Goal: Task Accomplishment & Management: Use online tool/utility

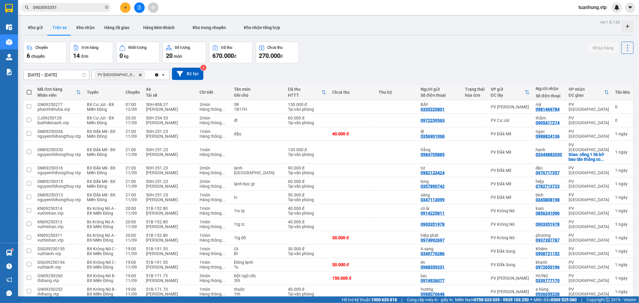
scroll to position [28, 0]
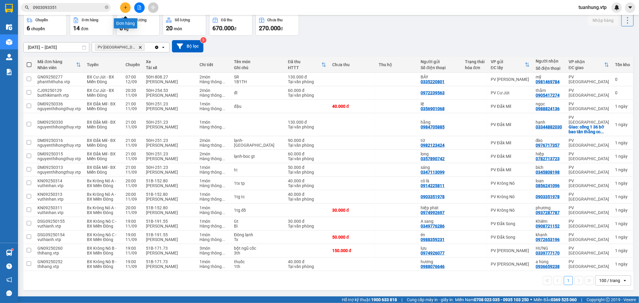
click at [124, 7] on icon "plus" at bounding box center [125, 7] width 3 height 0
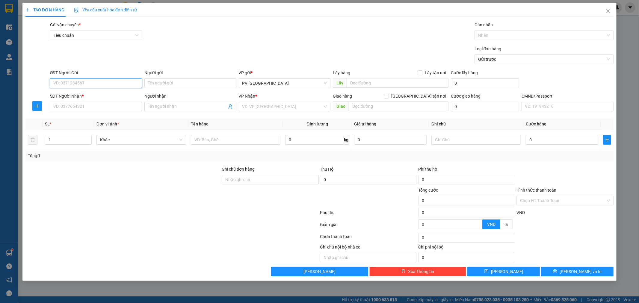
click at [104, 84] on input "SĐT Người Gửi" at bounding box center [96, 83] width 92 height 10
click at [86, 97] on div "0949778268 - tiến" at bounding box center [96, 95] width 85 height 7
type input "0949778268"
type input "tiến"
type input "0979269360"
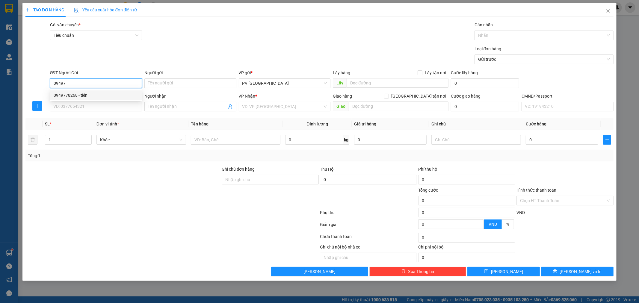
type input "giáp"
type input "0949778268"
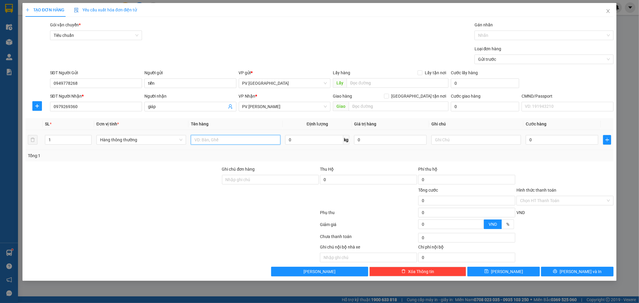
click at [219, 143] on input "text" at bounding box center [236, 140] width 90 height 10
type input "cáp"
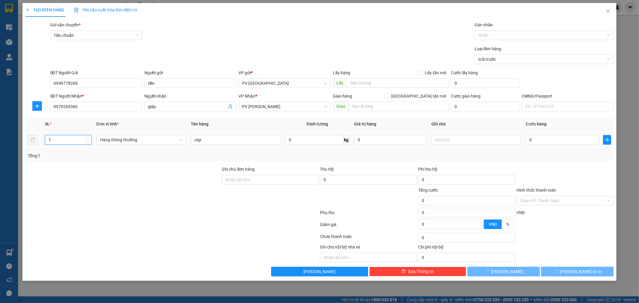
click at [50, 143] on input "1" at bounding box center [68, 139] width 46 height 9
type input "2"
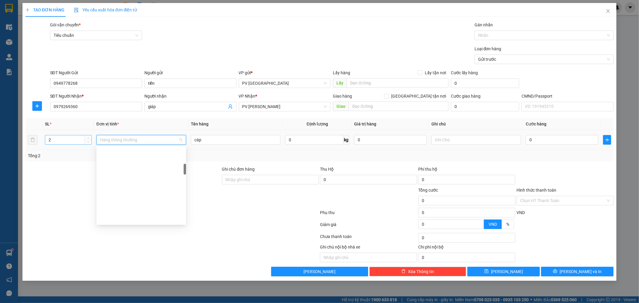
scroll to position [124, 0]
type input "c"
type input "8"
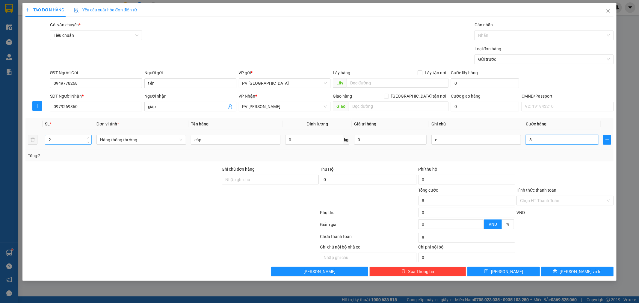
type input "80"
type input "800"
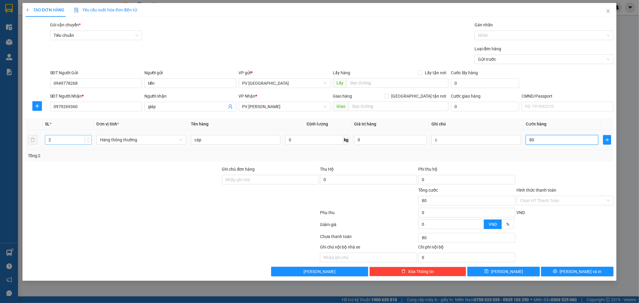
type input "800"
type input "8.000"
type input "80.000"
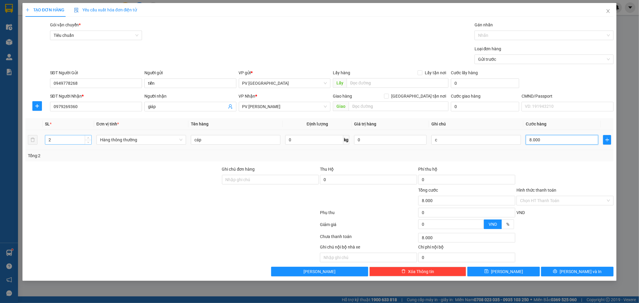
type input "80.000"
click at [570, 269] on button "[PERSON_NAME] và In" at bounding box center [577, 272] width 73 height 10
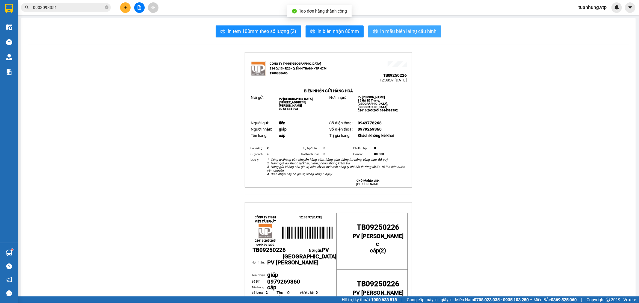
click at [402, 34] on span "In mẫu biên lai tự cấu hình" at bounding box center [408, 31] width 56 height 7
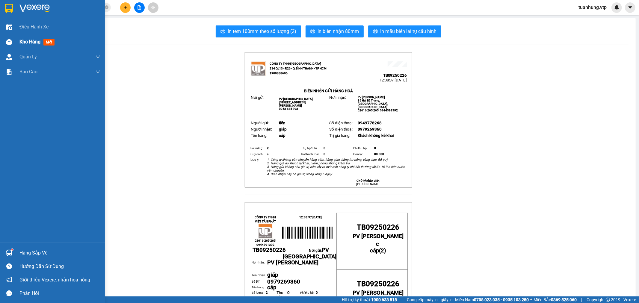
click at [30, 44] on span "Kho hàng" at bounding box center [29, 42] width 21 height 6
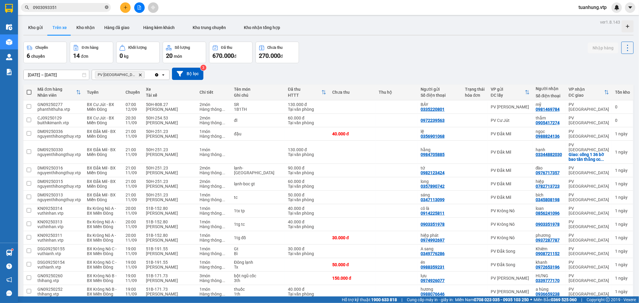
click at [107, 7] on icon "close-circle" at bounding box center [107, 7] width 4 height 4
click at [88, 29] on button "Kho nhận" at bounding box center [86, 27] width 28 height 14
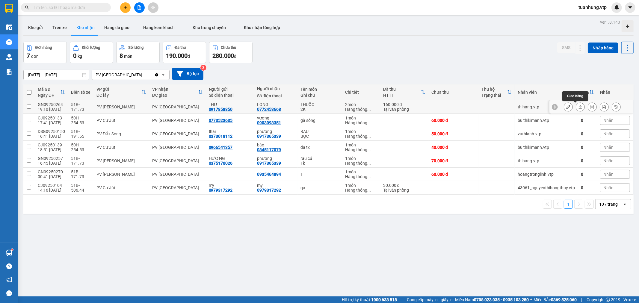
click at [579, 106] on button at bounding box center [580, 107] width 8 height 10
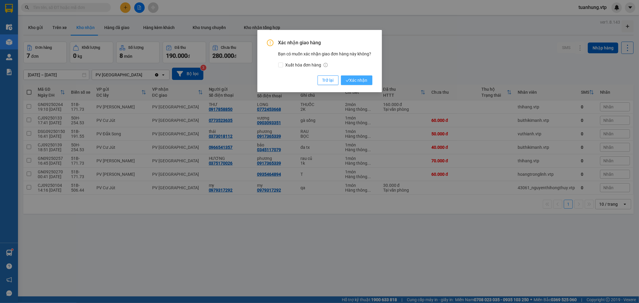
click at [363, 82] on span "Xác nhận" at bounding box center [357, 80] width 22 height 7
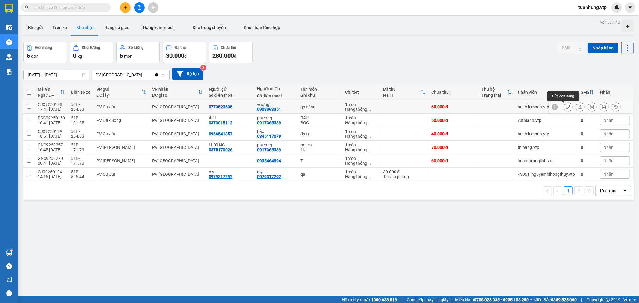
click at [566, 107] on icon at bounding box center [568, 107] width 4 height 4
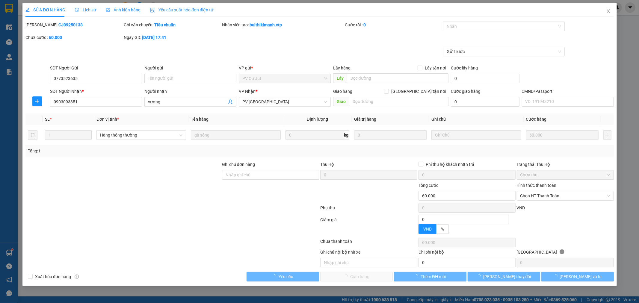
type input "3.000"
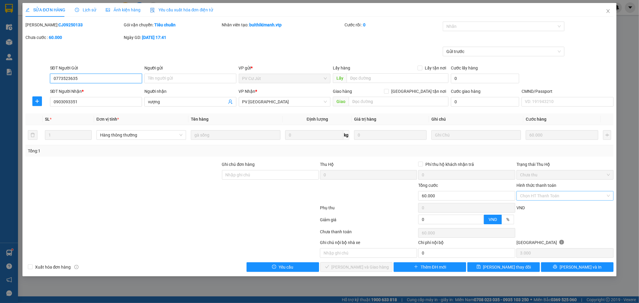
click at [606, 194] on div "Chọn HT Thanh Toán" at bounding box center [565, 196] width 97 height 10
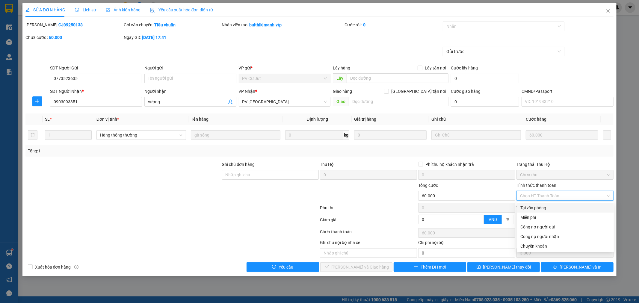
click at [580, 207] on div "Tại văn phòng" at bounding box center [565, 208] width 90 height 7
type input "0"
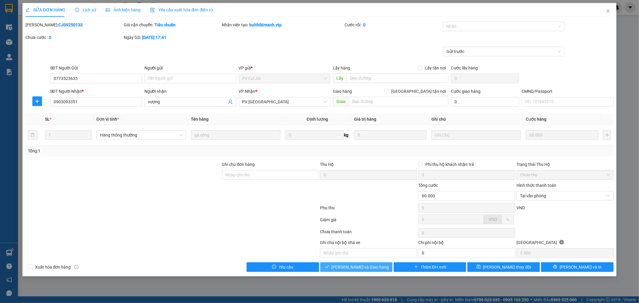
click at [370, 267] on span "[PERSON_NAME] và Giao hàng" at bounding box center [361, 267] width 58 height 7
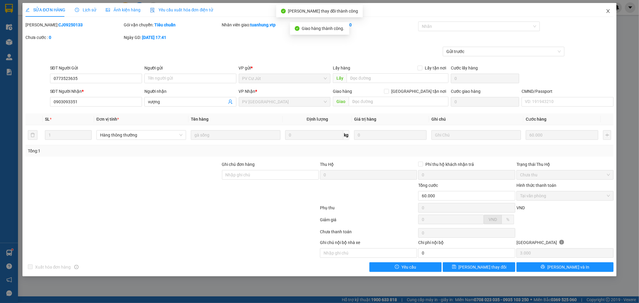
click at [607, 10] on icon "close" at bounding box center [608, 11] width 3 height 4
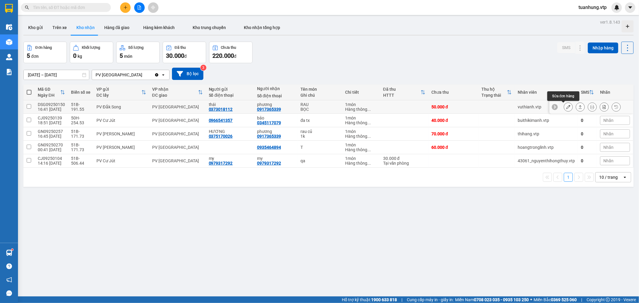
click at [564, 107] on button at bounding box center [568, 107] width 8 height 10
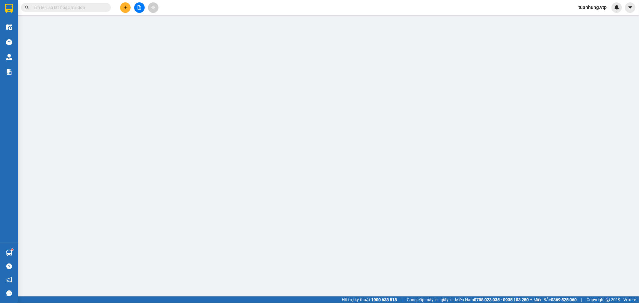
type input "0373018112"
type input "thái"
type input "0917365339"
type input "phương"
type input "50.000"
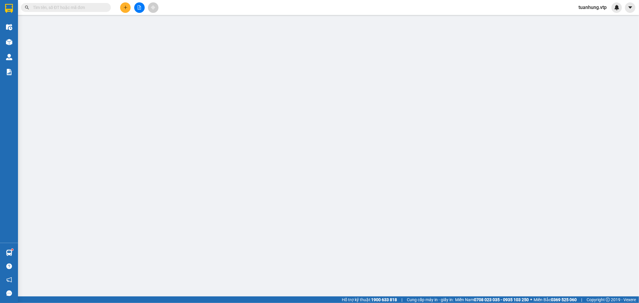
type input "50.000"
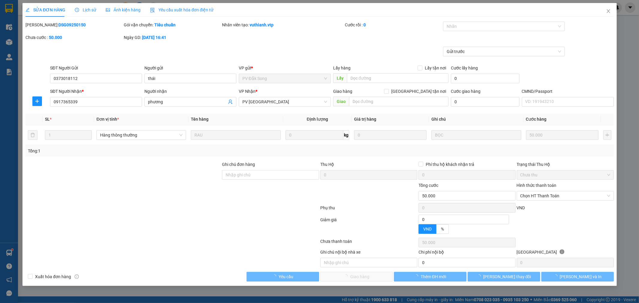
type input "2.500"
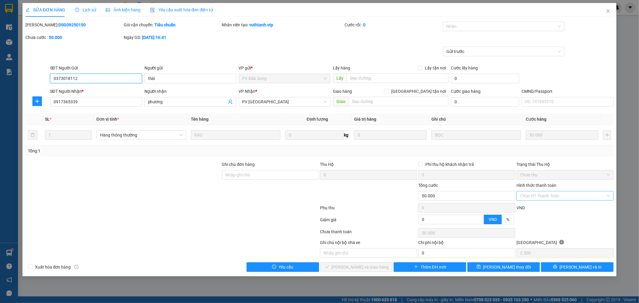
click at [608, 195] on div "Chọn HT Thanh Toán" at bounding box center [565, 196] width 97 height 10
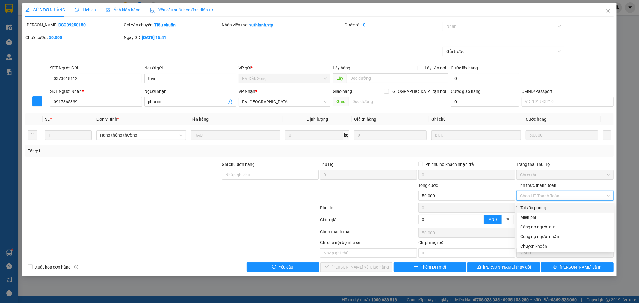
click at [557, 211] on div "Tại văn phòng" at bounding box center [565, 208] width 97 height 10
type input "0"
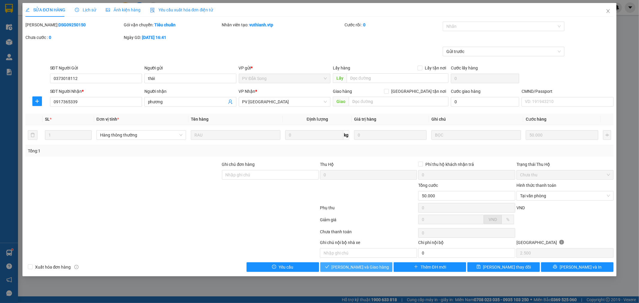
click at [354, 268] on span "[PERSON_NAME] và Giao hàng" at bounding box center [361, 267] width 58 height 7
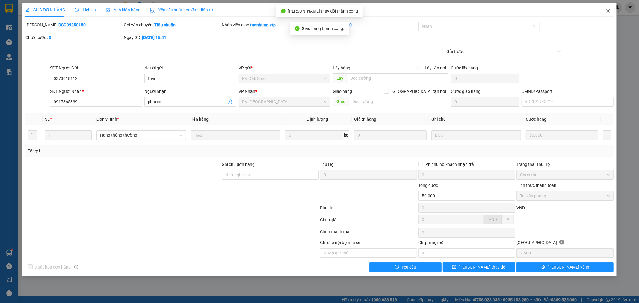
click at [609, 10] on icon "close" at bounding box center [608, 11] width 3 height 4
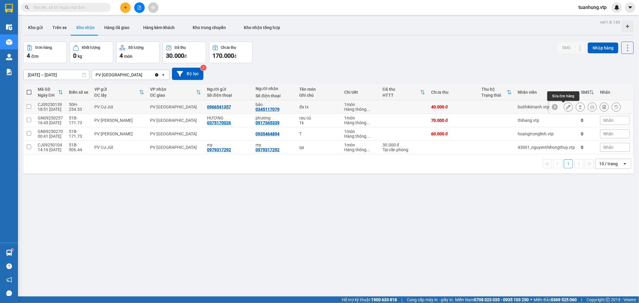
click at [566, 108] on icon at bounding box center [568, 107] width 4 height 4
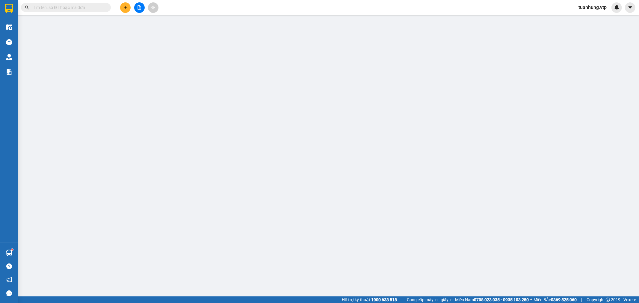
type input "0966541357"
type input "0345117079"
type input "bảo"
type input "40.000"
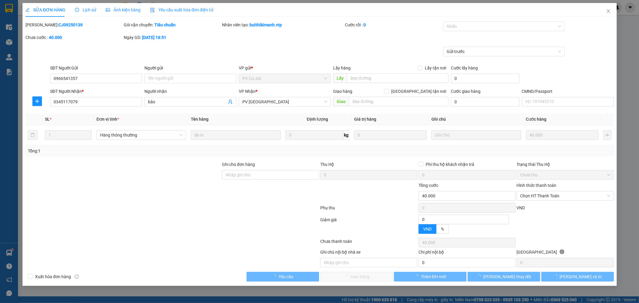
type input "2.000"
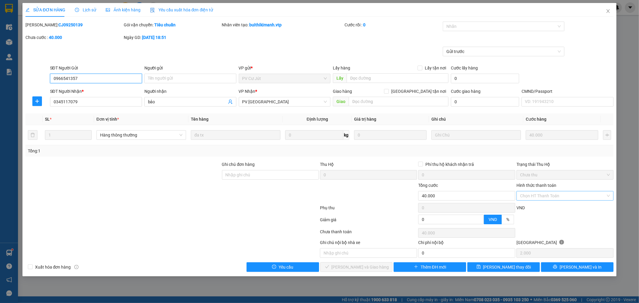
click at [609, 194] on div "Chọn HT Thanh Toán" at bounding box center [565, 196] width 97 height 10
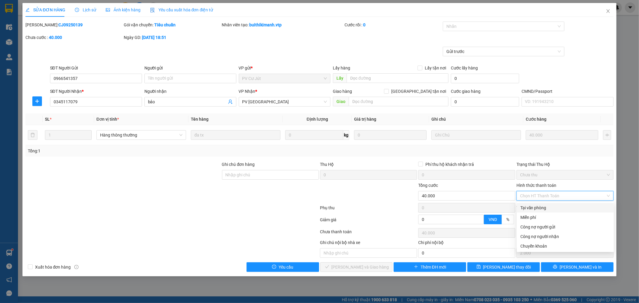
click at [553, 206] on div "Tại văn phòng" at bounding box center [565, 208] width 90 height 7
type input "0"
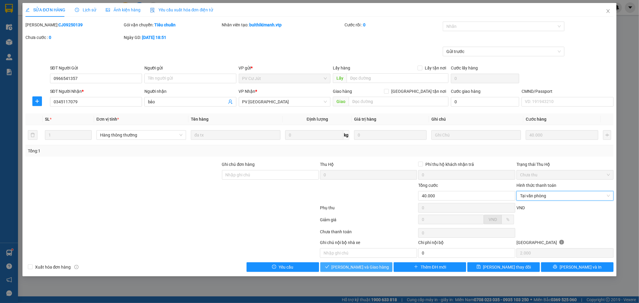
click at [353, 267] on span "[PERSON_NAME] và Giao hàng" at bounding box center [361, 267] width 58 height 7
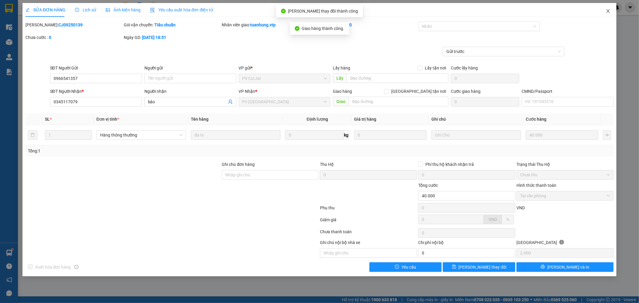
click at [612, 14] on span "Close" at bounding box center [608, 11] width 17 height 17
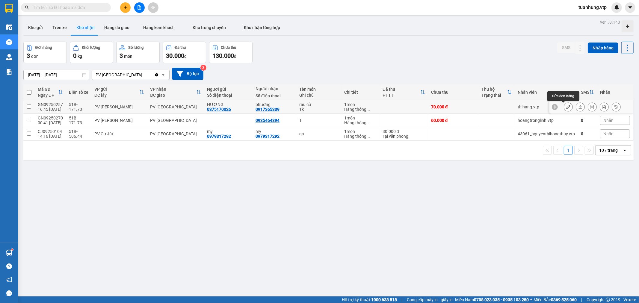
click at [567, 106] on button at bounding box center [568, 107] width 8 height 10
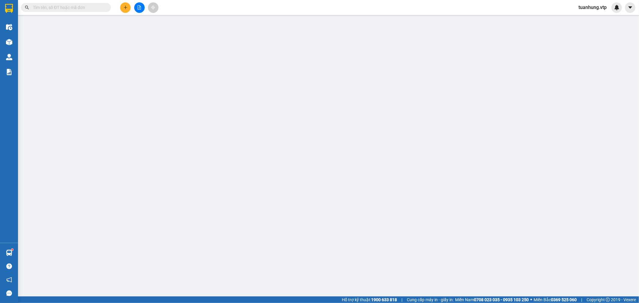
type input "0375170026"
type input "HƯƠNG"
type input "0917365339"
type input "phương"
type input "70.000"
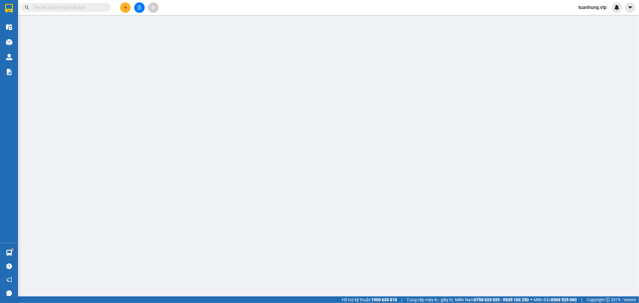
type input "70.000"
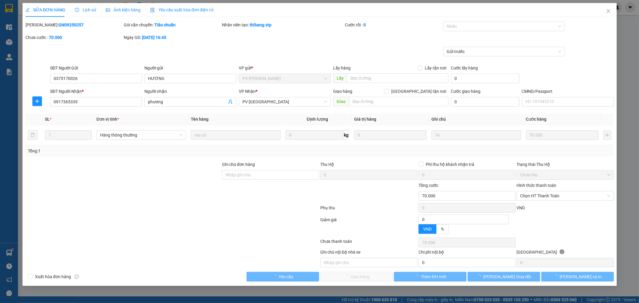
type input "3.500"
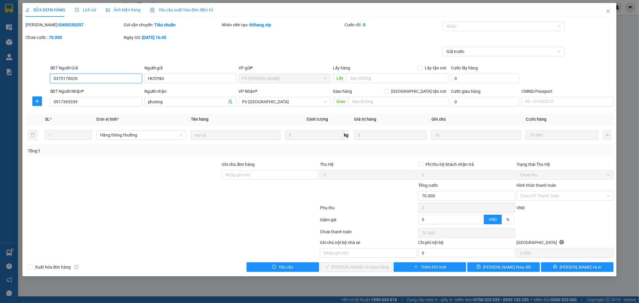
click at [607, 195] on div "Chọn HT Thanh Toán" at bounding box center [565, 196] width 97 height 10
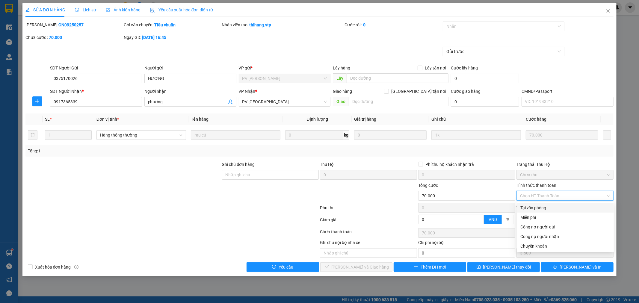
click at [589, 210] on div "Tại văn phòng" at bounding box center [565, 208] width 90 height 7
type input "0"
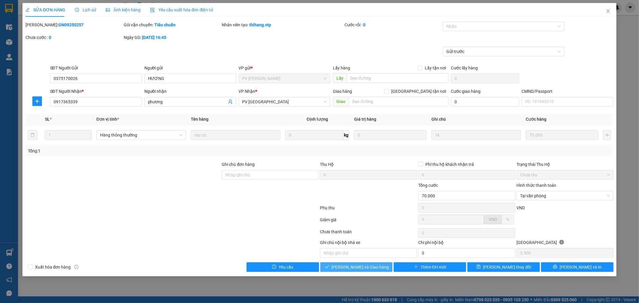
click at [371, 265] on span "[PERSON_NAME] và Giao hàng" at bounding box center [361, 267] width 58 height 7
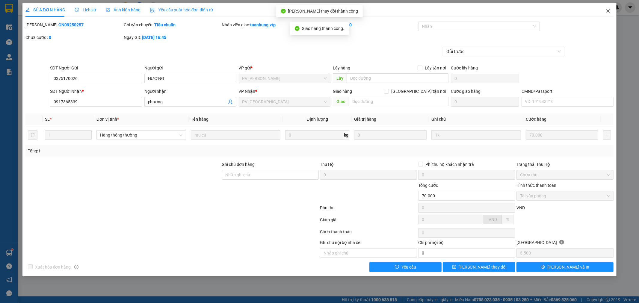
click at [611, 12] on span "Close" at bounding box center [608, 11] width 17 height 17
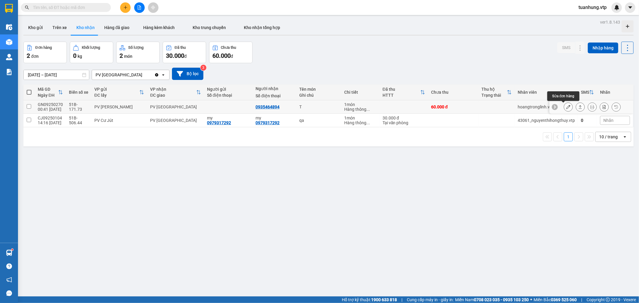
click at [566, 108] on icon at bounding box center [568, 107] width 4 height 4
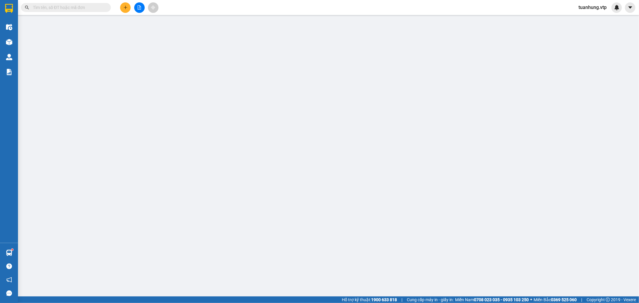
type input "0935464894"
type input "60.000"
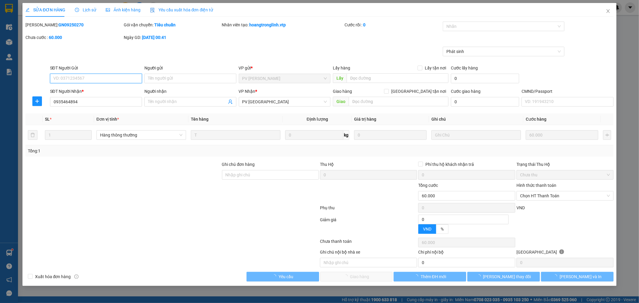
type input "12.000"
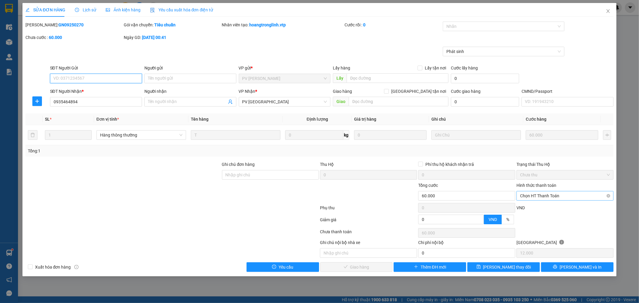
click at [611, 195] on div "Chọn HT Thanh Toán" at bounding box center [565, 196] width 97 height 10
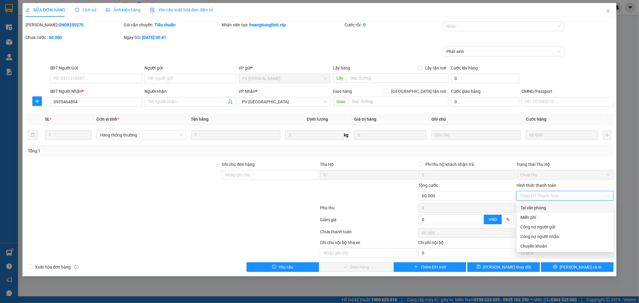
click at [583, 210] on div "Tại văn phòng" at bounding box center [565, 208] width 90 height 7
type input "0"
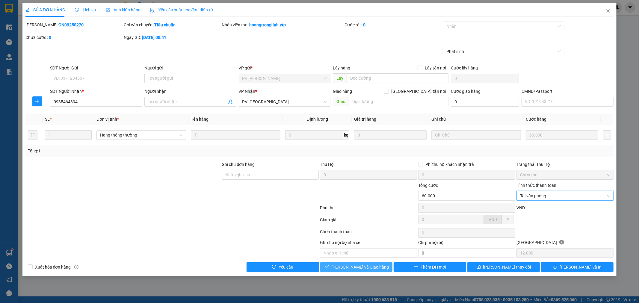
click at [345, 267] on span "[PERSON_NAME] và Giao hàng" at bounding box center [361, 267] width 58 height 7
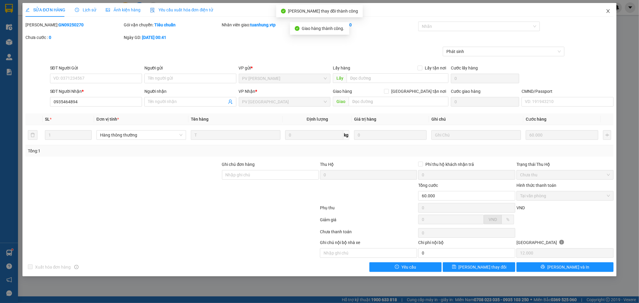
click at [607, 10] on icon "close" at bounding box center [608, 11] width 5 height 5
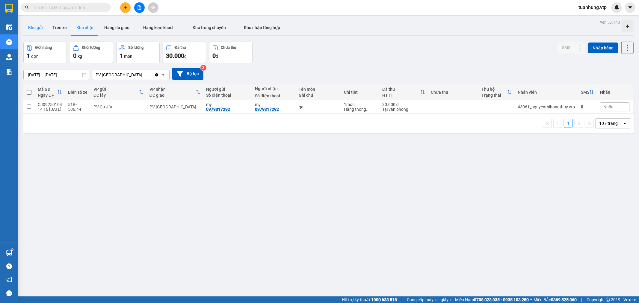
click at [40, 27] on button "Kho gửi" at bounding box center [35, 27] width 24 height 14
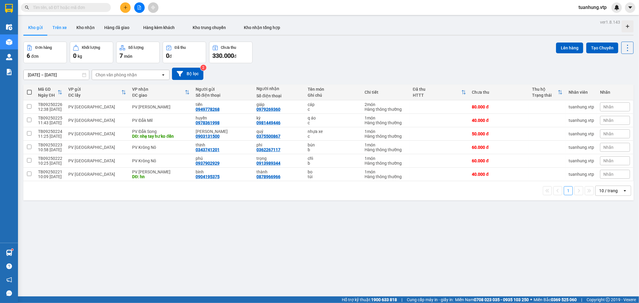
click at [60, 28] on button "Trên xe" at bounding box center [60, 27] width 24 height 14
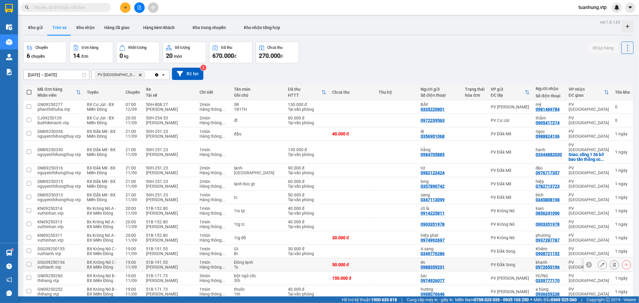
scroll to position [28, 0]
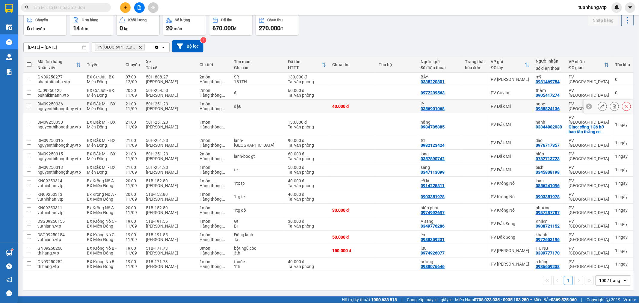
click at [200, 105] on td "1 món Hàng thông ..." at bounding box center [214, 106] width 34 height 13
checkbox input "true"
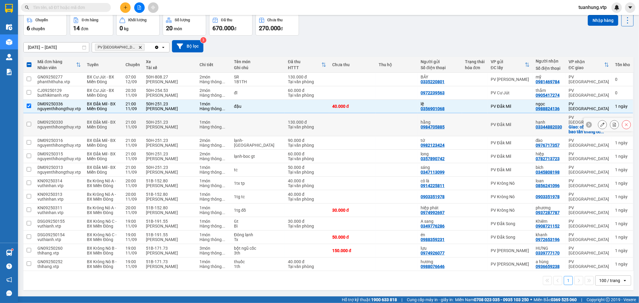
click at [170, 125] on div "[PERSON_NAME]" at bounding box center [170, 127] width 48 height 5
checkbox input "true"
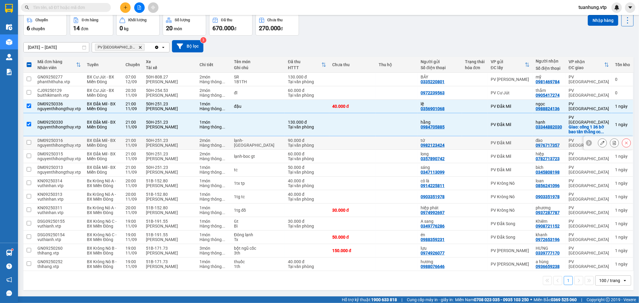
click at [148, 143] on div "[PERSON_NAME]" at bounding box center [170, 145] width 48 height 5
checkbox input "true"
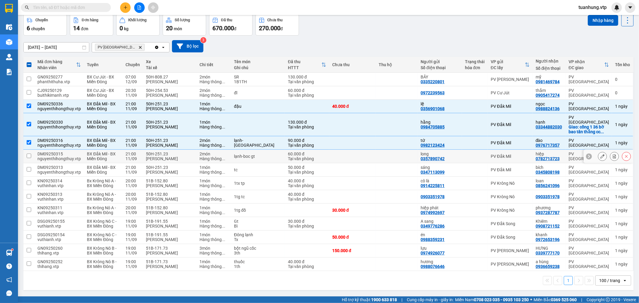
click at [253, 156] on td "lạnh-boc gt" at bounding box center [258, 156] width 54 height 13
checkbox input "true"
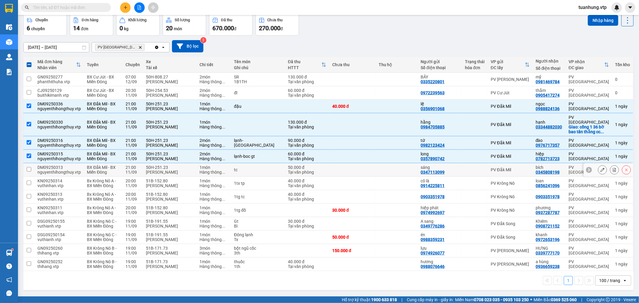
click at [211, 170] on div "Hàng thông ..." at bounding box center [214, 172] width 28 height 5
checkbox input "true"
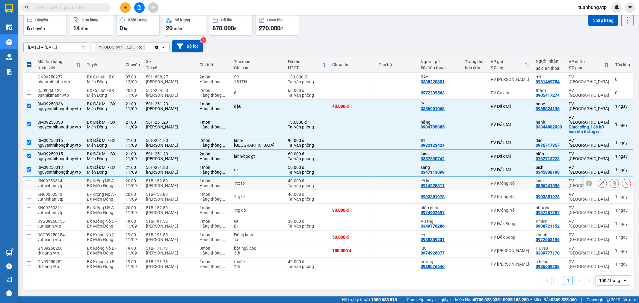
click at [265, 183] on td "1tx tp" at bounding box center [258, 183] width 54 height 13
checkbox input "true"
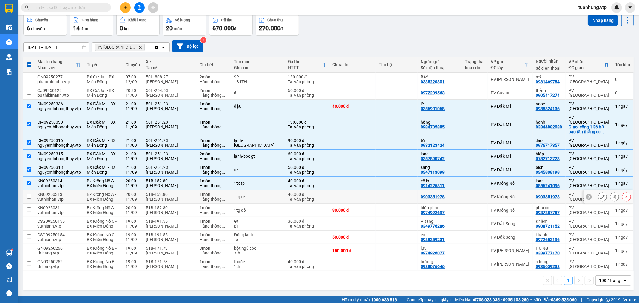
drag, startPoint x: 82, startPoint y: 193, endPoint x: 53, endPoint y: 202, distance: 30.0
click at [82, 193] on td "KN09250313 vuthinhan.vtp" at bounding box center [58, 196] width 49 height 13
checkbox input "true"
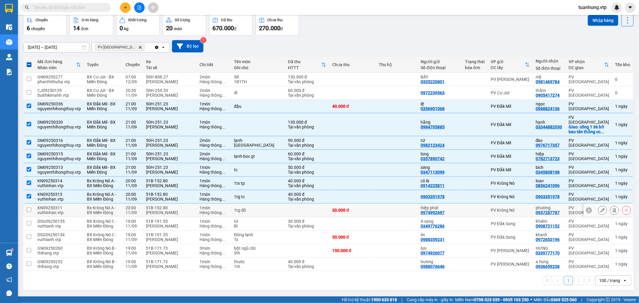
click at [43, 210] on div "vuthinhan.vtp" at bounding box center [58, 212] width 43 height 5
checkbox input "true"
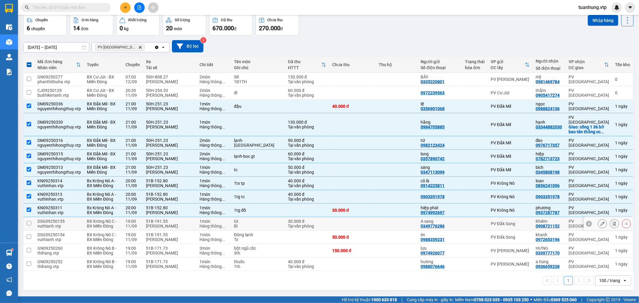
click at [31, 221] on input "checkbox" at bounding box center [29, 223] width 4 height 4
checkbox input "true"
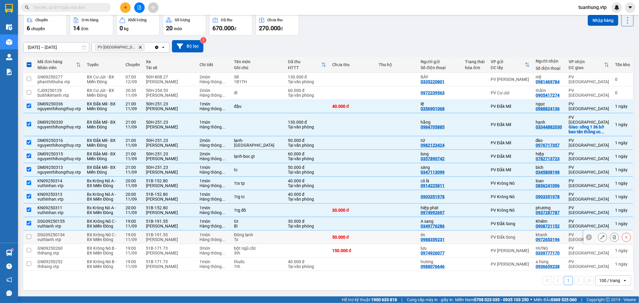
click at [28, 235] on td at bounding box center [28, 237] width 11 height 13
checkbox input "true"
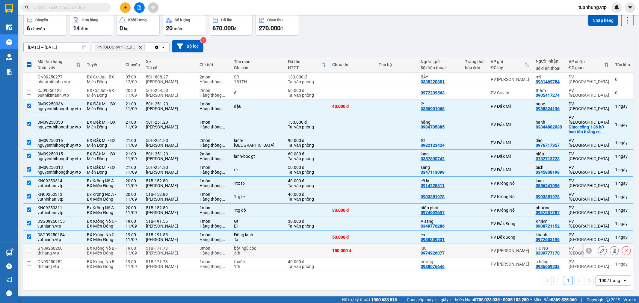
drag, startPoint x: 29, startPoint y: 246, endPoint x: 29, endPoint y: 250, distance: 3.9
click at [29, 248] on input "checkbox" at bounding box center [29, 250] width 4 height 4
checkbox input "true"
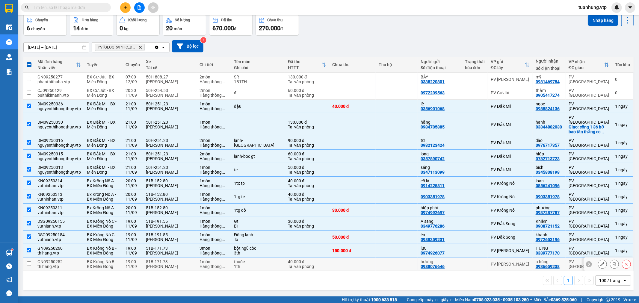
click at [31, 262] on input "checkbox" at bounding box center [29, 264] width 4 height 4
checkbox input "true"
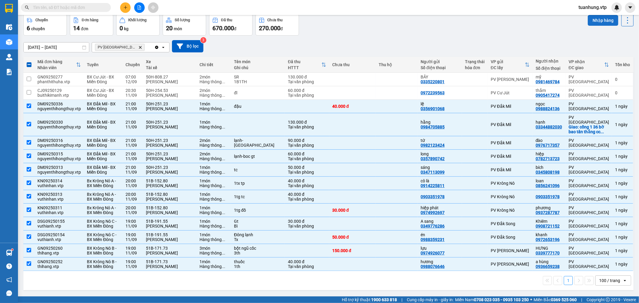
click at [597, 18] on button "Nhập hàng" at bounding box center [603, 20] width 31 height 11
checkbox input "false"
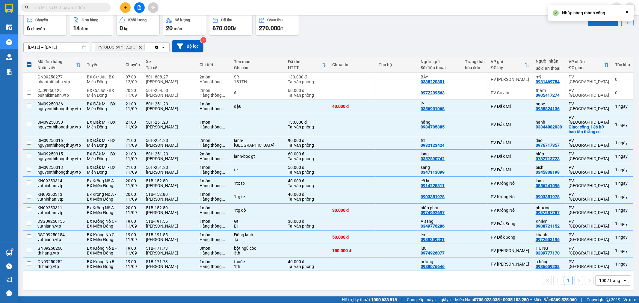
checkbox input "false"
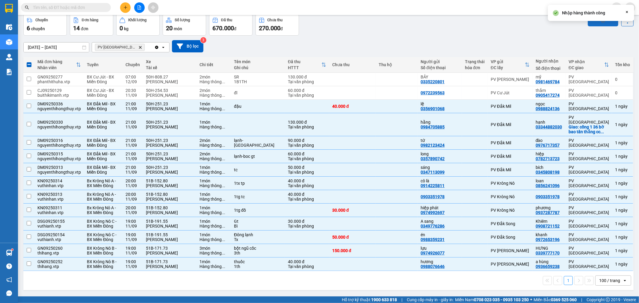
checkbox input "false"
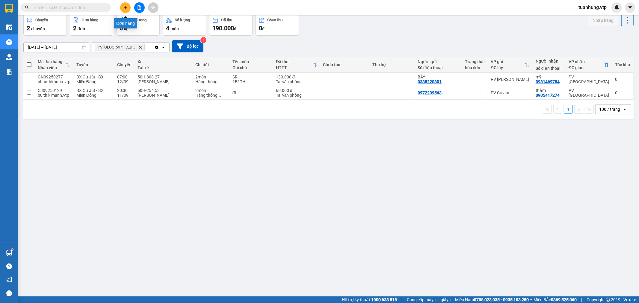
click at [126, 5] on icon "plus" at bounding box center [125, 7] width 4 height 4
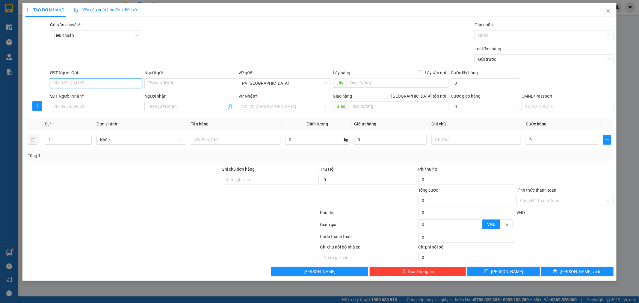
click at [124, 85] on input "SĐT Người Gửi" at bounding box center [96, 83] width 92 height 10
click at [115, 110] on input "SĐT Người Nhận *" at bounding box center [96, 107] width 92 height 10
type input "0913234474"
click at [159, 105] on input "Người nhận" at bounding box center [187, 106] width 79 height 7
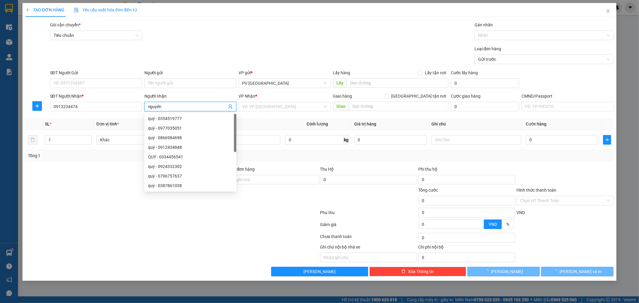
type input "nguyên"
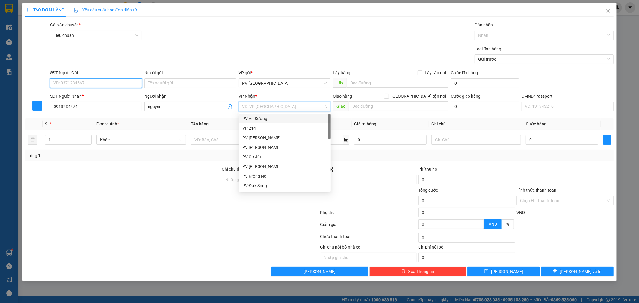
click at [102, 82] on input "SĐT Người Gửi" at bounding box center [96, 83] width 92 height 10
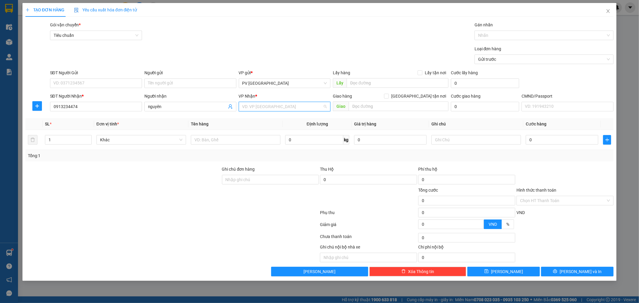
click at [283, 108] on input "search" at bounding box center [282, 106] width 81 height 9
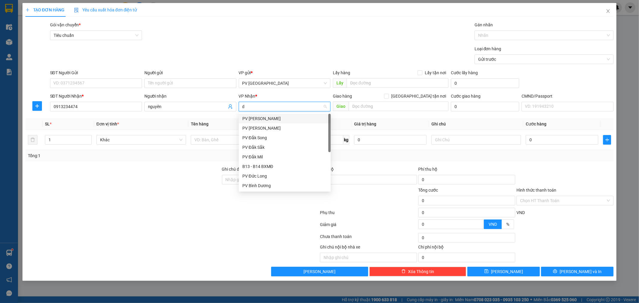
type input "dm"
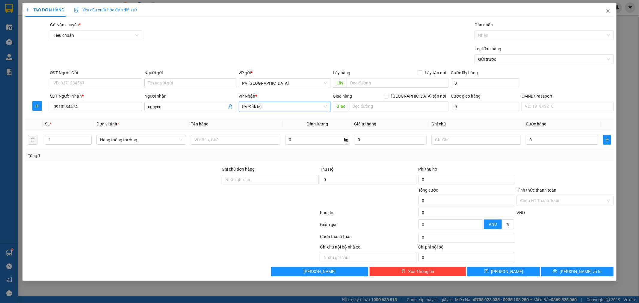
scroll to position [19, 0]
click at [209, 141] on input "text" at bounding box center [236, 140] width 90 height 10
type input "p"
type input "hôp"
click at [84, 83] on input "SĐT Người Gửi" at bounding box center [96, 83] width 92 height 10
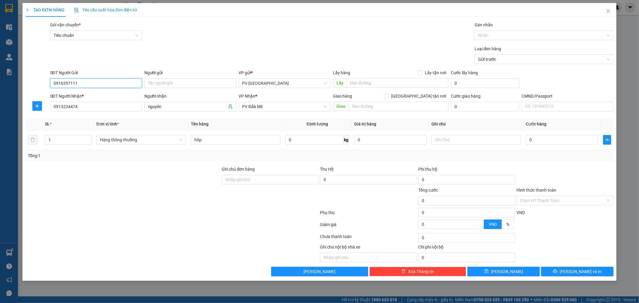
type input "0916357111"
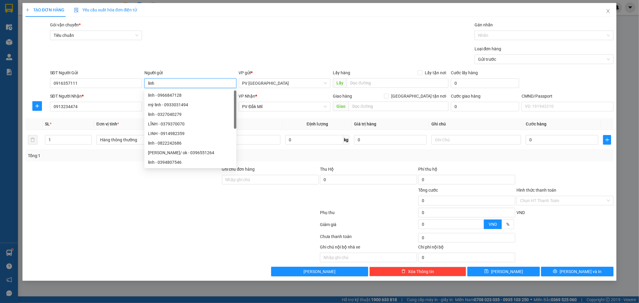
type input "linh"
click at [143, 207] on div at bounding box center [123, 197] width 197 height 21
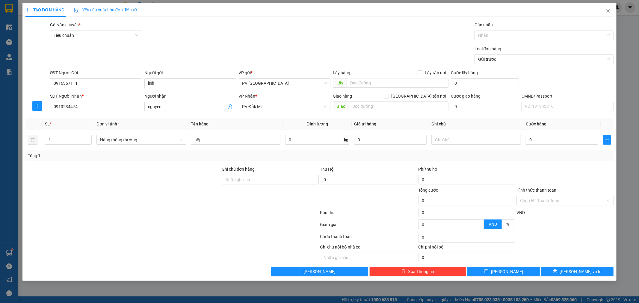
click at [151, 204] on div at bounding box center [123, 197] width 197 height 21
click at [453, 138] on input "text" at bounding box center [476, 140] width 90 height 10
type input "c"
type input "4"
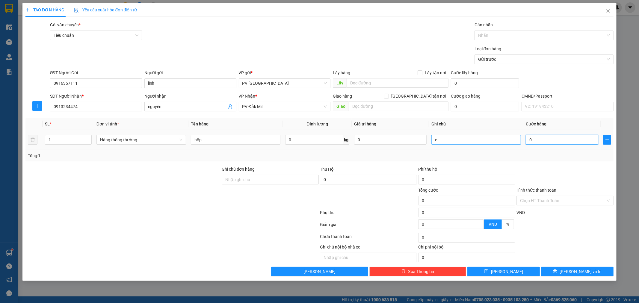
type input "4"
type input "40"
type input "400"
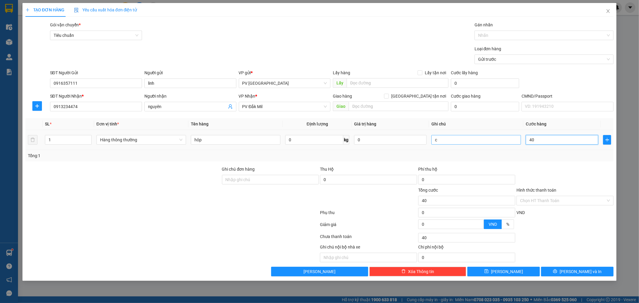
type input "400"
type input "4.000"
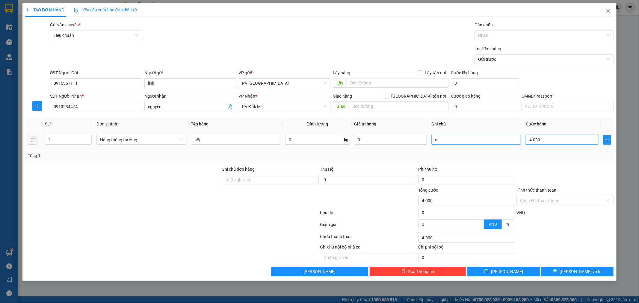
type input "40.000"
click at [582, 273] on span "[PERSON_NAME] và In" at bounding box center [581, 271] width 42 height 7
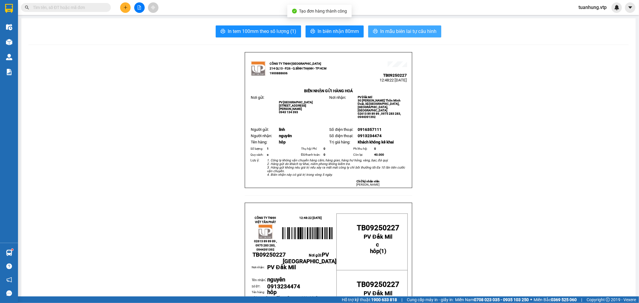
click at [417, 30] on span "In mẫu biên lai tự cấu hình" at bounding box center [408, 31] width 56 height 7
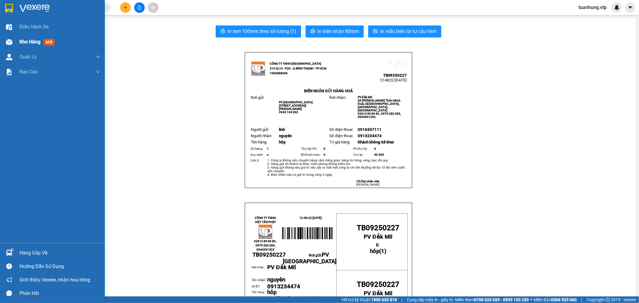
click at [31, 40] on span "Kho hàng" at bounding box center [29, 42] width 21 height 6
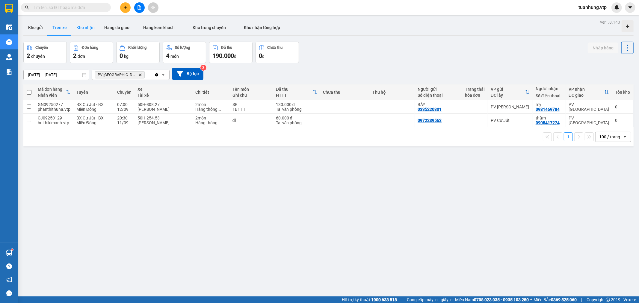
click at [85, 25] on button "Kho nhận" at bounding box center [86, 27] width 28 height 14
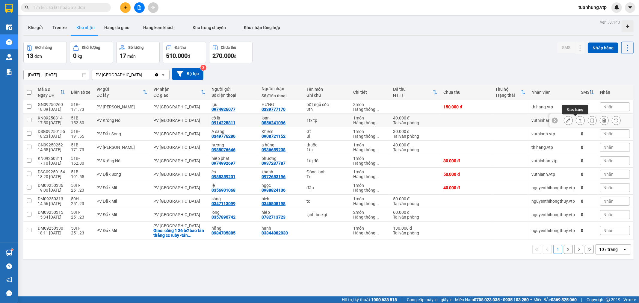
click at [578, 120] on icon at bounding box center [580, 120] width 4 height 4
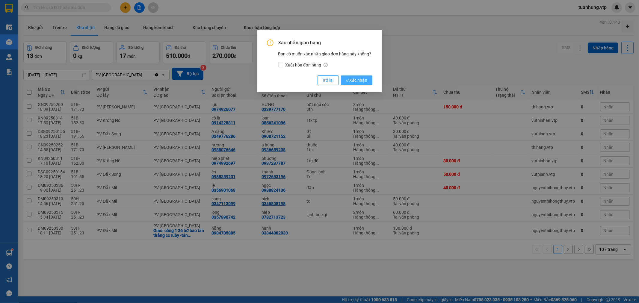
click at [367, 80] on button "Xác nhận" at bounding box center [356, 81] width 31 height 10
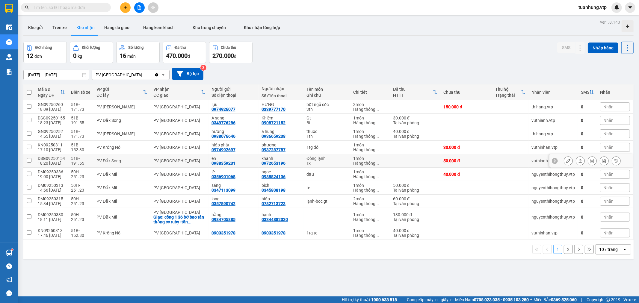
click at [514, 164] on td at bounding box center [510, 160] width 36 height 13
checkbox input "true"
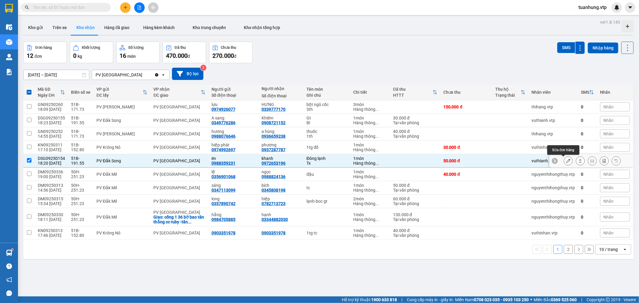
click at [566, 162] on icon at bounding box center [568, 161] width 4 height 4
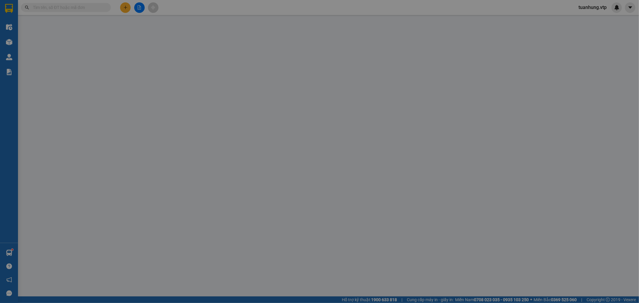
type input "0988359231"
type input "én"
type input "0972653196"
type input "khanh"
type input "50.000"
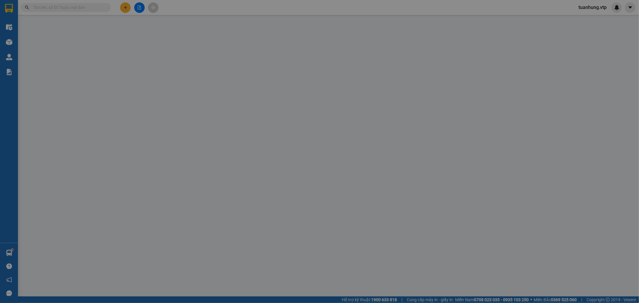
type input "50.000"
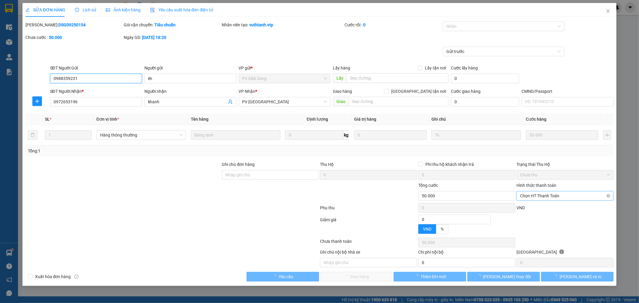
type input "2.500"
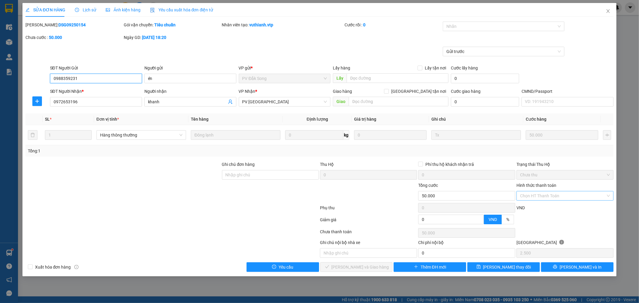
click at [606, 196] on div "Chọn HT Thanh Toán" at bounding box center [565, 196] width 97 height 10
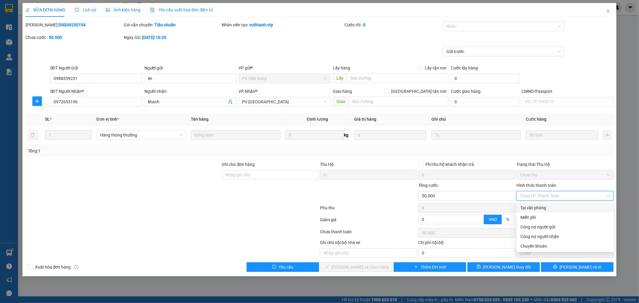
click at [580, 210] on div "Tại văn phòng" at bounding box center [565, 208] width 90 height 7
type input "0"
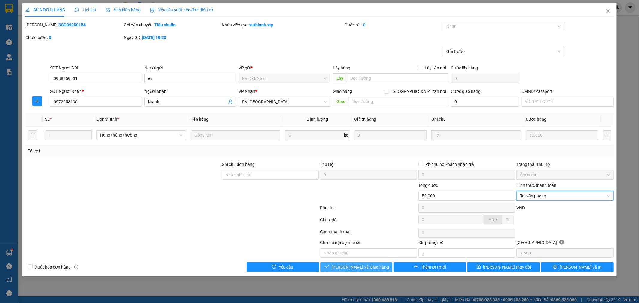
click at [361, 270] on span "[PERSON_NAME] và Giao hàng" at bounding box center [361, 267] width 58 height 7
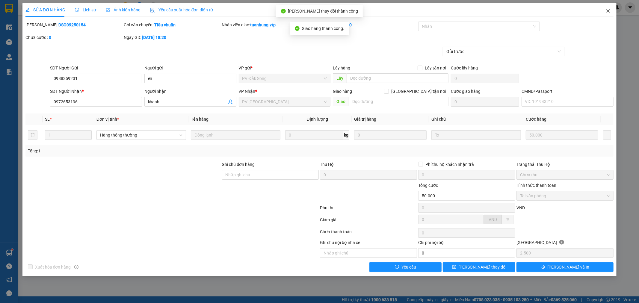
click at [610, 10] on icon "close" at bounding box center [608, 11] width 5 height 5
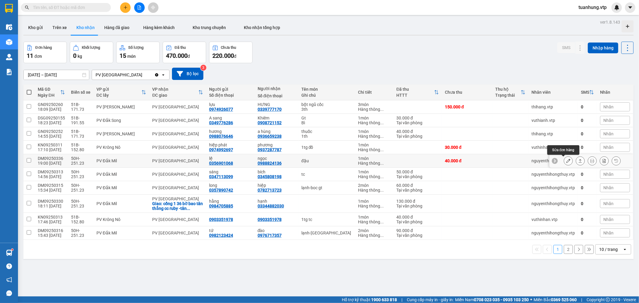
click at [566, 160] on icon at bounding box center [568, 161] width 4 height 4
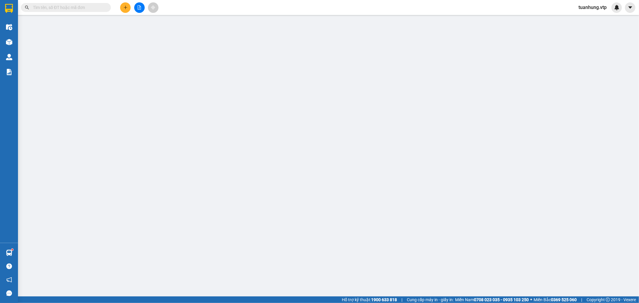
type input "0356901068"
type input "lệ"
type input "0988824136"
type input "ngọc"
type input "40.000"
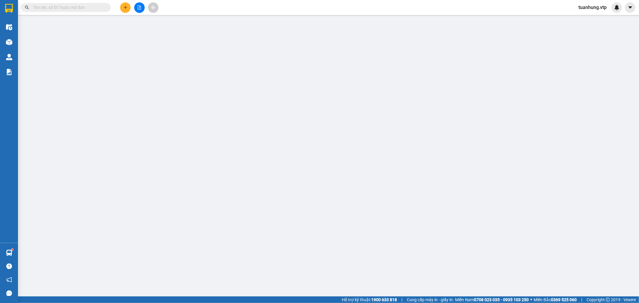
type input "40.000"
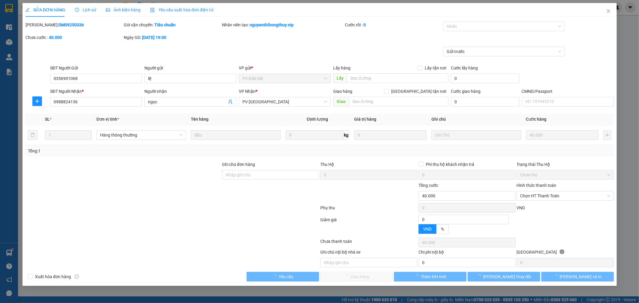
type input "2.000"
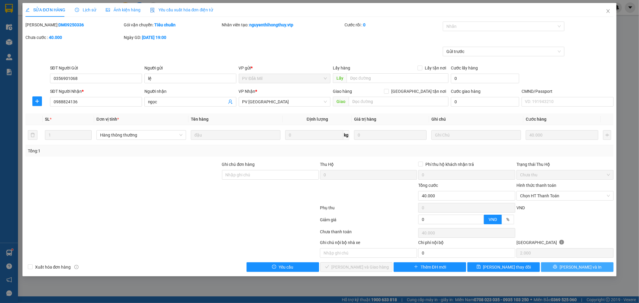
click at [579, 269] on span "[PERSON_NAME] và In" at bounding box center [581, 267] width 42 height 7
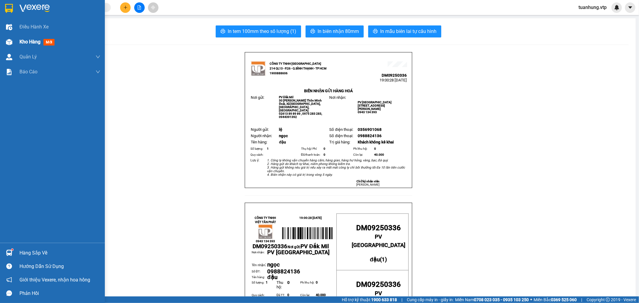
click at [16, 39] on div "Kho hàng mới" at bounding box center [52, 41] width 105 height 15
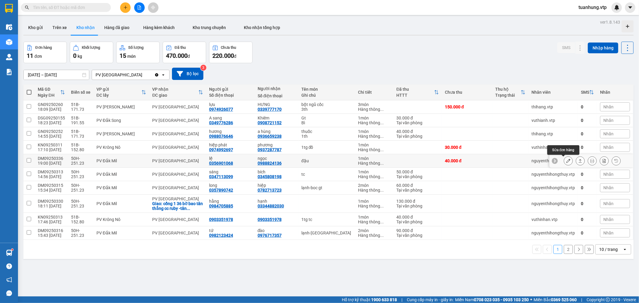
click at [566, 161] on icon at bounding box center [568, 161] width 4 height 4
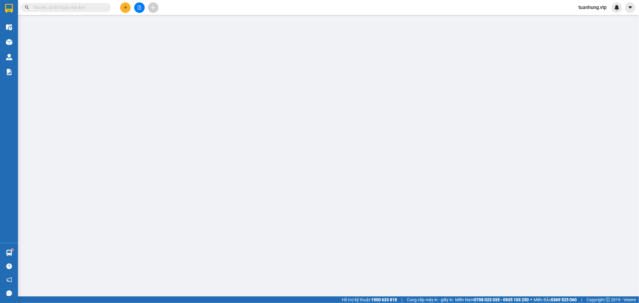
type input "0356901068"
type input "lệ"
type input "0988824136"
type input "ngọc"
type input "40.000"
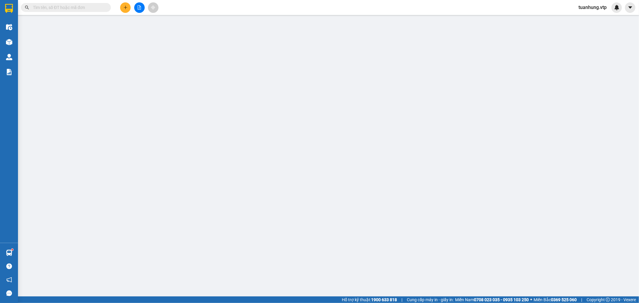
type input "40.000"
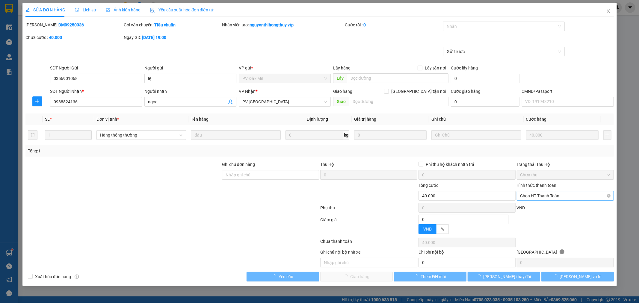
type input "2.000"
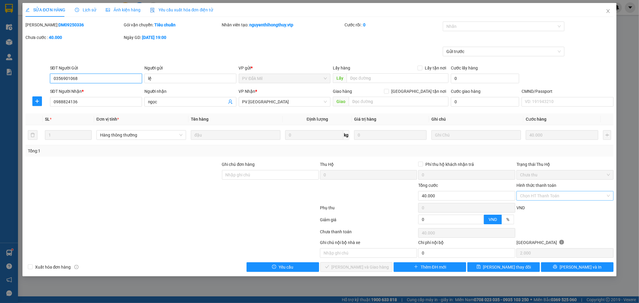
click at [608, 196] on div "Chọn HT Thanh Toán" at bounding box center [565, 196] width 97 height 10
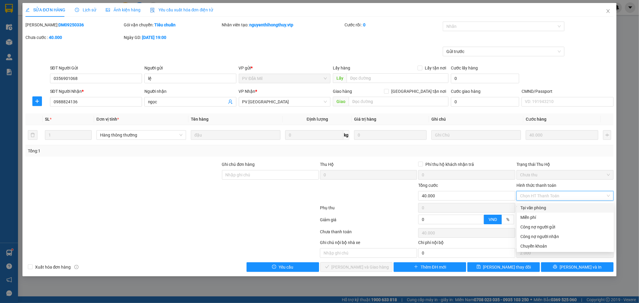
click at [591, 206] on div "Tại văn phòng" at bounding box center [565, 208] width 90 height 7
type input "0"
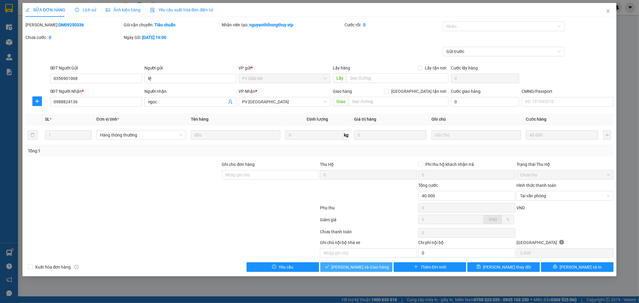
click at [355, 264] on span "[PERSON_NAME] và Giao hàng" at bounding box center [361, 267] width 58 height 7
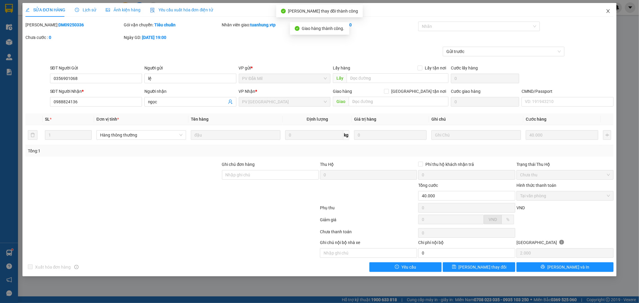
click at [607, 13] on icon "close" at bounding box center [608, 11] width 3 height 4
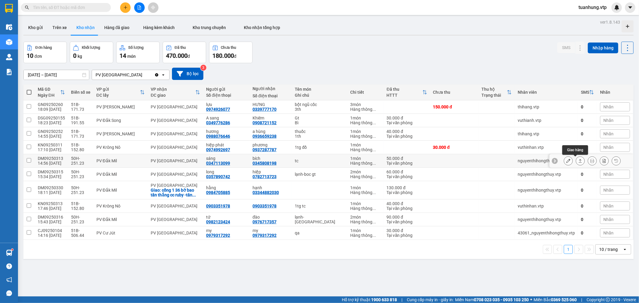
click at [578, 161] on icon at bounding box center [580, 161] width 4 height 4
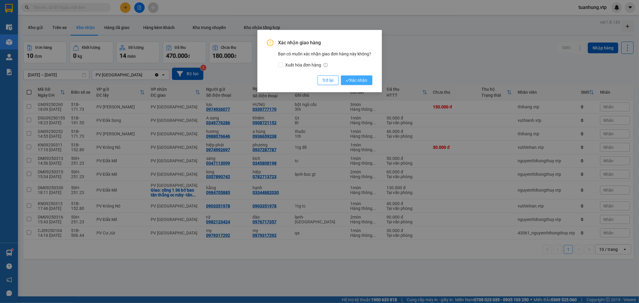
click at [363, 80] on span "Xác nhận" at bounding box center [357, 80] width 22 height 7
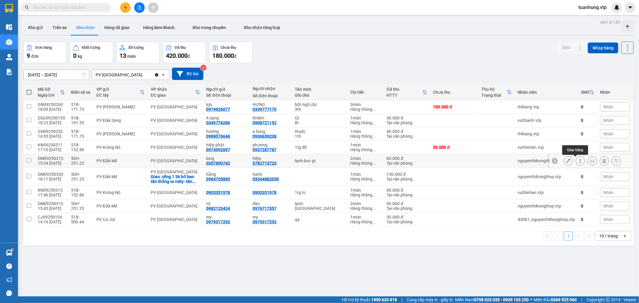
click at [578, 161] on icon at bounding box center [580, 161] width 4 height 4
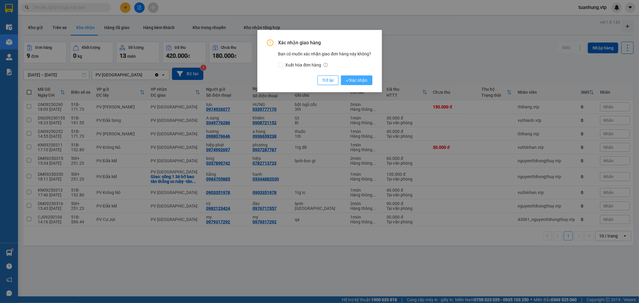
click at [357, 78] on span "Xác nhận" at bounding box center [357, 80] width 22 height 7
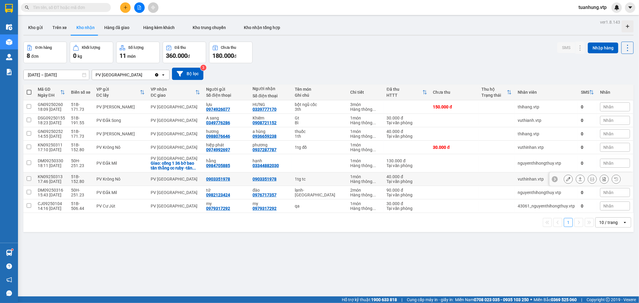
click at [420, 179] on div "Tại văn phòng" at bounding box center [407, 181] width 40 height 5
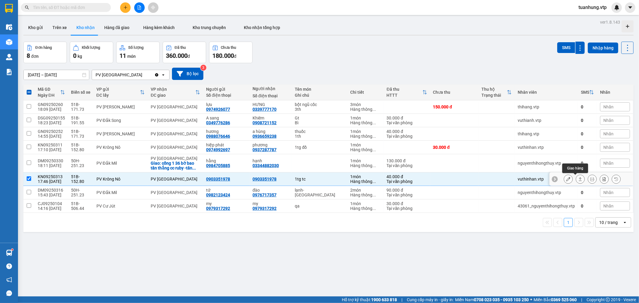
click at [578, 180] on icon at bounding box center [580, 179] width 4 height 4
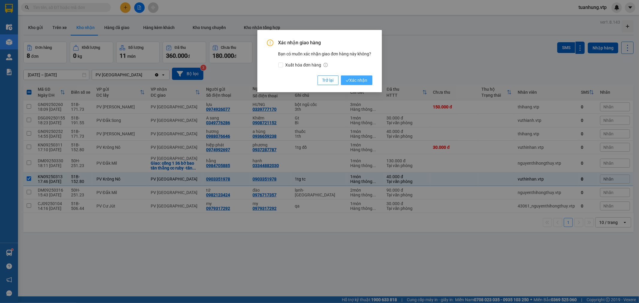
click at [365, 80] on span "Xác nhận" at bounding box center [357, 80] width 22 height 7
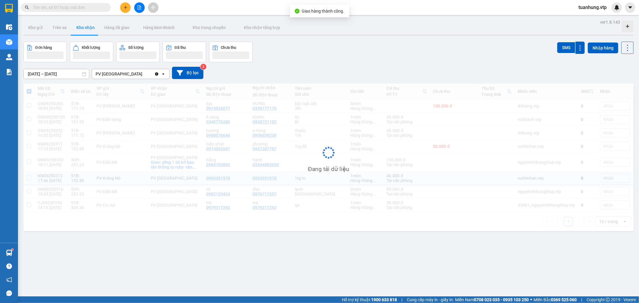
checkbox input "false"
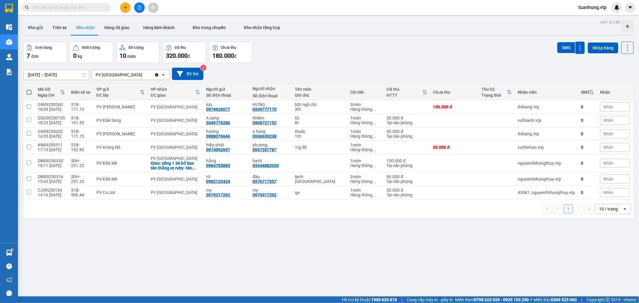
click at [413, 253] on div "ver 1.8.143 Kho gửi Trên xe Kho nhận Hàng đã giao Hàng kèm khách Kho trung chuy…" at bounding box center [328, 169] width 615 height 303
click at [125, 8] on icon "plus" at bounding box center [125, 7] width 4 height 4
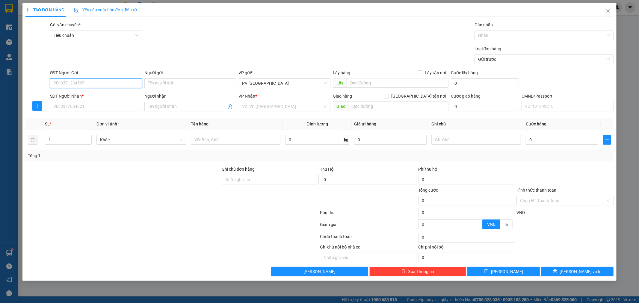
click at [132, 82] on input "SĐT Người Gửi" at bounding box center [96, 83] width 92 height 10
click at [122, 84] on input "0358" at bounding box center [96, 83] width 92 height 10
click at [110, 97] on div "0358963733 - thủy" at bounding box center [96, 95] width 85 height 7
type input "0358963733"
type input "thủy"
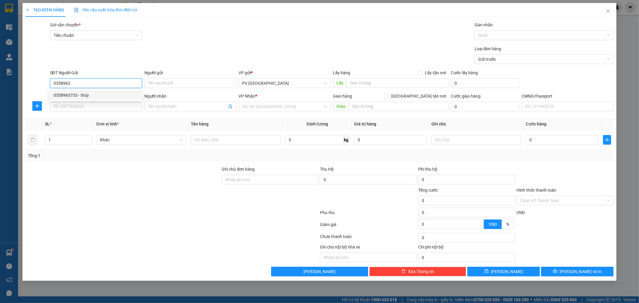
type input "0989468168"
type input "minh"
type input "hn"
type input "0358963733"
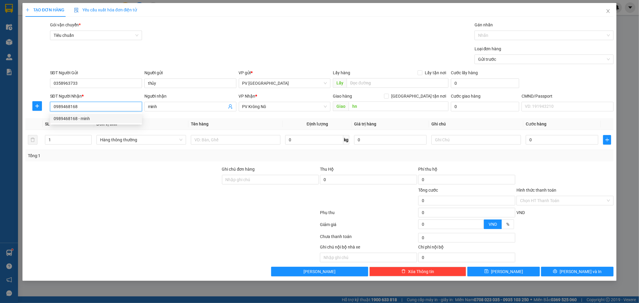
drag, startPoint x: 70, startPoint y: 112, endPoint x: 44, endPoint y: 122, distance: 27.8
click at [44, 122] on div "Transit Pickup Surcharge Ids Transit Deliver Surcharge Ids Transit Deliver Surc…" at bounding box center [319, 149] width 588 height 255
drag, startPoint x: 79, startPoint y: 107, endPoint x: 45, endPoint y: 123, distance: 37.1
click at [45, 123] on div "Transit Pickup Surcharge Ids Transit Deliver Surcharge Ids Transit Deliver Surc…" at bounding box center [319, 149] width 588 height 255
click at [76, 116] on div "0989838537 - long tứ" at bounding box center [96, 118] width 85 height 7
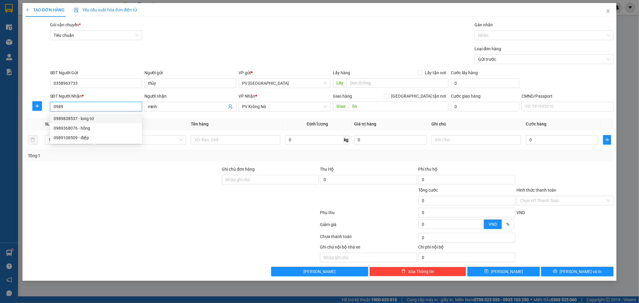
type input "0989838537"
type input "long tứ"
type input "0989838537"
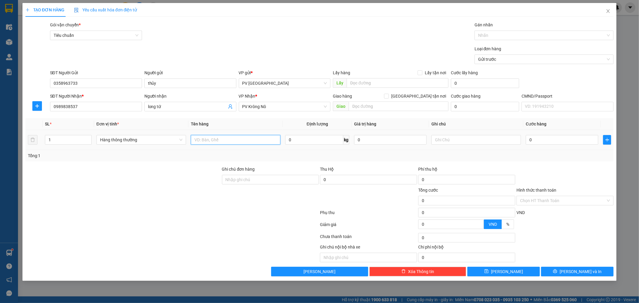
click at [214, 138] on input "text" at bounding box center [236, 140] width 90 height 10
type input "d"
type input "đtt"
type input "gói"
drag, startPoint x: 443, startPoint y: 140, endPoint x: 421, endPoint y: 148, distance: 23.1
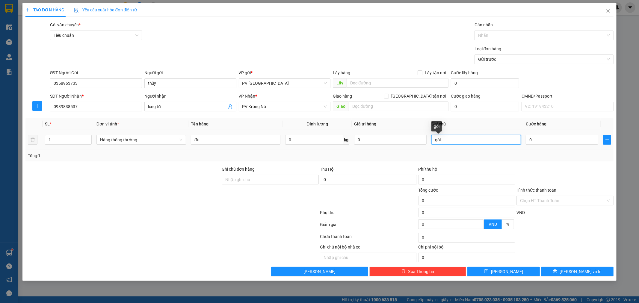
click at [421, 148] on tr "1 Hàng thông thường đtt 0 kg 0 gói 0" at bounding box center [319, 140] width 588 height 20
type input "t"
type input "5"
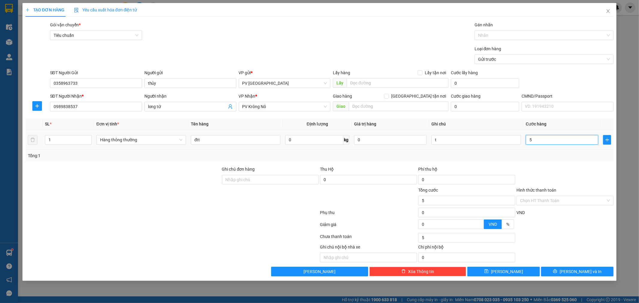
type input "50"
type input "500"
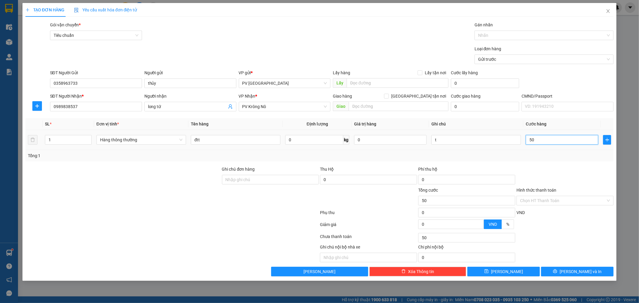
type input "500"
type input "5.000"
type input "50.000"
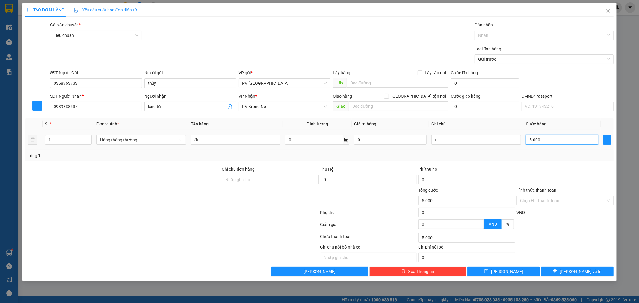
type input "50.000"
click at [557, 271] on icon "printer" at bounding box center [555, 271] width 4 height 4
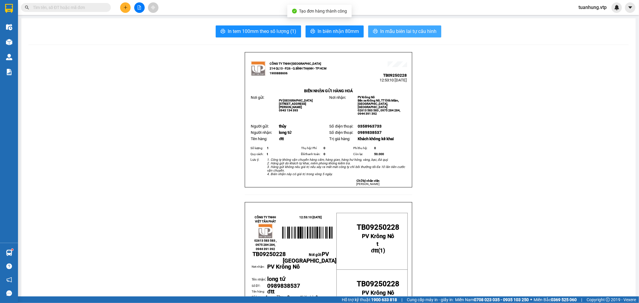
click at [421, 32] on span "In mẫu biên lai tự cấu hình" at bounding box center [408, 31] width 56 height 7
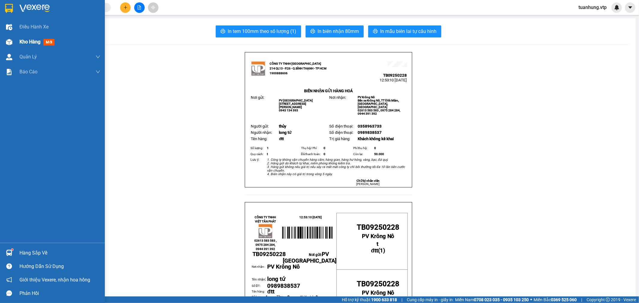
click at [37, 44] on span "Kho hàng" at bounding box center [29, 42] width 21 height 6
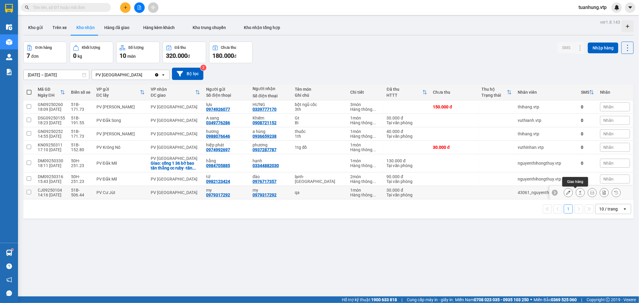
click at [578, 192] on icon at bounding box center [580, 193] width 4 height 4
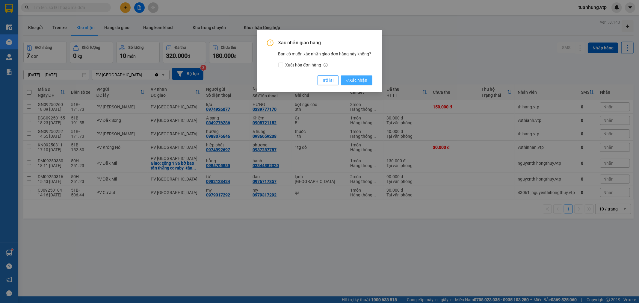
click at [369, 80] on button "Xác nhận" at bounding box center [356, 81] width 31 height 10
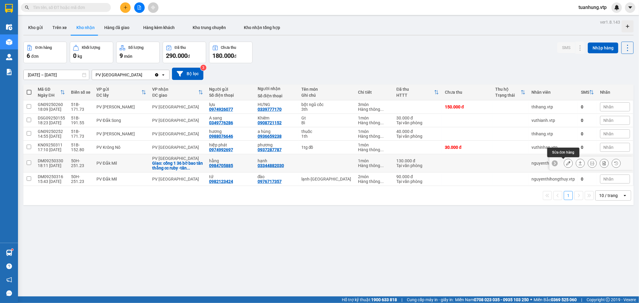
click at [566, 164] on icon at bounding box center [568, 163] width 4 height 4
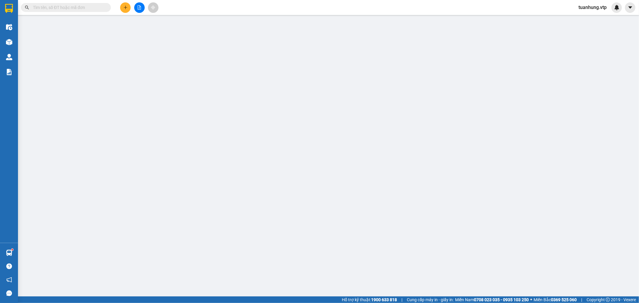
type input "0984705885"
type input "hằng"
type input "03344882030"
type input "hạnh"
checkbox input "true"
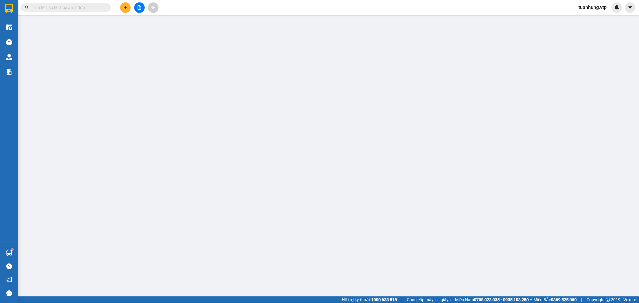
type input "cổng 1 36 bờ bao tân thắng cc ruby -[GEOGRAPHIC_DATA]"
type input "130.000"
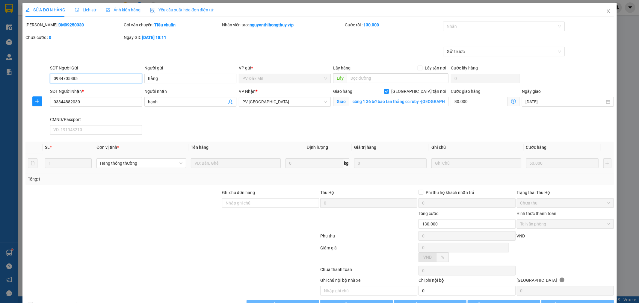
type input "2.500"
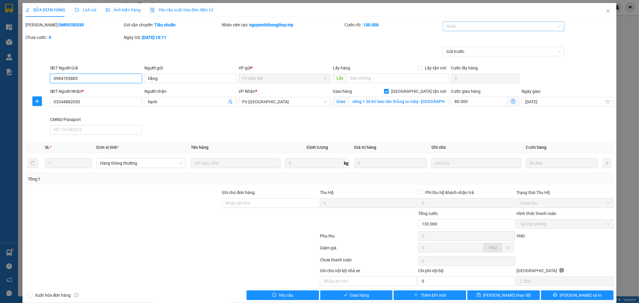
click at [556, 26] on div "Nhãn" at bounding box center [504, 27] width 122 height 10
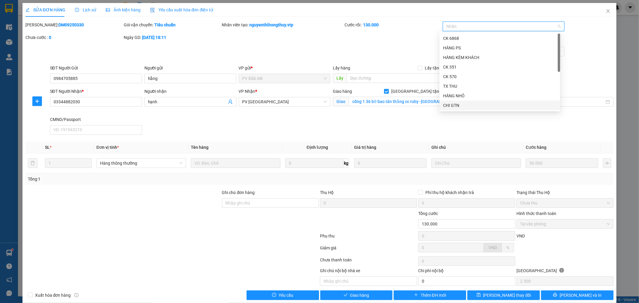
click at [496, 103] on div "CHI GTN" at bounding box center [500, 105] width 114 height 7
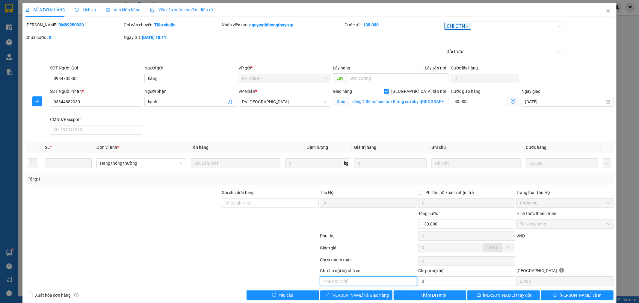
click at [351, 282] on input "text" at bounding box center [368, 282] width 97 height 10
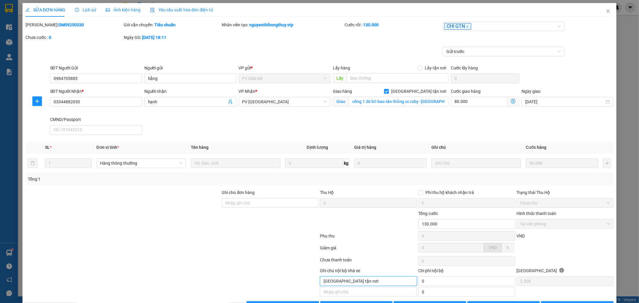
type input "[GEOGRAPHIC_DATA] tận nơi"
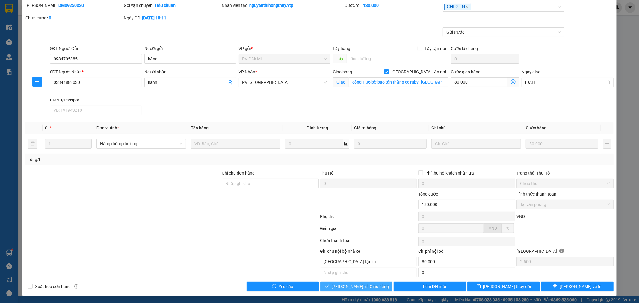
click at [359, 286] on span "[PERSON_NAME] và Giao hàng" at bounding box center [361, 286] width 58 height 7
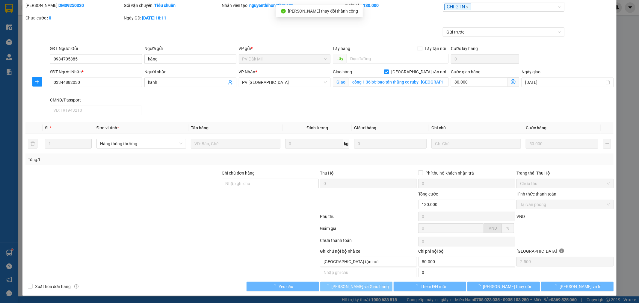
type input "80.000"
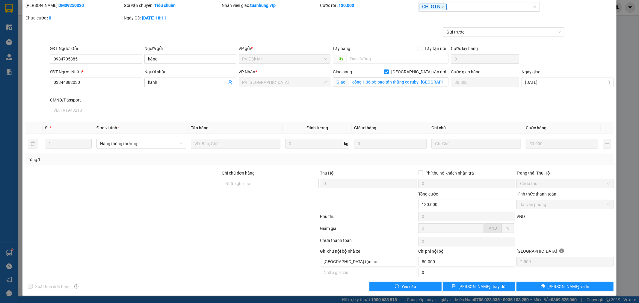
click at [269, 279] on div "Total Paid Fee 130.000 Total UnPaid Fee 0 Cash Collection Total Fee Mã ĐH: DM09…" at bounding box center [319, 146] width 588 height 289
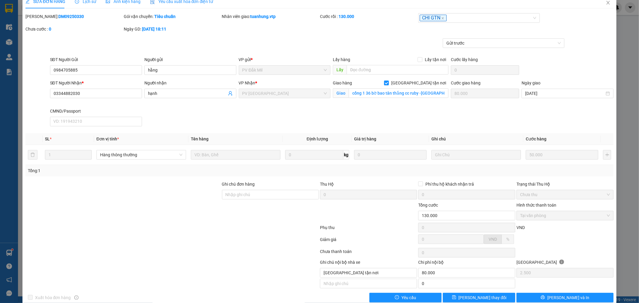
scroll to position [0, 0]
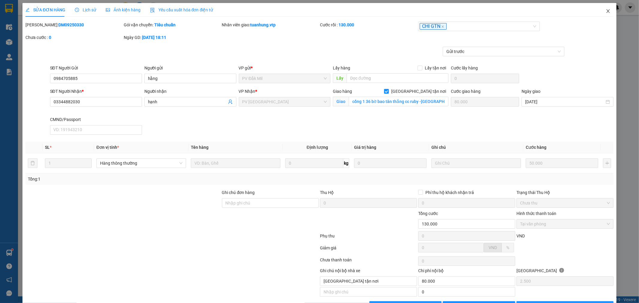
click at [606, 13] on icon "close" at bounding box center [608, 11] width 5 height 5
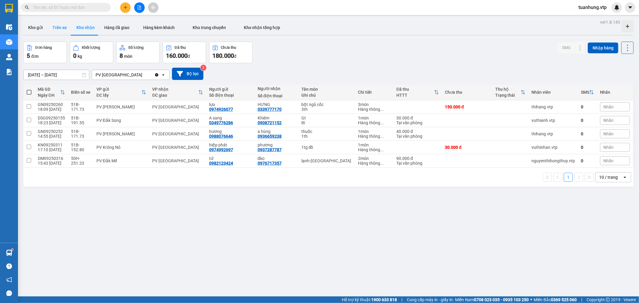
click at [53, 25] on button "Trên xe" at bounding box center [60, 27] width 24 height 14
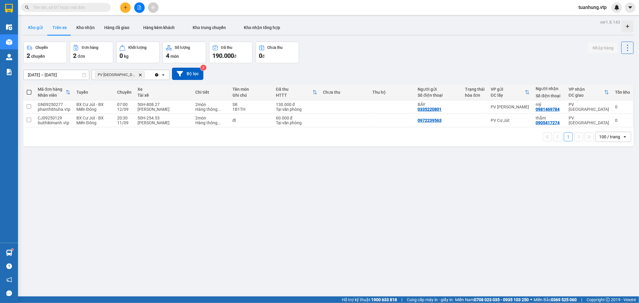
click at [35, 28] on button "Kho gửi" at bounding box center [35, 27] width 24 height 14
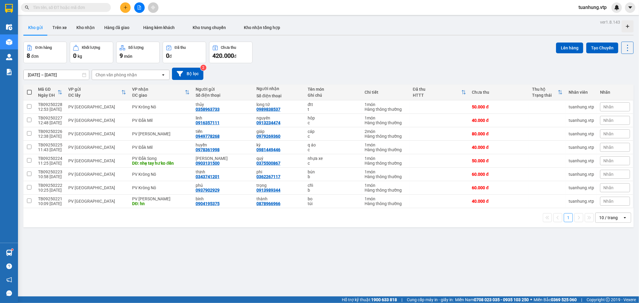
click at [80, 7] on input "text" at bounding box center [68, 7] width 71 height 7
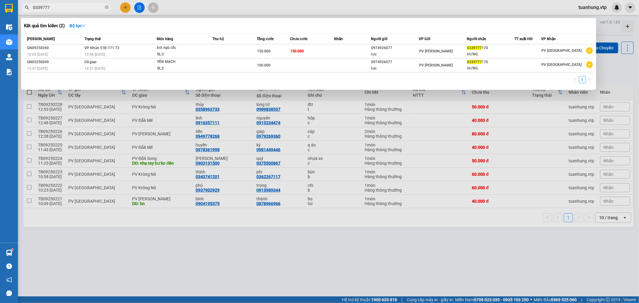
type input "0339777"
click at [502, 270] on div at bounding box center [319, 151] width 639 height 303
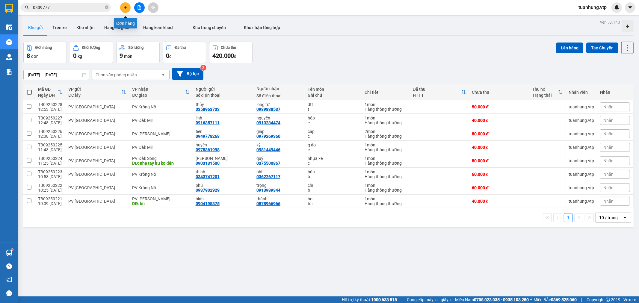
click at [126, 7] on icon "plus" at bounding box center [125, 7] width 3 height 0
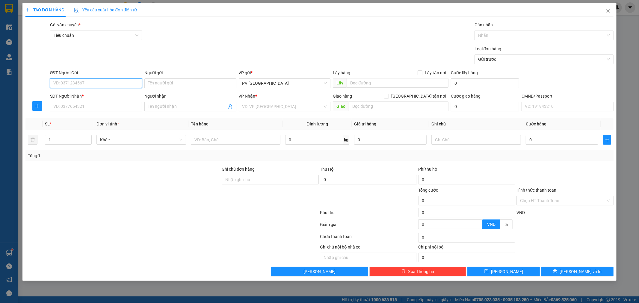
click at [111, 81] on input "SĐT Người Gửi" at bounding box center [96, 83] width 92 height 10
click at [102, 95] on div "0949778268 - tiến" at bounding box center [96, 95] width 85 height 7
type input "0949778268"
type input "tiến"
type input "0979269360"
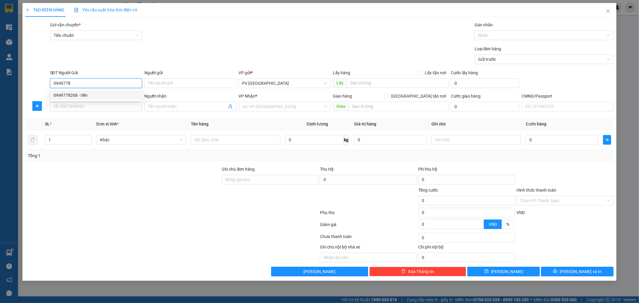
type input "giáp"
type input "0949778268"
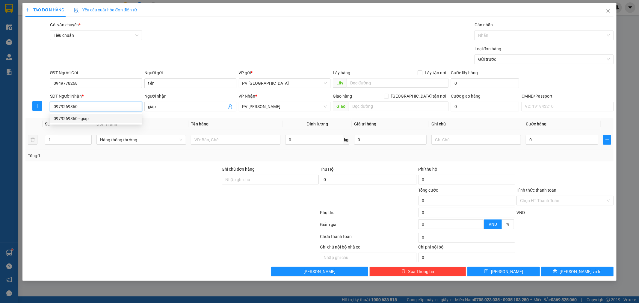
drag, startPoint x: 103, startPoint y: 110, endPoint x: 44, endPoint y: 138, distance: 65.1
click at [43, 139] on div "Transit Pickup Surcharge Ids Transit Deliver Surcharge Ids Transit Deliver Surc…" at bounding box center [319, 149] width 588 height 255
type input "0969774365"
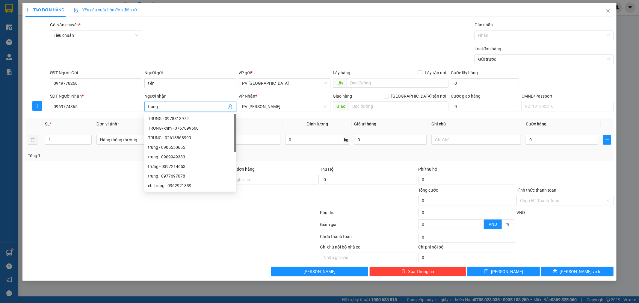
type input "trung"
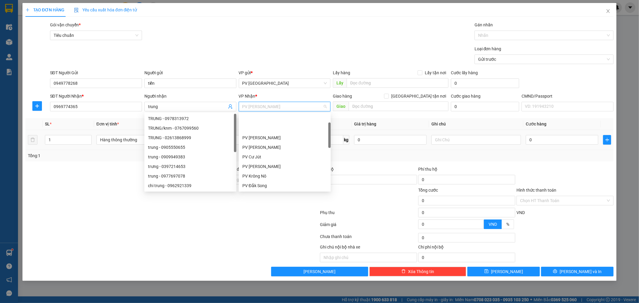
scroll to position [28, 0]
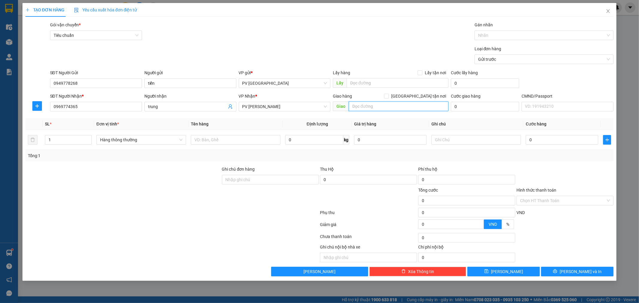
click at [376, 104] on input "text" at bounding box center [399, 107] width 100 height 10
type input "[PERSON_NAME] ( đi tài sáng"
click at [215, 144] on input "text" at bounding box center [236, 140] width 90 height 10
type input "d"
type input "b"
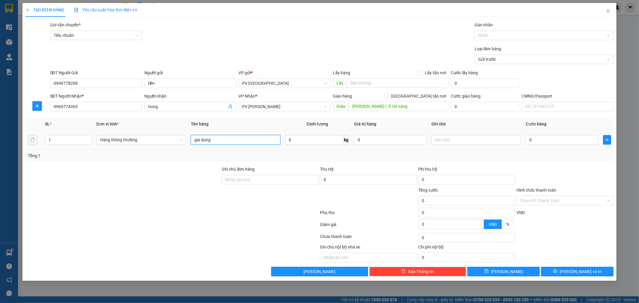
type input "gia dung"
type input "t"
type input "5"
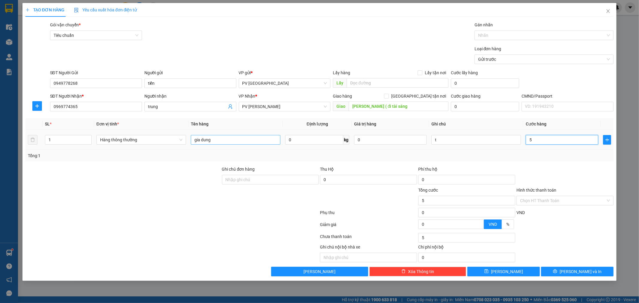
type input "50"
type input "500"
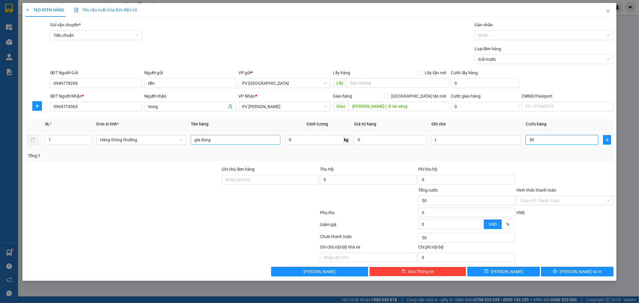
type input "500"
type input "5.000"
type input "50.000"
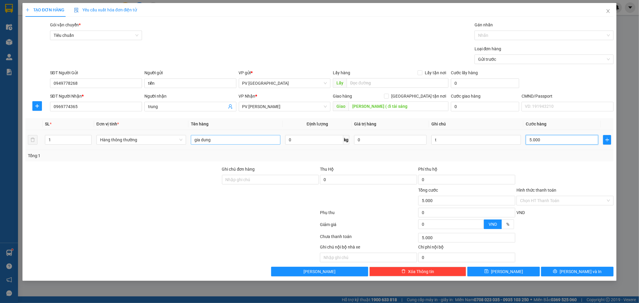
type input "50.000"
click at [582, 272] on span "[PERSON_NAME] và In" at bounding box center [581, 271] width 42 height 7
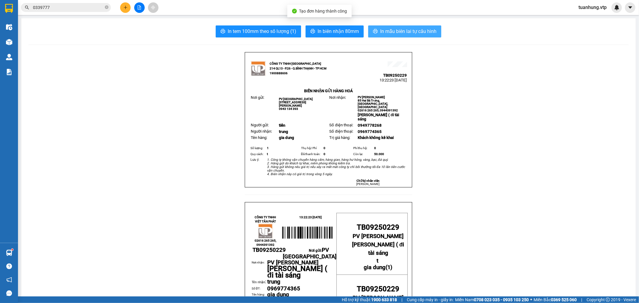
click at [413, 33] on span "In mẫu biên lai tự cấu hình" at bounding box center [408, 31] width 56 height 7
click at [124, 7] on icon "plus" at bounding box center [125, 7] width 3 height 0
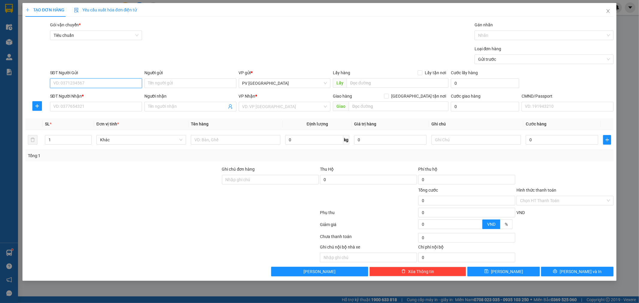
click at [99, 83] on input "SĐT Người Gửi" at bounding box center [96, 83] width 92 height 10
type input "0902465488"
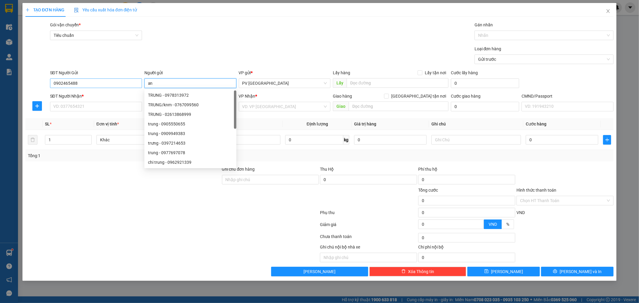
type input "a"
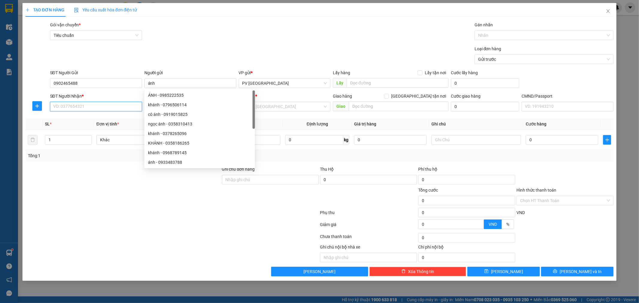
click at [115, 104] on input "SĐT Người Nhận *" at bounding box center [96, 107] width 92 height 10
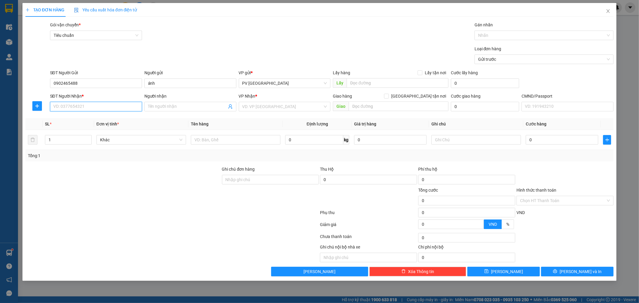
click at [115, 104] on input "SĐT Người Nhận *" at bounding box center [96, 107] width 92 height 10
click at [154, 110] on input "Người nhận" at bounding box center [187, 106] width 79 height 7
click at [288, 104] on input "search" at bounding box center [282, 106] width 81 height 9
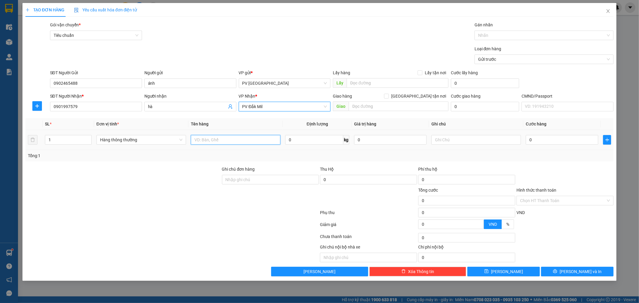
click at [253, 139] on input "text" at bounding box center [236, 140] width 90 height 10
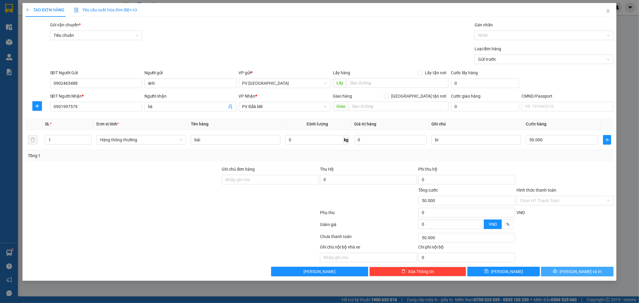
click at [587, 273] on span "[PERSON_NAME] và In" at bounding box center [581, 271] width 42 height 7
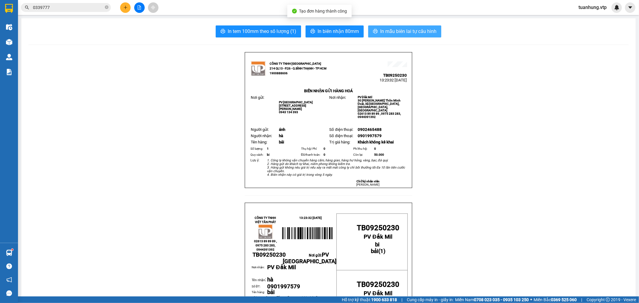
click at [414, 35] on button "In mẫu biên lai tự cấu hình" at bounding box center [404, 31] width 73 height 12
click at [130, 5] on button at bounding box center [125, 7] width 10 height 10
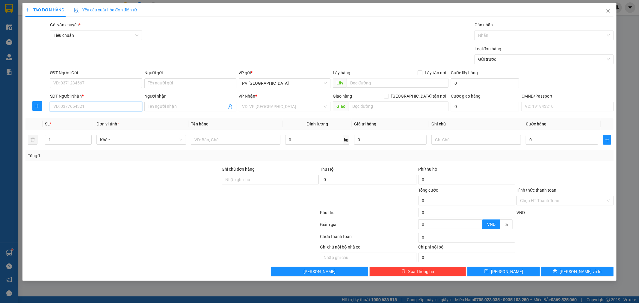
click at [125, 107] on input "SĐT Người Nhận *" at bounding box center [96, 107] width 92 height 10
click at [103, 121] on div "0989468168 - minh" at bounding box center [96, 118] width 85 height 7
click at [113, 85] on input "SĐT Người Gửi" at bounding box center [96, 83] width 92 height 10
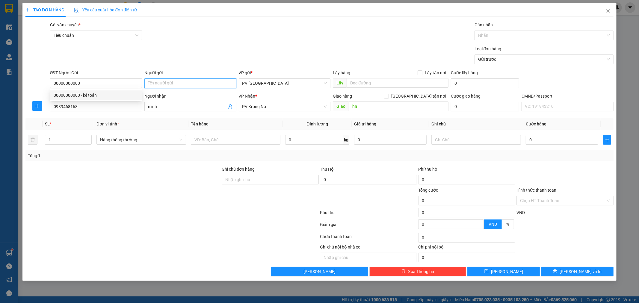
click at [194, 84] on input "Người gửi" at bounding box center [190, 83] width 92 height 10
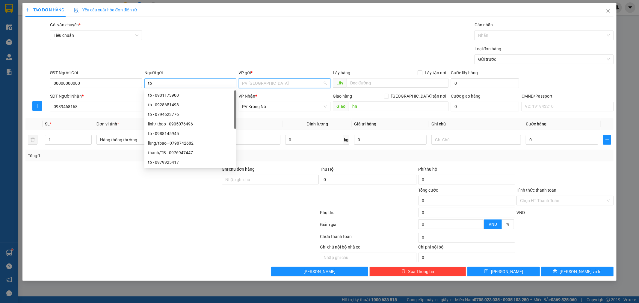
scroll to position [38, 0]
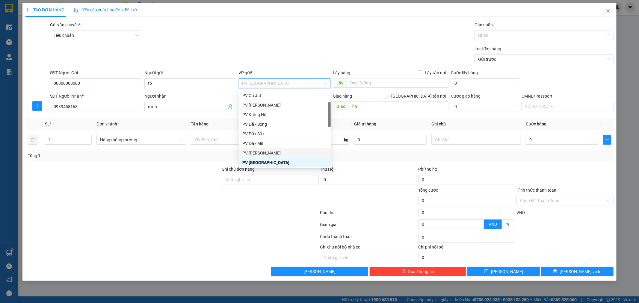
click at [244, 197] on div at bounding box center [270, 197] width 98 height 21
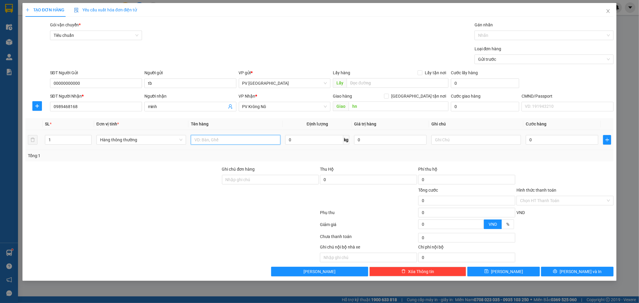
click at [268, 138] on input "text" at bounding box center [236, 140] width 90 height 10
click at [586, 274] on span "[PERSON_NAME] và In" at bounding box center [581, 271] width 42 height 7
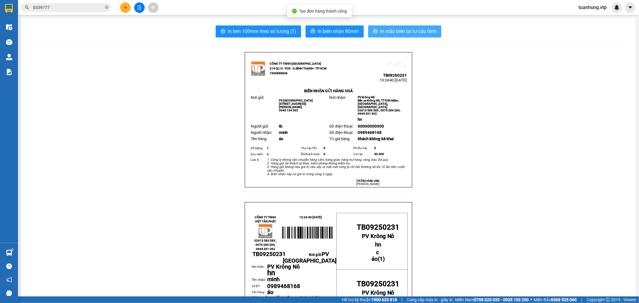
click at [412, 30] on span "In mẫu biên lai tự cấu hình" at bounding box center [408, 31] width 56 height 7
click at [124, 5] on button at bounding box center [125, 7] width 10 height 10
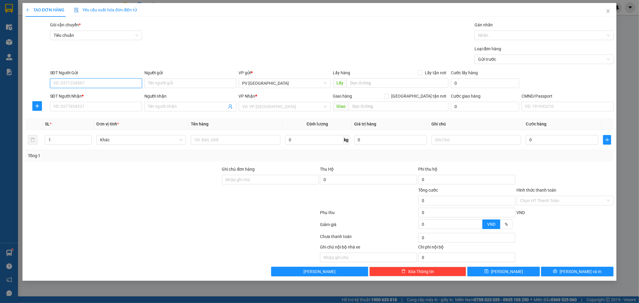
click at [129, 85] on input "SĐT Người Gửi" at bounding box center [96, 83] width 92 height 10
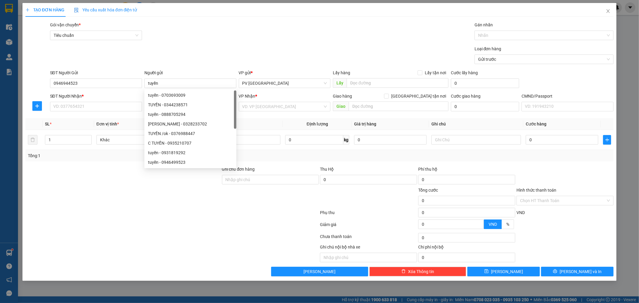
click at [113, 112] on div "SĐT Người Nhận * VD: 0377654321" at bounding box center [96, 103] width 92 height 21
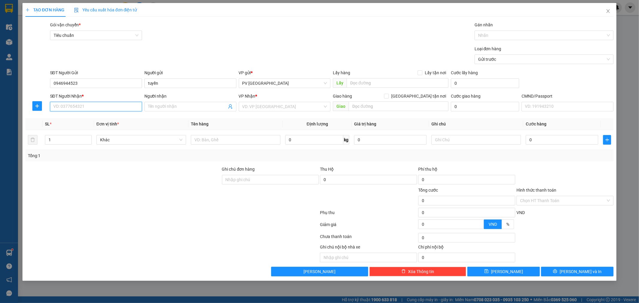
click at [115, 107] on input "SĐT Người Nhận *" at bounding box center [96, 107] width 92 height 10
click at [114, 120] on div "0388273988 - trường" at bounding box center [96, 118] width 85 height 7
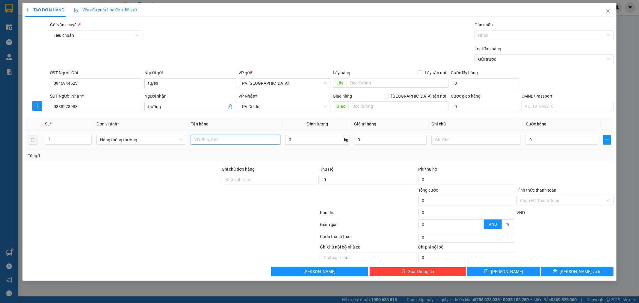
click at [265, 141] on input "text" at bounding box center [236, 140] width 90 height 10
click at [574, 273] on span "[PERSON_NAME] và In" at bounding box center [581, 271] width 42 height 7
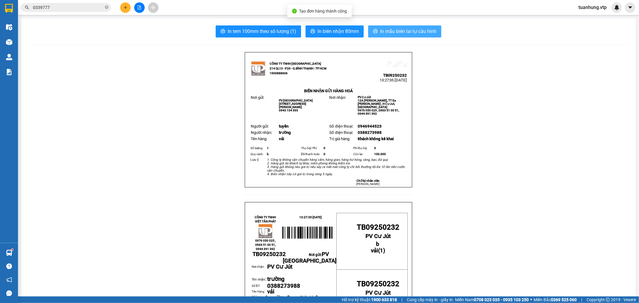
click at [404, 28] on span "In mẫu biên lai tự cấu hình" at bounding box center [408, 31] width 56 height 7
click at [124, 7] on icon "plus" at bounding box center [125, 7] width 4 height 4
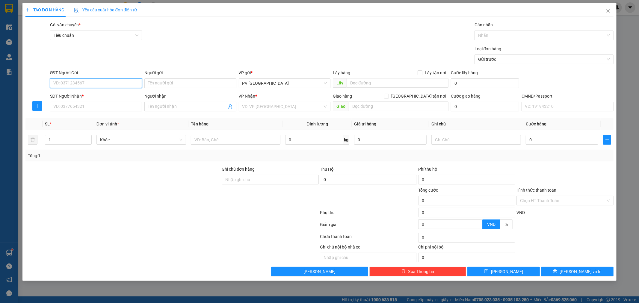
click at [117, 86] on input "SĐT Người Gửi" at bounding box center [96, 83] width 92 height 10
click at [105, 97] on div "0986263347 - trọng" at bounding box center [96, 95] width 85 height 7
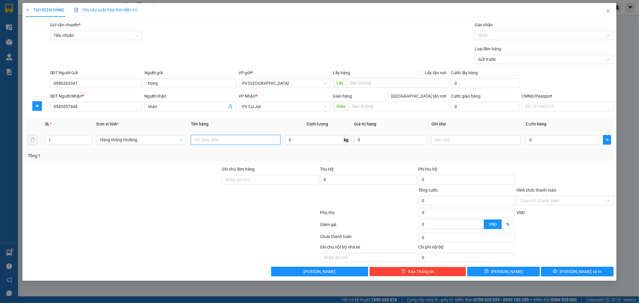
click at [248, 142] on input "text" at bounding box center [236, 140] width 90 height 10
click at [567, 270] on button "[PERSON_NAME] và In" at bounding box center [577, 272] width 73 height 10
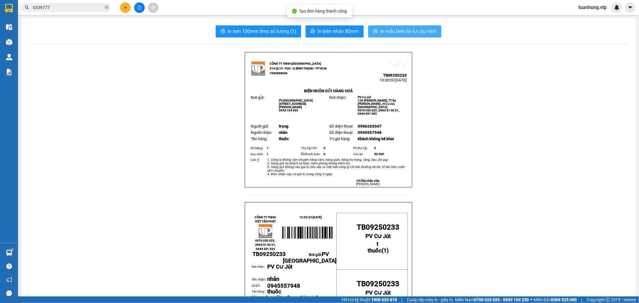
click at [415, 33] on span "In mẫu biên lai tự cấu hình" at bounding box center [408, 31] width 56 height 7
click at [121, 10] on button at bounding box center [125, 7] width 10 height 10
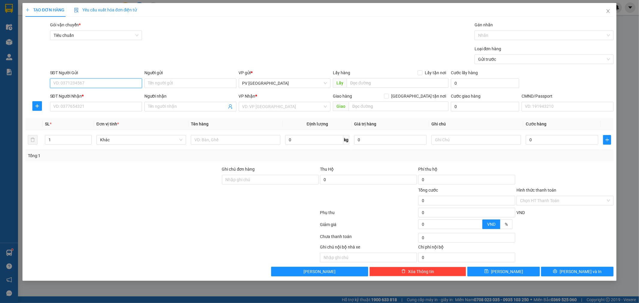
click at [102, 82] on input "SĐT Người Gửi" at bounding box center [96, 83] width 92 height 10
click at [100, 93] on div "0877404595 - tuyến" at bounding box center [96, 95] width 85 height 7
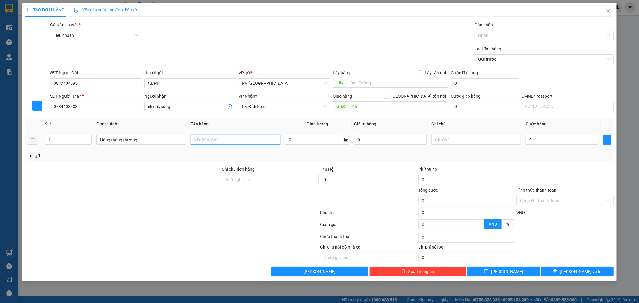
click at [223, 137] on input "text" at bounding box center [236, 140] width 90 height 10
click at [558, 271] on button "[PERSON_NAME] và In" at bounding box center [577, 272] width 73 height 10
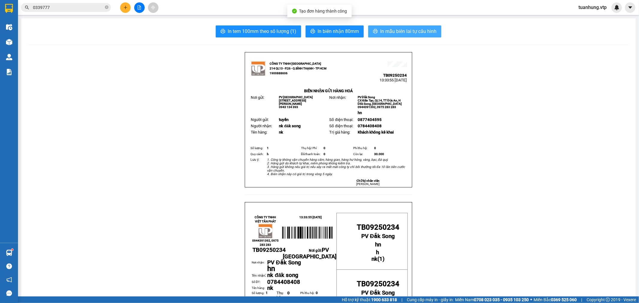
click at [397, 30] on span "In mẫu biên lai tự cấu hình" at bounding box center [408, 31] width 56 height 7
click at [127, 4] on button at bounding box center [125, 7] width 10 height 10
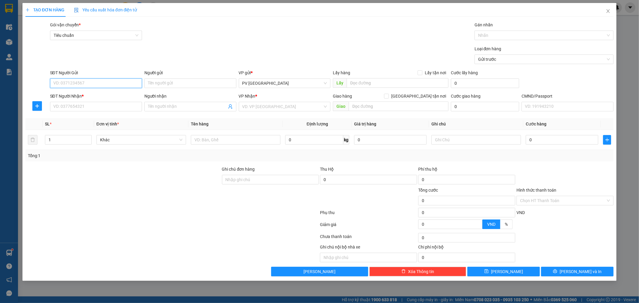
click at [127, 82] on input "SĐT Người Gửi" at bounding box center [96, 83] width 92 height 10
click at [109, 97] on div "0935181887 - cường" at bounding box center [96, 95] width 85 height 7
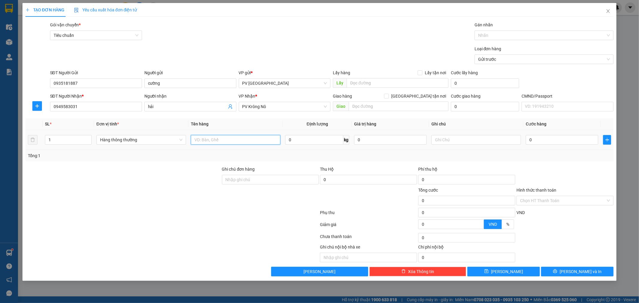
click at [267, 143] on input "text" at bounding box center [236, 140] width 90 height 10
click at [574, 271] on span "[PERSON_NAME] và In" at bounding box center [581, 271] width 42 height 7
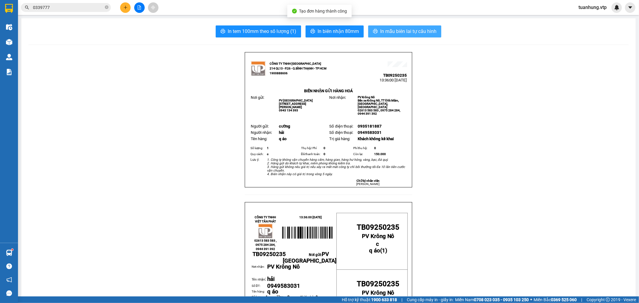
click at [401, 31] on span "In mẫu biên lai tự cấu hình" at bounding box center [408, 31] width 56 height 7
click at [123, 4] on button at bounding box center [125, 7] width 10 height 10
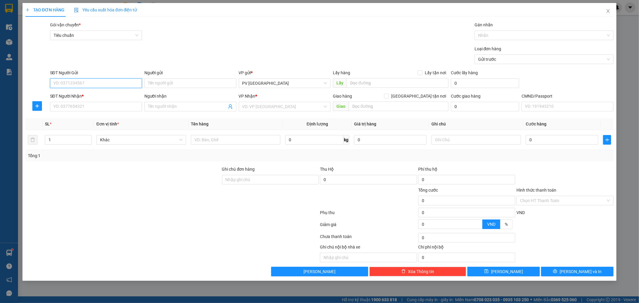
click at [104, 84] on input "SĐT Người Gửi" at bounding box center [96, 83] width 92 height 10
click at [100, 97] on div "0938190842 - trâm" at bounding box center [96, 95] width 85 height 7
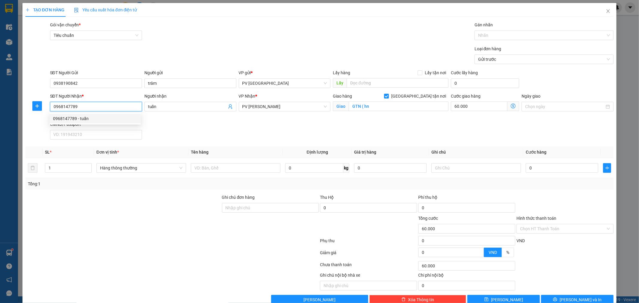
drag, startPoint x: 86, startPoint y: 105, endPoint x: 8, endPoint y: 140, distance: 84.8
click at [8, 140] on div "TẠO ĐƠN HÀNG Yêu cầu xuất hóa đơn điện tử Transit Pickup Surcharge Ids Transit …" at bounding box center [319, 151] width 639 height 303
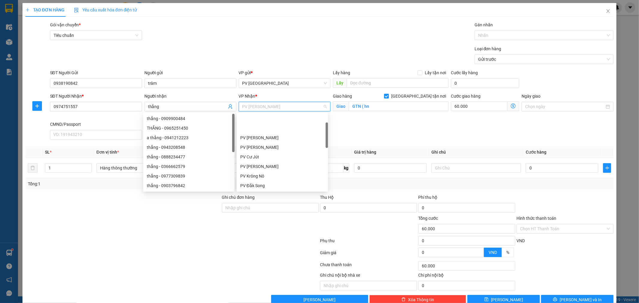
scroll to position [28, 0]
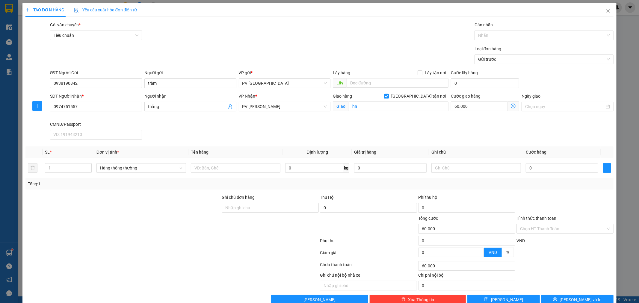
click at [389, 97] on span at bounding box center [386, 96] width 5 height 5
click at [388, 97] on input "[GEOGRAPHIC_DATA] tận nơi" at bounding box center [386, 96] width 4 height 4
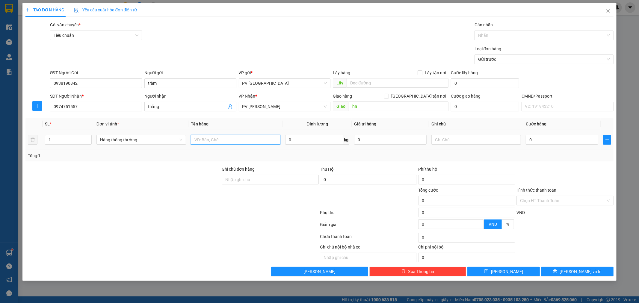
click at [230, 142] on input "text" at bounding box center [236, 140] width 90 height 10
click at [532, 139] on input "030.000" at bounding box center [562, 140] width 73 height 10
click at [561, 274] on button "[PERSON_NAME] và In" at bounding box center [577, 272] width 73 height 10
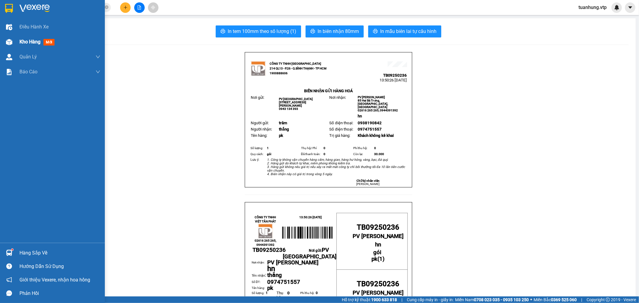
click at [11, 38] on div at bounding box center [9, 42] width 10 height 10
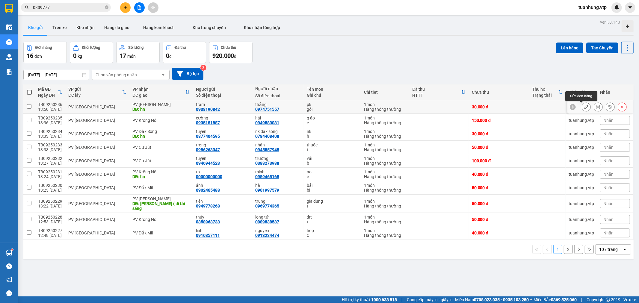
click at [584, 106] on button at bounding box center [586, 107] width 8 height 10
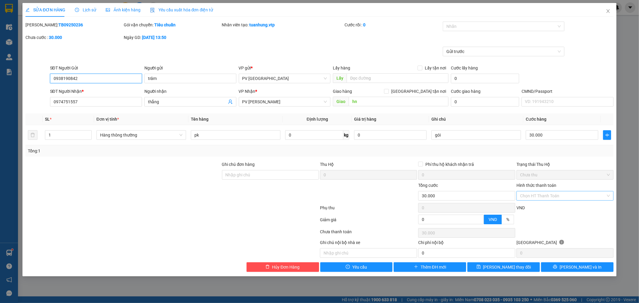
drag, startPoint x: 610, startPoint y: 195, endPoint x: 604, endPoint y: 200, distance: 7.9
click at [609, 196] on div "Chọn HT Thanh Toán" at bounding box center [565, 196] width 97 height 10
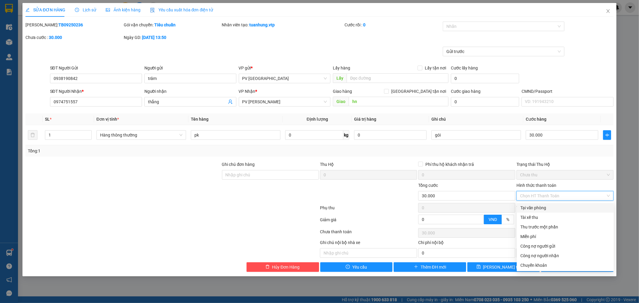
click at [585, 211] on div "Tại văn phòng" at bounding box center [565, 208] width 90 height 7
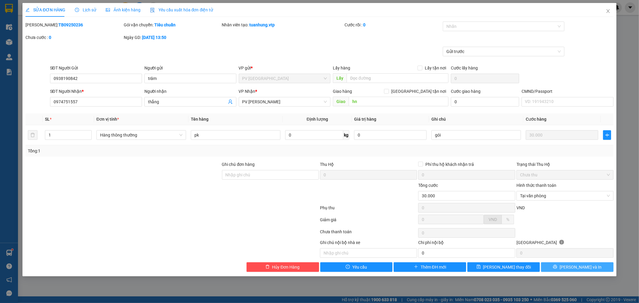
click at [558, 269] on button "[PERSON_NAME] và In" at bounding box center [577, 267] width 73 height 10
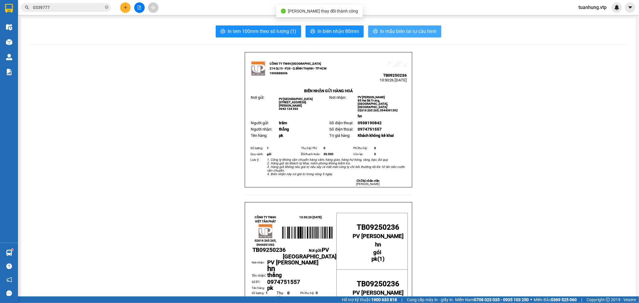
click at [422, 33] on span "In mẫu biên lai tự cấu hình" at bounding box center [408, 31] width 56 height 7
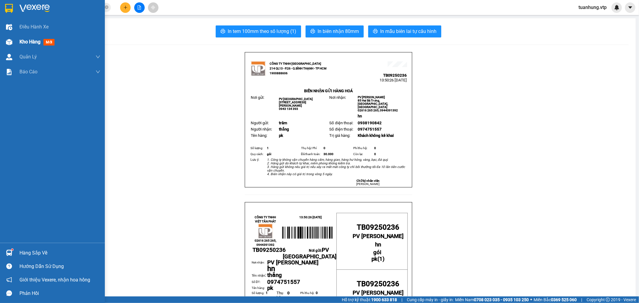
click at [34, 43] on span "Kho hàng" at bounding box center [29, 42] width 21 height 6
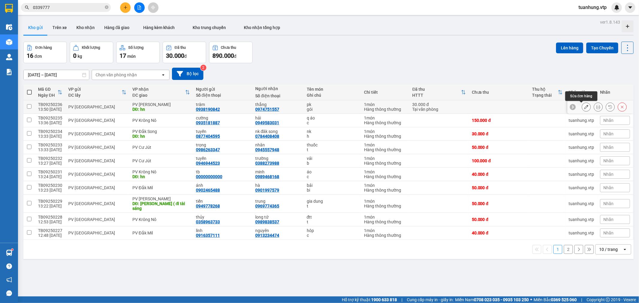
click at [582, 106] on button at bounding box center [586, 107] width 8 height 10
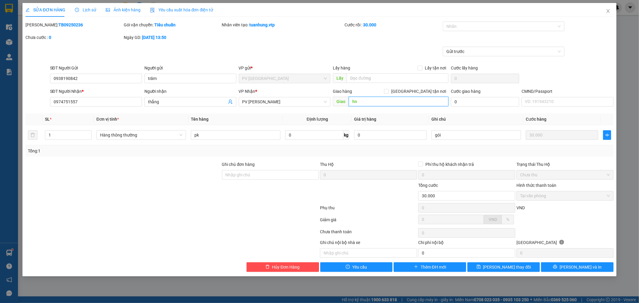
click at [358, 102] on input "hn" at bounding box center [399, 102] width 100 height 10
click at [367, 99] on input "hn" at bounding box center [399, 102] width 100 height 10
click at [370, 100] on input "hn" at bounding box center [399, 102] width 100 height 10
click at [388, 91] on input "[GEOGRAPHIC_DATA] tận nơi" at bounding box center [386, 91] width 4 height 4
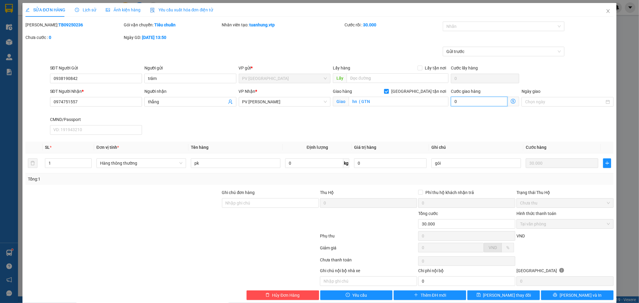
click at [458, 100] on input "0" at bounding box center [479, 102] width 57 height 10
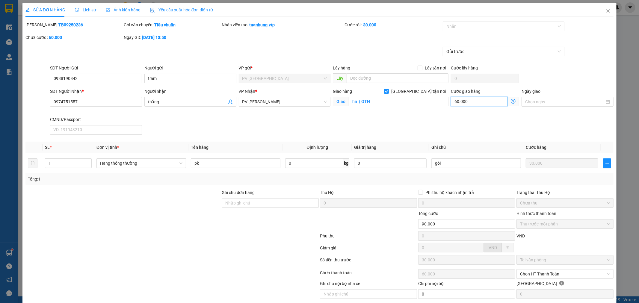
scroll to position [22, 0]
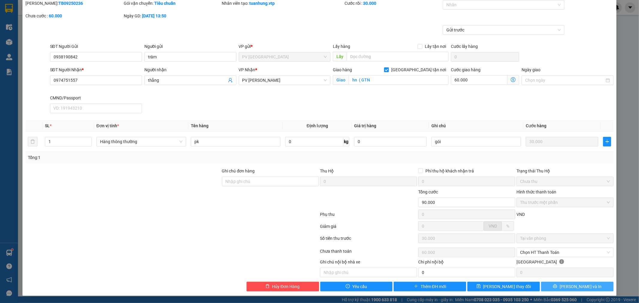
click at [566, 284] on button "[PERSON_NAME] và In" at bounding box center [577, 287] width 73 height 10
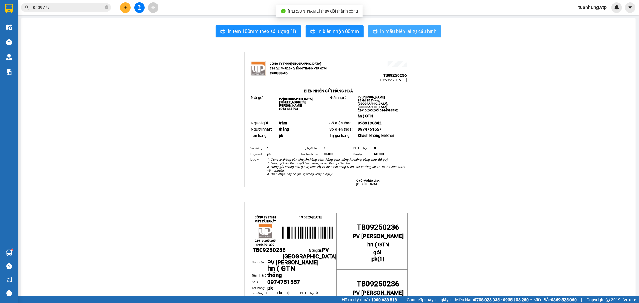
click at [414, 29] on span "In mẫu biên lai tự cấu hình" at bounding box center [408, 31] width 56 height 7
click at [424, 28] on span "In mẫu biên lai tự cấu hình" at bounding box center [408, 31] width 56 height 7
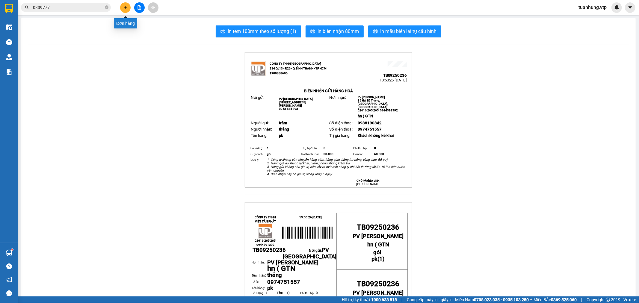
click at [125, 9] on icon "plus" at bounding box center [125, 7] width 4 height 4
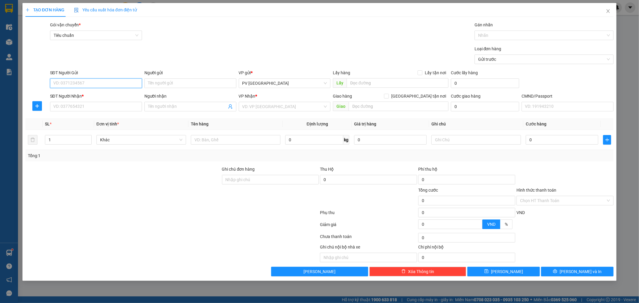
click at [108, 82] on input "SĐT Người Gửi" at bounding box center [96, 83] width 92 height 10
click at [100, 165] on div "Transit Pickup Surcharge Ids Transit Deliver Surcharge Ids Transit Deliver Surc…" at bounding box center [319, 149] width 588 height 255
click at [102, 157] on div "Tổng: 1" at bounding box center [137, 156] width 219 height 7
click at [96, 107] on input "SĐT Người Nhận *" at bounding box center [96, 107] width 92 height 10
click at [58, 108] on input "0324238383" at bounding box center [96, 107] width 92 height 10
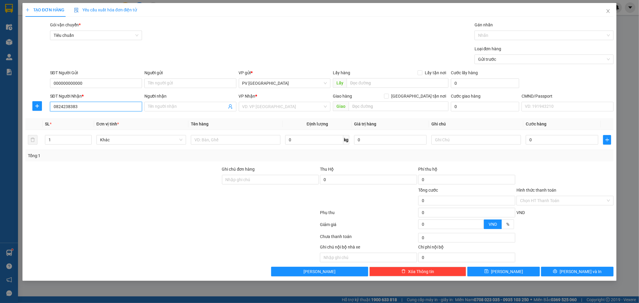
click at [61, 109] on input "0824238383" at bounding box center [96, 107] width 92 height 10
click at [89, 116] on div "0834238383 - nam" at bounding box center [96, 118] width 85 height 7
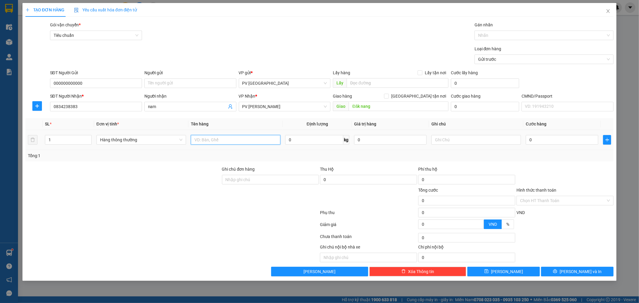
click at [242, 142] on input "text" at bounding box center [236, 140] width 90 height 10
click at [451, 160] on div "Tổng: 1" at bounding box center [319, 155] width 588 height 11
click at [467, 143] on input "text" at bounding box center [476, 140] width 90 height 10
click at [376, 105] on input "Đăk nang" at bounding box center [399, 107] width 100 height 10
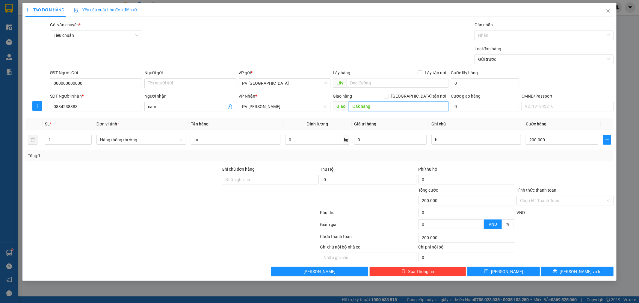
click at [392, 105] on input "Đăk nang" at bounding box center [399, 107] width 100 height 10
click at [349, 108] on input "Đăk nang" at bounding box center [399, 107] width 100 height 10
click at [573, 273] on span "[PERSON_NAME] và In" at bounding box center [581, 271] width 42 height 7
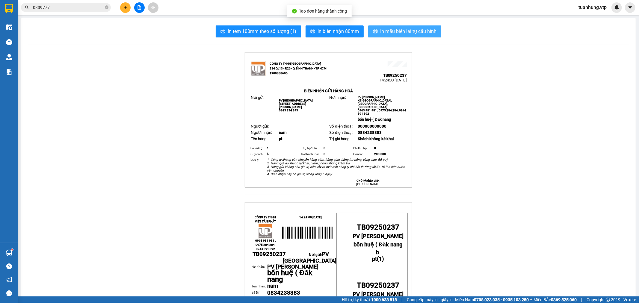
click at [423, 35] on span "In mẫu biên lai tự cấu hình" at bounding box center [408, 31] width 56 height 7
click at [128, 5] on button at bounding box center [125, 7] width 10 height 10
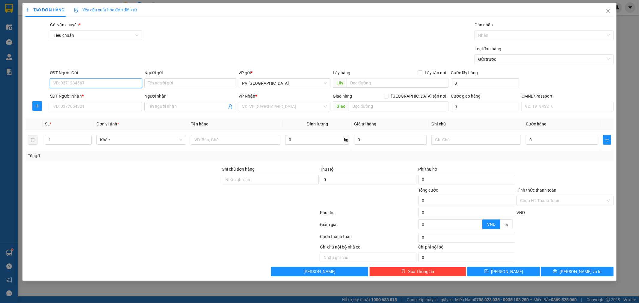
click at [113, 85] on input "SĐT Người Gửi" at bounding box center [96, 83] width 92 height 10
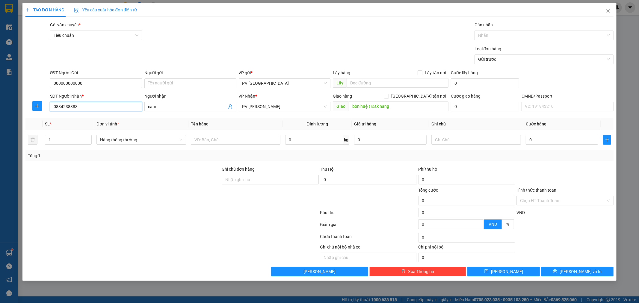
click at [106, 103] on input "0834238383" at bounding box center [96, 107] width 92 height 10
click at [115, 110] on input "0982302588" at bounding box center [96, 107] width 92 height 10
click at [114, 108] on input "0982302588" at bounding box center [96, 107] width 92 height 10
click at [83, 110] on input "0982302588" at bounding box center [96, 107] width 92 height 10
click at [66, 109] on input "0982302588" at bounding box center [96, 107] width 92 height 10
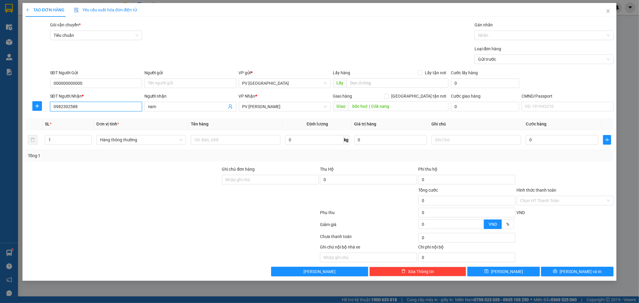
click at [77, 107] on input "0982302588" at bounding box center [96, 107] width 92 height 10
click at [116, 106] on input "0982302588" at bounding box center [96, 107] width 92 height 10
click at [76, 107] on input "0982302588" at bounding box center [96, 107] width 92 height 10
click at [106, 105] on input "0982302588" at bounding box center [96, 107] width 92 height 10
click at [60, 107] on input "0982302588" at bounding box center [96, 107] width 92 height 10
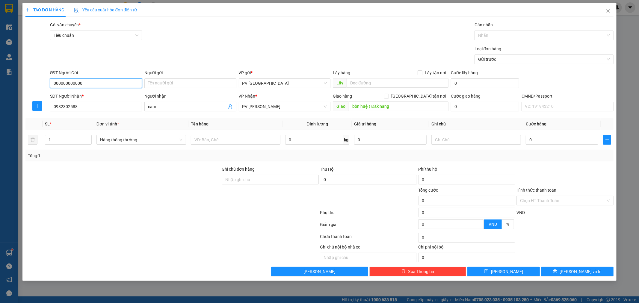
click at [85, 85] on input "000000000000" at bounding box center [96, 83] width 92 height 10
click at [78, 117] on div "Transit Pickup Surcharge Ids Transit Deliver Surcharge Ids Transit Deliver Surc…" at bounding box center [319, 149] width 588 height 255
click at [81, 121] on div "SL *" at bounding box center [68, 124] width 47 height 7
click at [80, 109] on input "0982302588" at bounding box center [96, 107] width 92 height 10
click at [73, 105] on input "0982302588" at bounding box center [96, 107] width 92 height 10
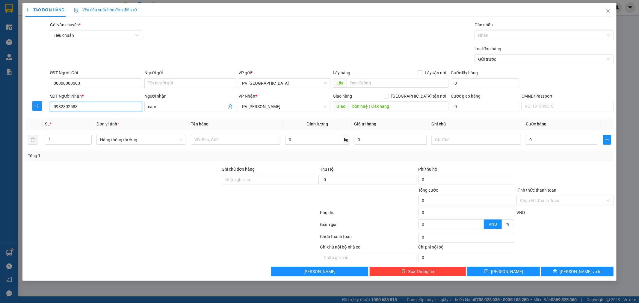
drag, startPoint x: 74, startPoint y: 105, endPoint x: 110, endPoint y: 106, distance: 35.7
click at [82, 105] on input "0982302588" at bounding box center [96, 107] width 92 height 10
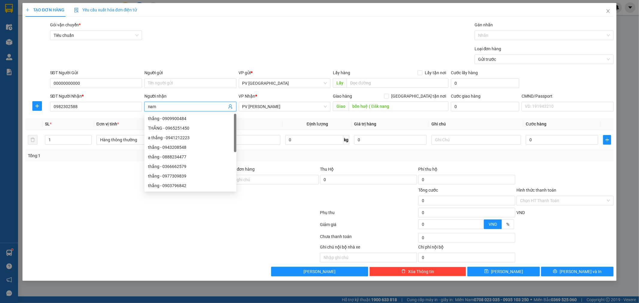
drag, startPoint x: 159, startPoint y: 107, endPoint x: 148, endPoint y: 111, distance: 12.0
click at [148, 111] on span "nam" at bounding box center [190, 107] width 92 height 10
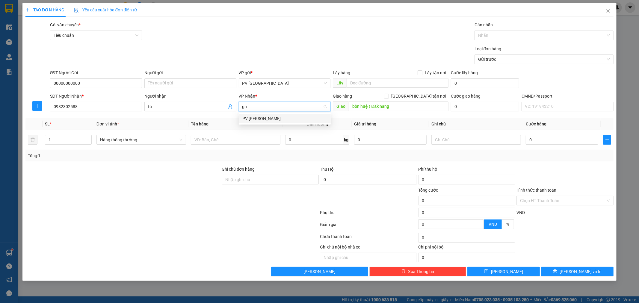
click at [246, 119] on div "PV [PERSON_NAME]" at bounding box center [284, 118] width 85 height 7
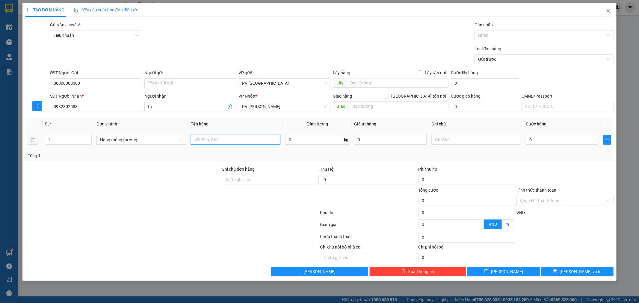
click at [243, 137] on input "text" at bounding box center [236, 140] width 90 height 10
click at [571, 271] on button "[PERSON_NAME] và In" at bounding box center [577, 272] width 73 height 10
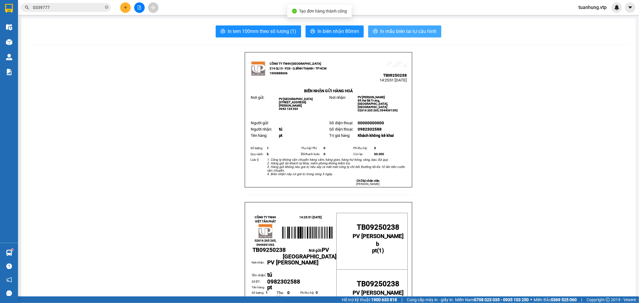
click at [416, 33] on span "In mẫu biên lai tự cấu hình" at bounding box center [408, 31] width 56 height 7
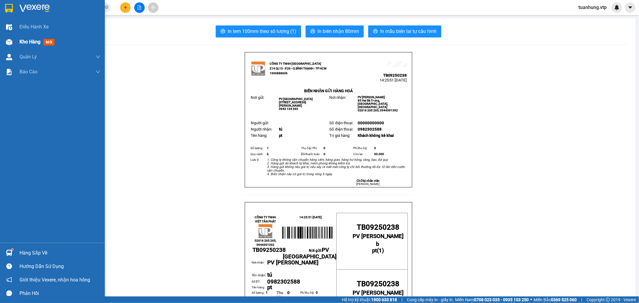
click at [27, 43] on span "Kho hàng" at bounding box center [29, 42] width 21 height 6
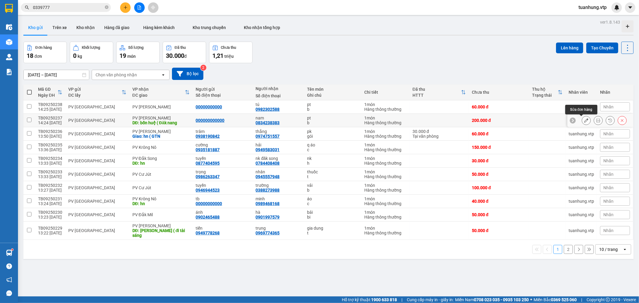
click at [584, 121] on icon at bounding box center [586, 120] width 4 height 4
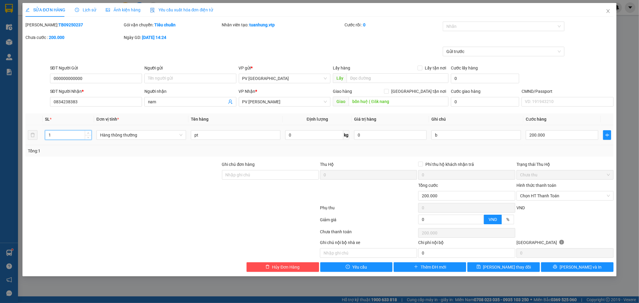
click at [51, 134] on input "1" at bounding box center [68, 135] width 46 height 9
click at [499, 270] on span "[PERSON_NAME] thay đổi" at bounding box center [507, 267] width 48 height 7
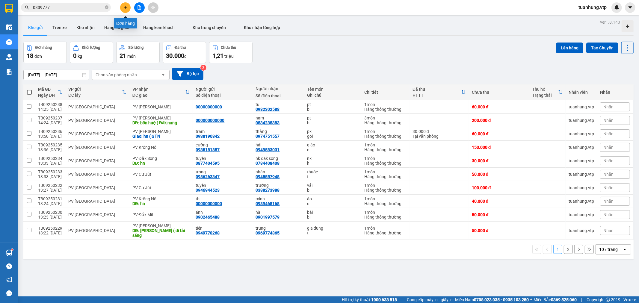
click at [126, 7] on icon "plus" at bounding box center [125, 7] width 4 height 4
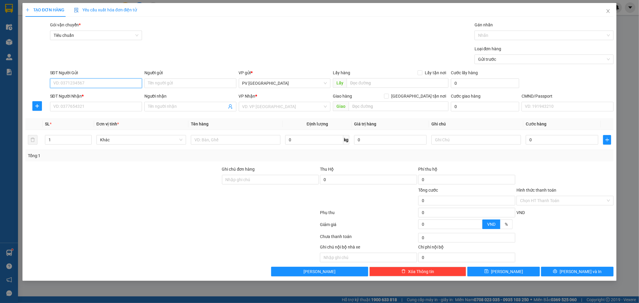
click at [117, 86] on input "SĐT Người Gửi" at bounding box center [96, 83] width 92 height 10
click at [105, 92] on div "0819841166 - sanka" at bounding box center [96, 95] width 85 height 7
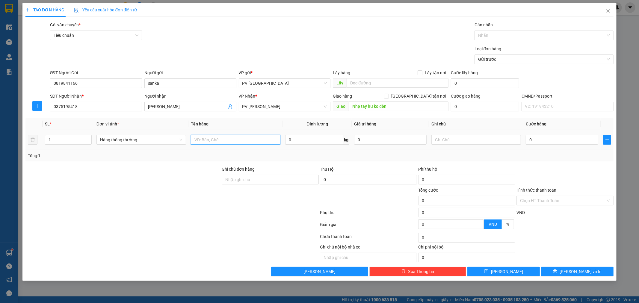
click at [211, 140] on input "text" at bounding box center [236, 140] width 90 height 10
click at [53, 143] on input "1" at bounding box center [68, 139] width 46 height 9
click at [535, 141] on input "200.000" at bounding box center [562, 140] width 73 height 10
click at [577, 273] on span "[PERSON_NAME] và In" at bounding box center [581, 271] width 42 height 7
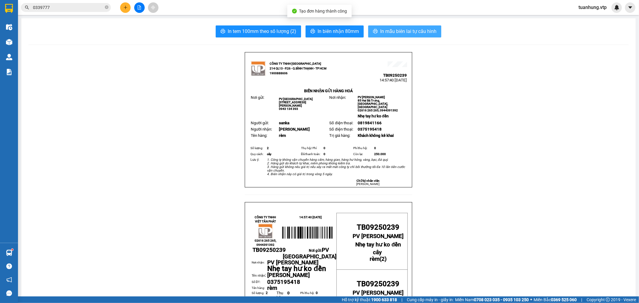
click at [413, 31] on span "In mẫu biên lai tự cấu hình" at bounding box center [408, 31] width 56 height 7
click at [129, 7] on button at bounding box center [125, 7] width 10 height 10
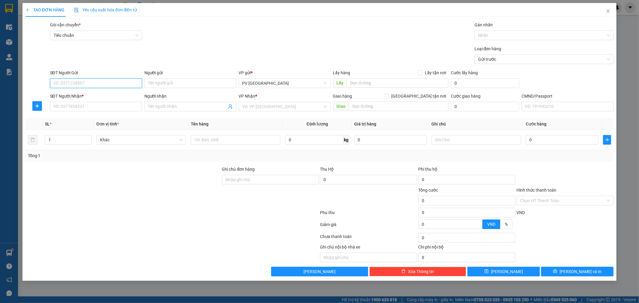
click at [83, 83] on input "SĐT Người Gửi" at bounding box center [96, 83] width 92 height 10
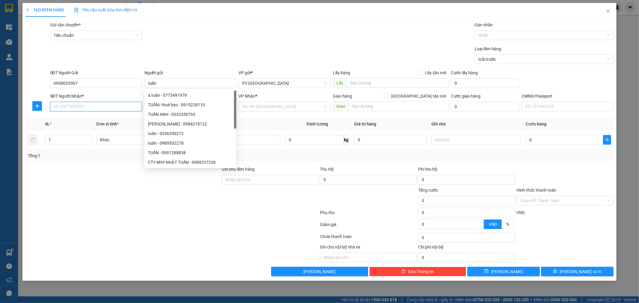
click at [86, 106] on input "SĐT Người Nhận *" at bounding box center [96, 107] width 92 height 10
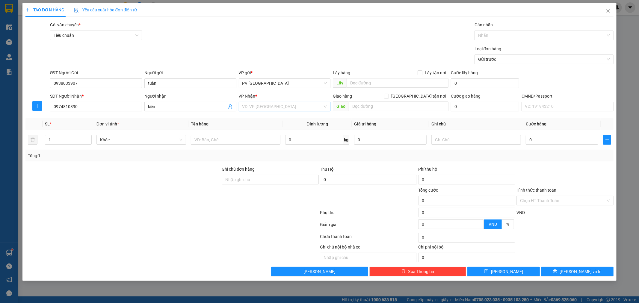
click at [294, 104] on input "search" at bounding box center [282, 106] width 81 height 9
click at [250, 143] on input "text" at bounding box center [236, 140] width 90 height 10
click at [587, 272] on span "[PERSON_NAME] và In" at bounding box center [581, 271] width 42 height 7
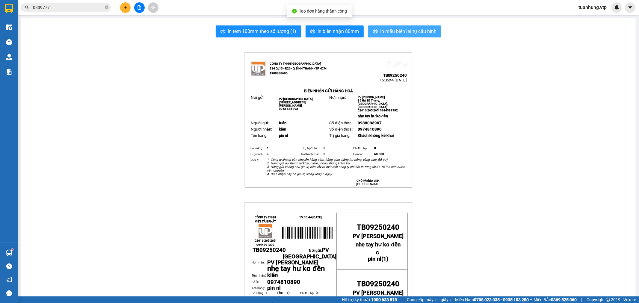
click at [415, 31] on span "In mẫu biên lai tự cấu hình" at bounding box center [408, 31] width 56 height 7
click at [126, 9] on icon "plus" at bounding box center [125, 7] width 4 height 4
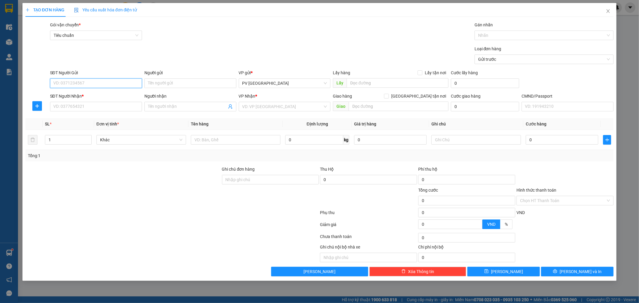
click at [122, 81] on input "SĐT Người Gửi" at bounding box center [96, 83] width 92 height 10
click at [108, 91] on div "0382058916 - thượng" at bounding box center [96, 95] width 92 height 10
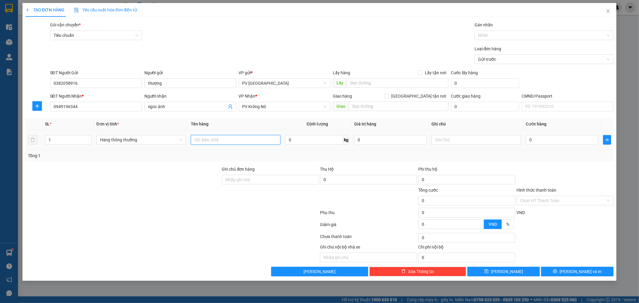
click at [260, 140] on input "text" at bounding box center [236, 140] width 90 height 10
click at [596, 273] on button "[PERSON_NAME] và In" at bounding box center [577, 272] width 73 height 10
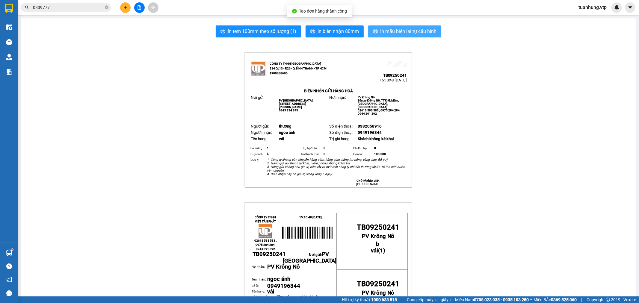
click at [411, 35] on span "In mẫu biên lai tự cấu hình" at bounding box center [408, 31] width 56 height 7
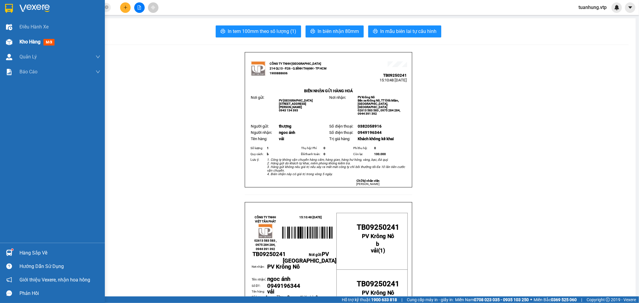
click at [12, 40] on div at bounding box center [9, 42] width 10 height 10
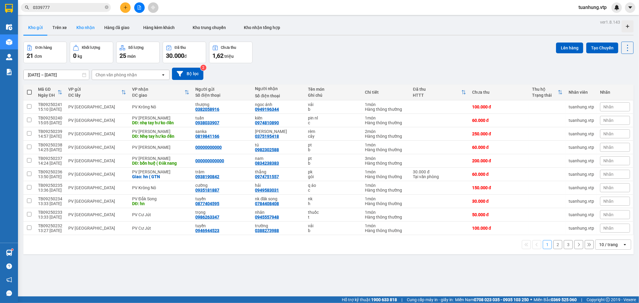
click at [82, 25] on button "Kho nhận" at bounding box center [86, 27] width 28 height 14
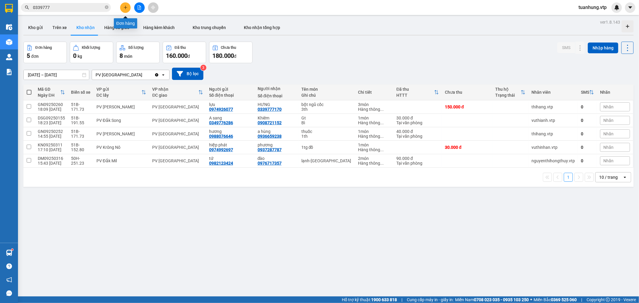
click at [126, 7] on icon "plus" at bounding box center [125, 7] width 3 height 0
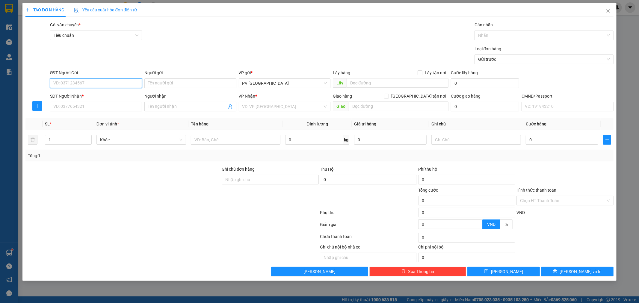
click at [126, 84] on input "SĐT Người Gửi" at bounding box center [96, 83] width 92 height 10
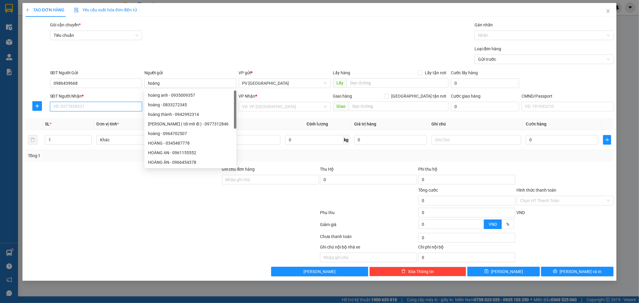
click at [103, 107] on input "SĐT Người Nhận *" at bounding box center [96, 107] width 92 height 10
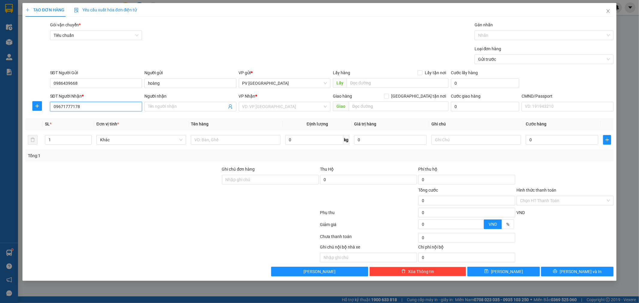
click at [68, 106] on input "09671777178" at bounding box center [96, 107] width 92 height 10
click at [79, 118] on div "0967177178 - sự" at bounding box center [96, 118] width 85 height 7
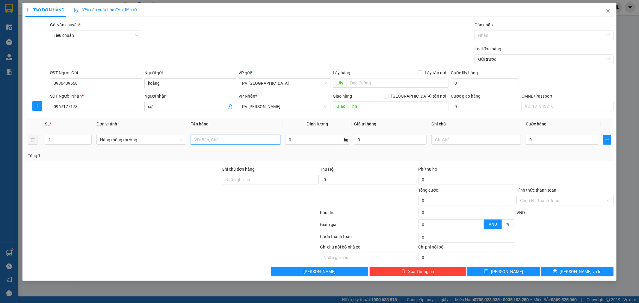
click at [262, 142] on input "text" at bounding box center [236, 140] width 90 height 10
click at [557, 273] on icon "printer" at bounding box center [555, 271] width 4 height 4
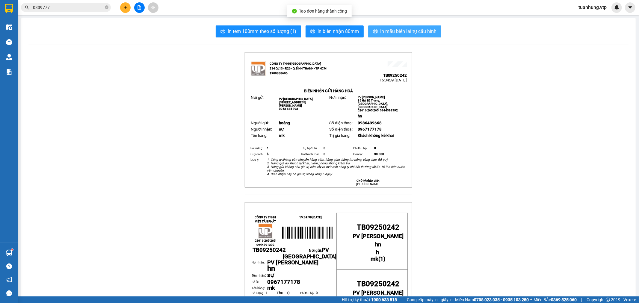
click at [390, 28] on span "In mẫu biên lai tự cấu hình" at bounding box center [408, 31] width 56 height 7
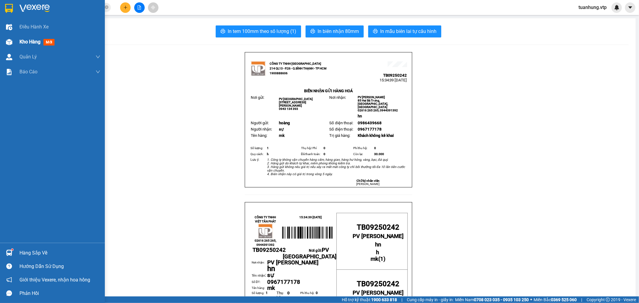
click at [28, 44] on span "Kho hàng" at bounding box center [29, 42] width 21 height 6
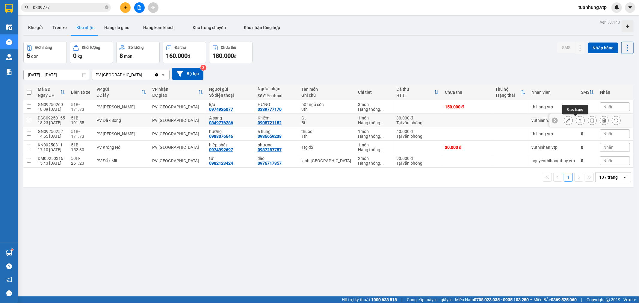
click at [578, 119] on icon at bounding box center [580, 120] width 4 height 4
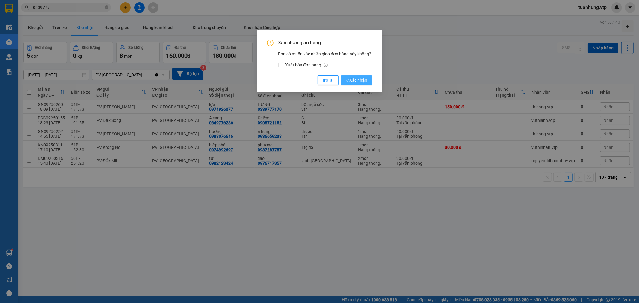
click at [366, 81] on span "Xác nhận" at bounding box center [357, 80] width 22 height 7
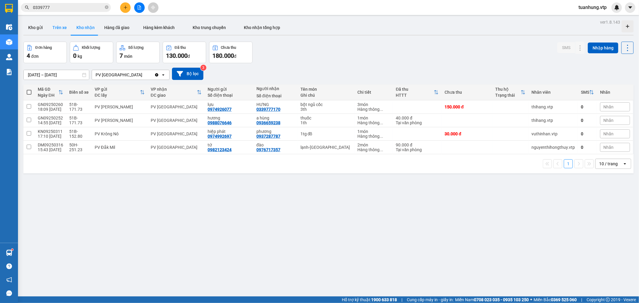
click at [62, 26] on button "Trên xe" at bounding box center [60, 27] width 24 height 14
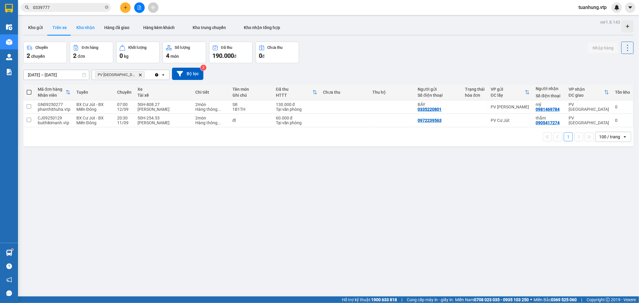
click at [86, 28] on button "Kho nhận" at bounding box center [86, 27] width 28 height 14
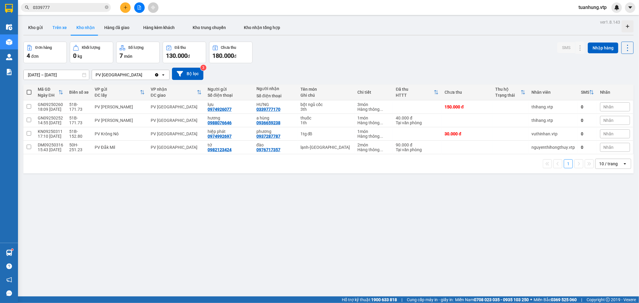
click at [55, 30] on button "Trên xe" at bounding box center [60, 27] width 24 height 14
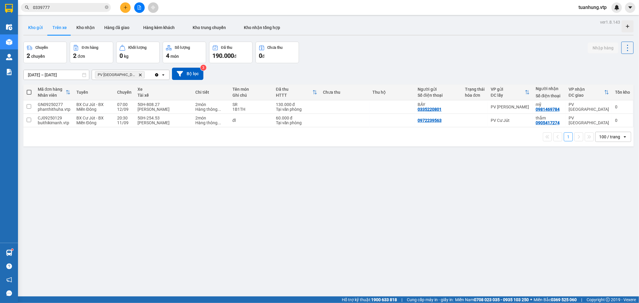
click at [36, 26] on button "Kho gửi" at bounding box center [35, 27] width 24 height 14
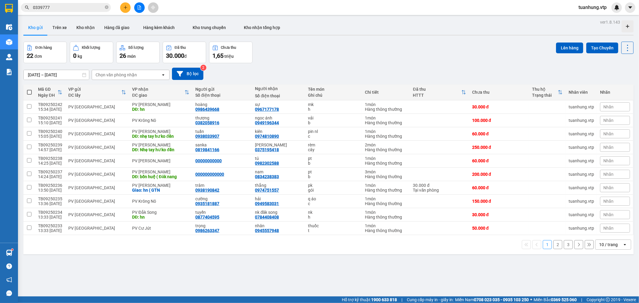
click at [623, 244] on icon "open" at bounding box center [625, 244] width 5 height 5
click at [615, 234] on span "100 / trang" at bounding box center [606, 232] width 22 height 6
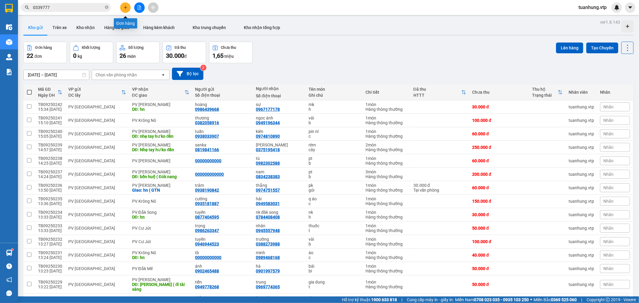
click at [127, 6] on icon "plus" at bounding box center [125, 7] width 4 height 4
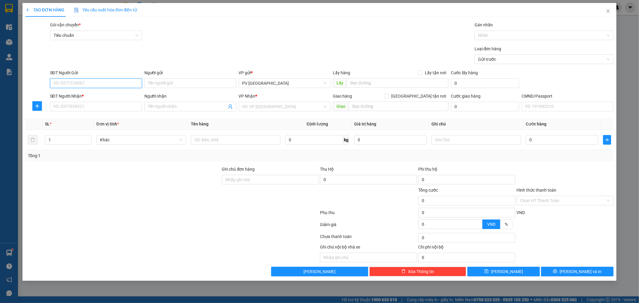
click at [129, 84] on input "SĐT Người Gửi" at bounding box center [96, 83] width 92 height 10
type input "0906933123"
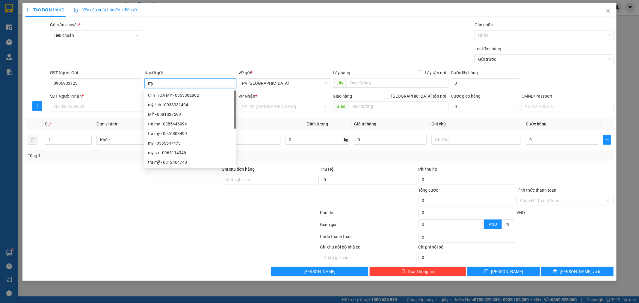
type input "my"
click at [118, 111] on input "SĐT Người Nhận *" at bounding box center [96, 107] width 92 height 10
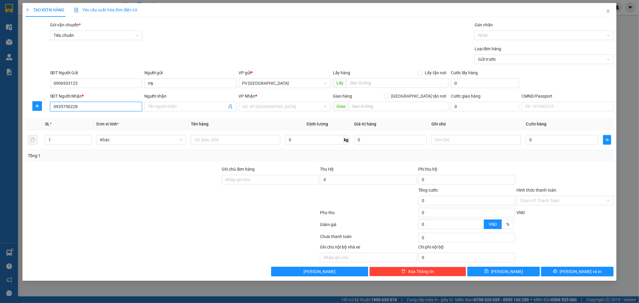
type input "0935750228"
type input "hieu"
click at [158, 109] on input "Người nhận" at bounding box center [187, 106] width 79 height 7
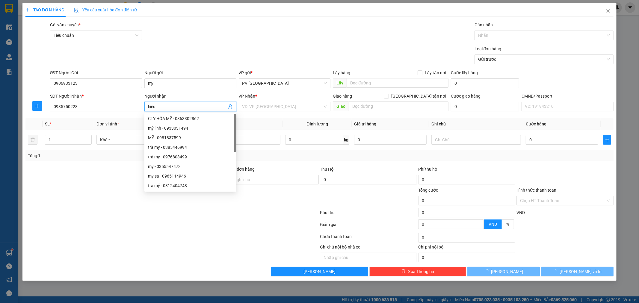
type input "hiếu"
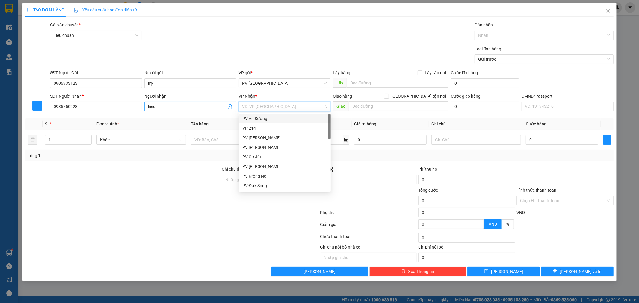
type input "g"
type input "dm"
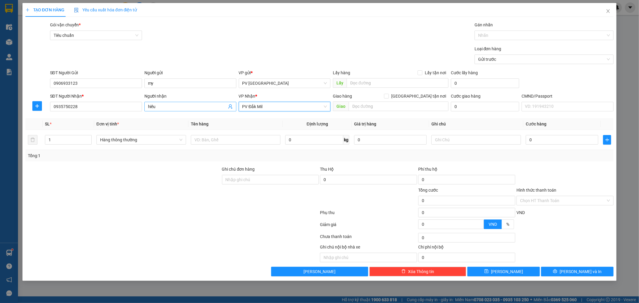
scroll to position [19, 0]
click at [208, 141] on input "text" at bounding box center [236, 140] width 90 height 10
type input "q áo"
type input "c"
type input "4"
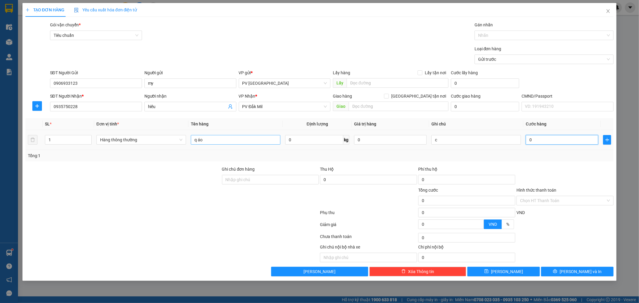
type input "4"
type input "40"
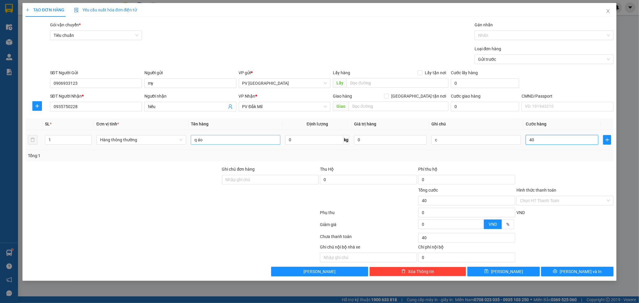
type input "400"
type input "4.000"
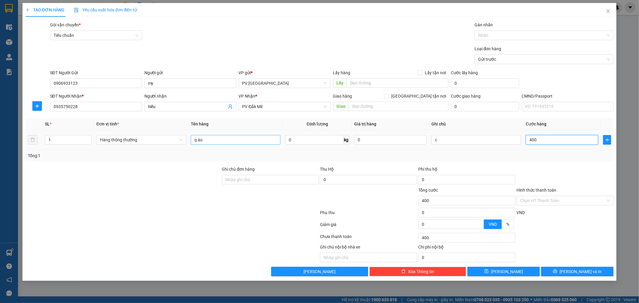
type input "4.000"
type input "40.000"
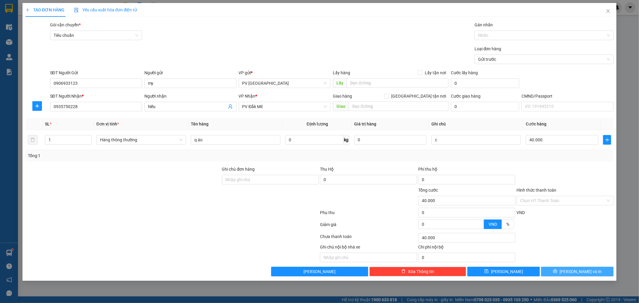
click at [559, 271] on button "[PERSON_NAME] và In" at bounding box center [577, 272] width 73 height 10
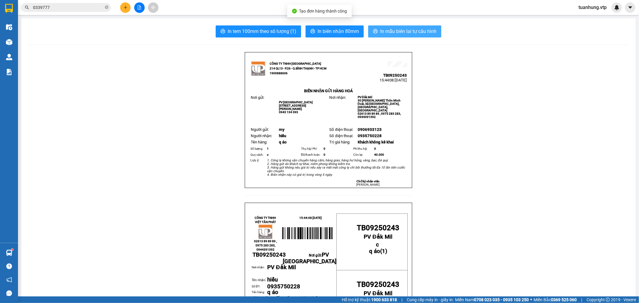
click at [425, 35] on span "In mẫu biên lai tự cấu hình" at bounding box center [408, 31] width 56 height 7
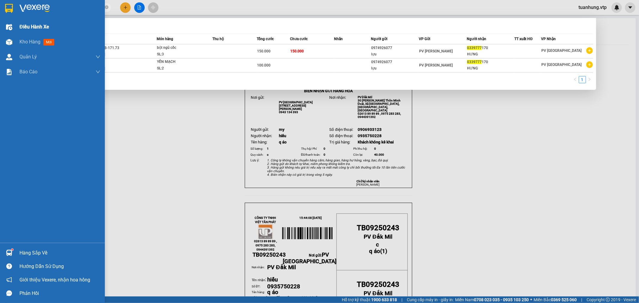
drag, startPoint x: 70, startPoint y: 7, endPoint x: 16, endPoint y: 30, distance: 58.0
click at [12, 29] on section "Kết quả tìm kiếm ( 2 ) Bộ lọc Mã ĐH Trạng thái Món hàng Thu hộ Tổng cước Chưa c…" at bounding box center [319, 151] width 639 height 303
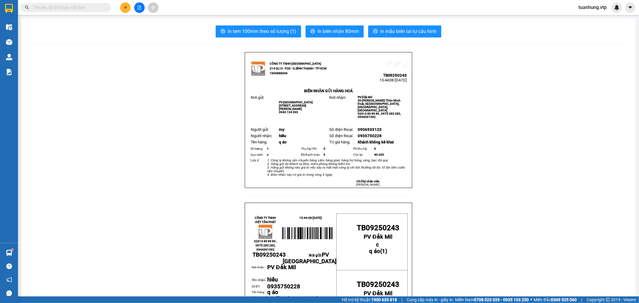
click at [126, 7] on icon "plus" at bounding box center [125, 7] width 3 height 0
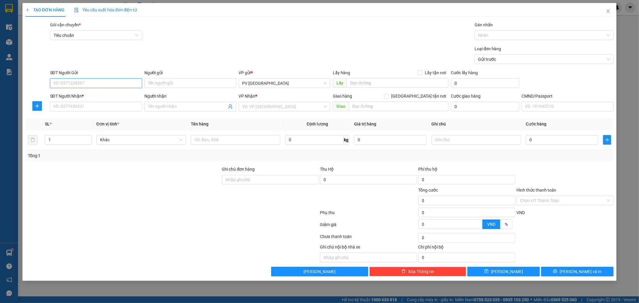
click at [90, 83] on input "SĐT Người Gửi" at bounding box center [96, 83] width 92 height 10
type input "0972992492"
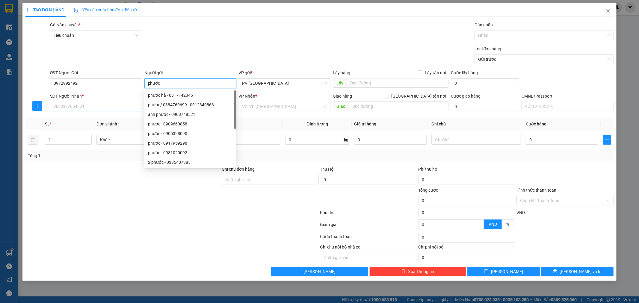
type input "phước"
click at [92, 103] on input "SĐT Người Nhận *" at bounding box center [96, 107] width 92 height 10
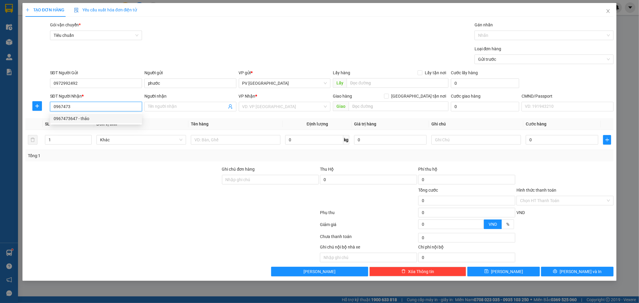
click at [89, 117] on div "0967473647 - thảo" at bounding box center [96, 118] width 85 height 7
type input "0967473647"
type input "thảo"
type input "Nhẹ tay hư ko đền"
type input "0967473"
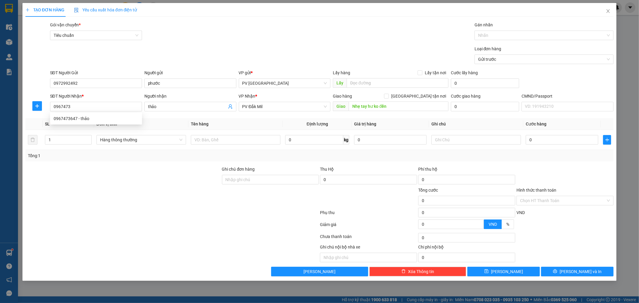
click at [218, 165] on div "Transit Pickup Surcharge Ids Transit Deliver Surcharge Ids Transit Deliver Surc…" at bounding box center [319, 149] width 588 height 255
click at [228, 139] on input "text" at bounding box center [236, 140] width 90 height 10
type input "co lăn"
drag, startPoint x: 53, startPoint y: 139, endPoint x: 37, endPoint y: 144, distance: 16.2
click at [37, 144] on tr "1 Hàng thông thường co lăn 0 kg 0 0" at bounding box center [319, 140] width 588 height 20
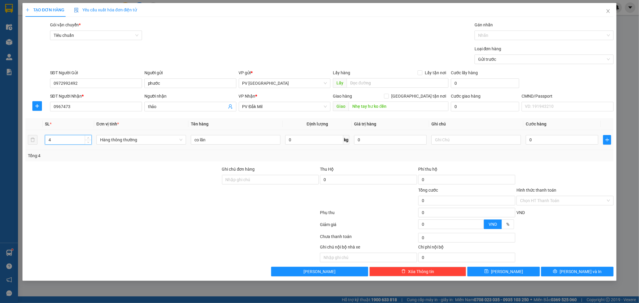
type input "4"
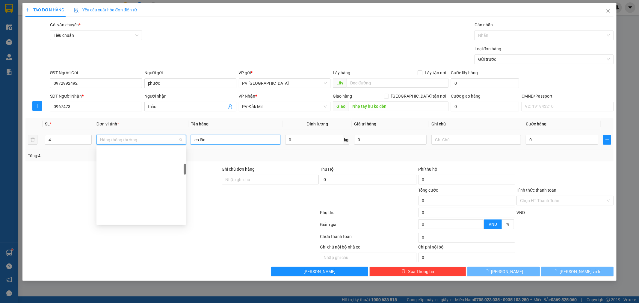
scroll to position [124, 0]
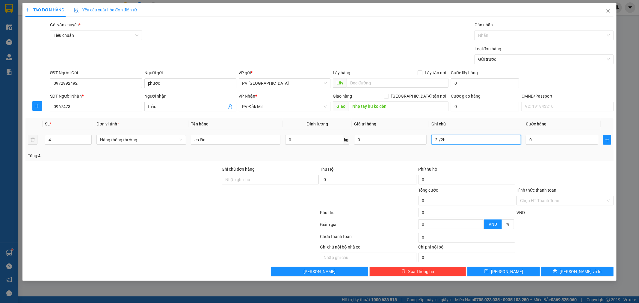
type input "2t/2b"
type input "2"
type input "25"
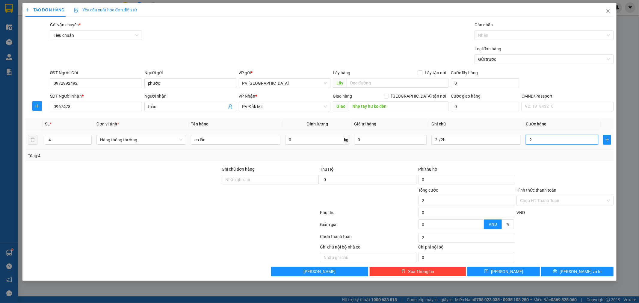
type input "25"
type input "250"
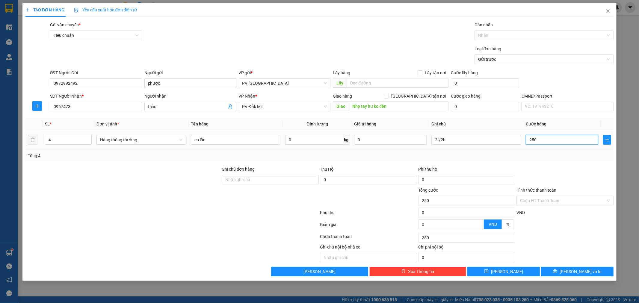
type input "2.500"
type input "25.000"
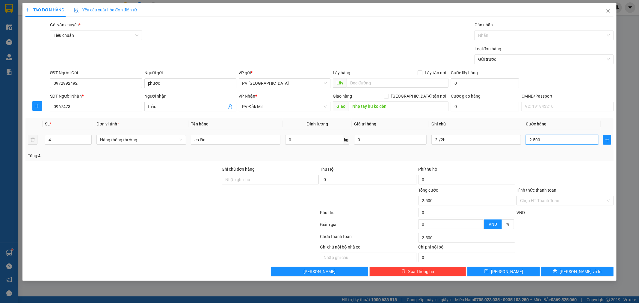
type input "25.000"
type input "250.000"
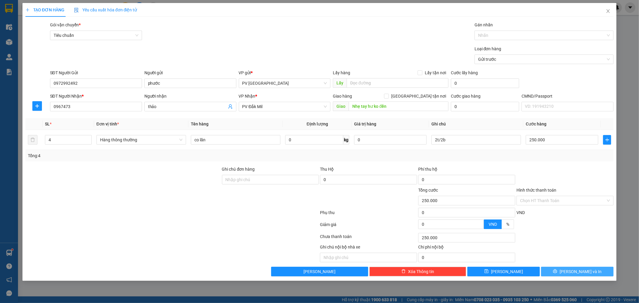
click at [588, 269] on span "[PERSON_NAME] và In" at bounding box center [581, 271] width 42 height 7
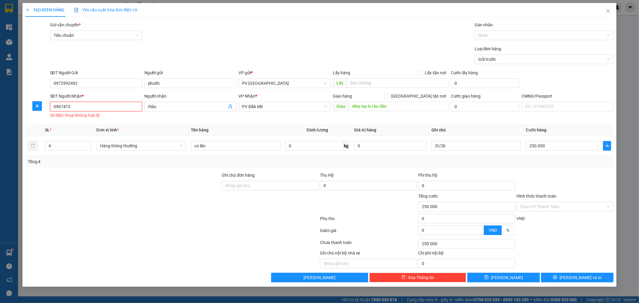
click at [97, 108] on input "0967473" at bounding box center [96, 107] width 92 height 10
click at [83, 117] on div "0967473647 - thảo" at bounding box center [96, 118] width 85 height 7
type input "0967473647"
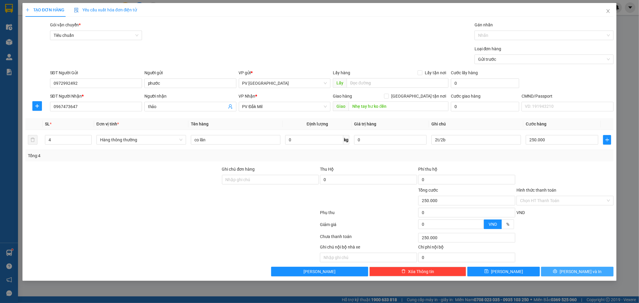
click at [583, 273] on span "[PERSON_NAME] và In" at bounding box center [581, 271] width 42 height 7
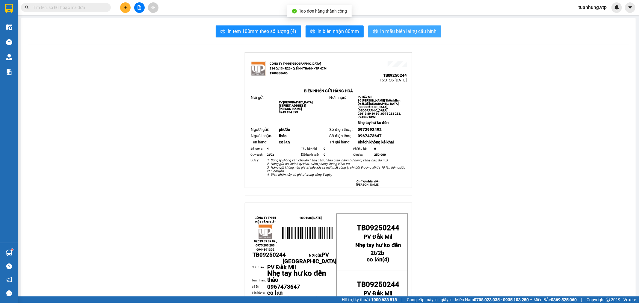
click at [398, 31] on span "In mẫu biên lai tự cấu hình" at bounding box center [408, 31] width 56 height 7
click at [123, 7] on icon "plus" at bounding box center [125, 7] width 4 height 4
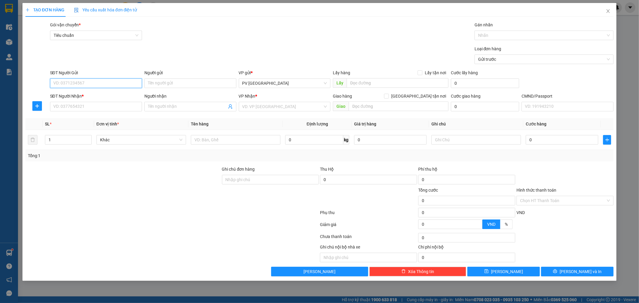
click at [98, 81] on input "SĐT Người Gửi" at bounding box center [96, 83] width 92 height 10
type input "0354042288"
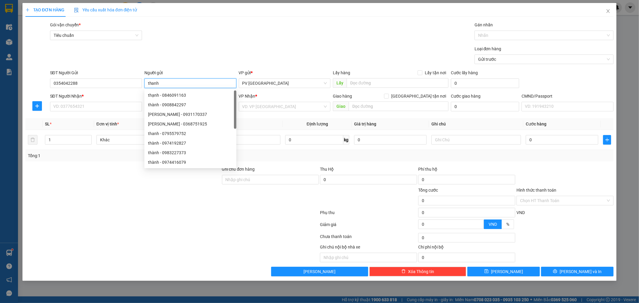
type input "thanh"
click at [103, 193] on div at bounding box center [123, 197] width 197 height 21
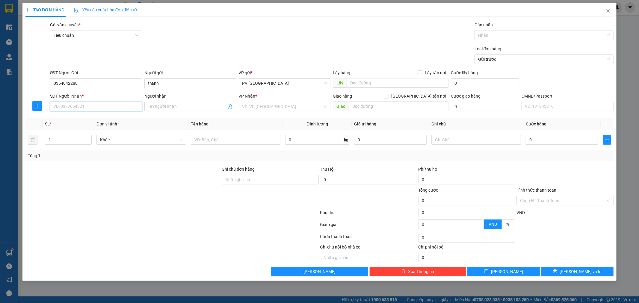
click at [125, 107] on input "SĐT Người Nhận *" at bounding box center [96, 107] width 92 height 10
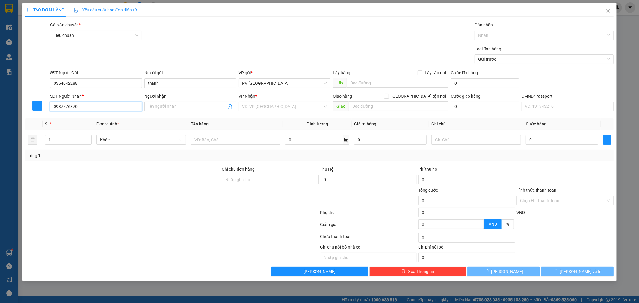
type input "0987776370"
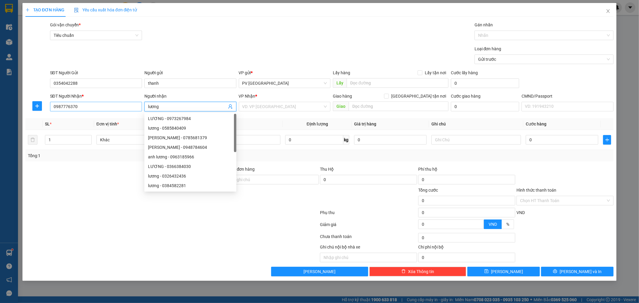
type input "lương"
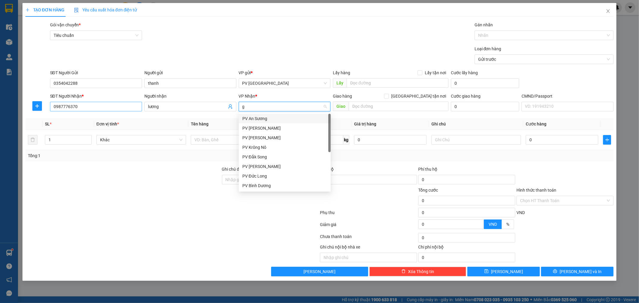
type input "gm"
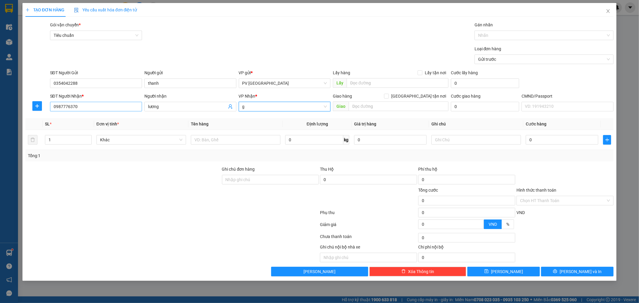
type input "gn"
click at [255, 140] on input "text" at bounding box center [236, 140] width 90 height 10
type input "pt xe"
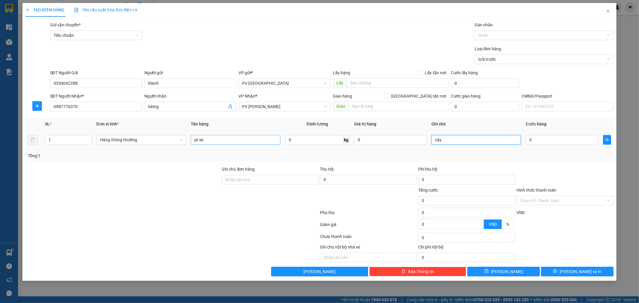
type input "cây"
type input "6"
type input "60"
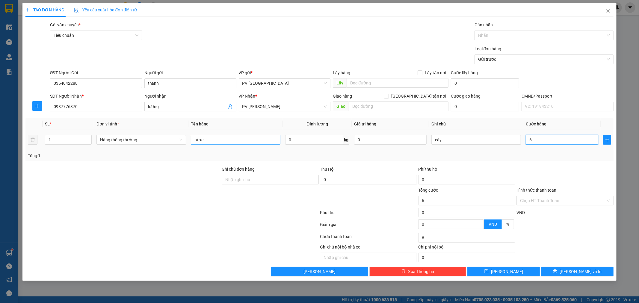
type input "60"
type input "600"
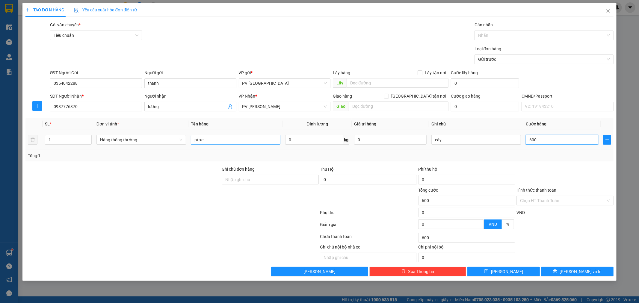
type input "6.000"
type input "60.000"
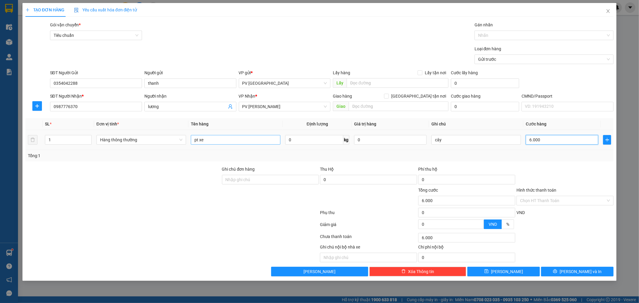
type input "60.000"
click at [589, 271] on span "[PERSON_NAME] và In" at bounding box center [581, 271] width 42 height 7
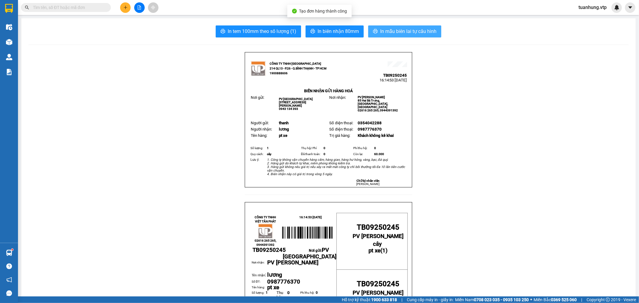
click at [423, 28] on span "In mẫu biên lai tự cấu hình" at bounding box center [408, 31] width 56 height 7
click at [129, 7] on button at bounding box center [125, 7] width 10 height 10
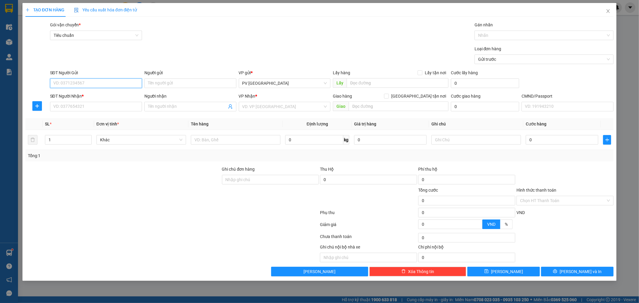
click at [104, 83] on input "SĐT Người Gửi" at bounding box center [96, 83] width 92 height 10
type input "0938701189"
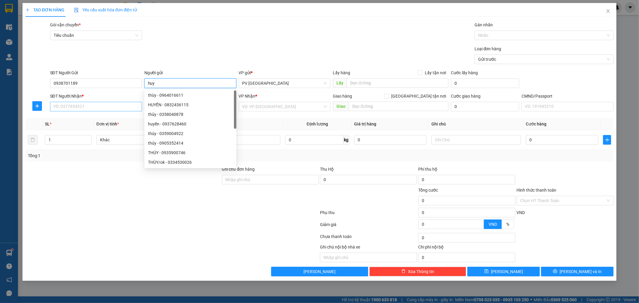
type input "huy"
click at [101, 111] on input "SĐT Người Nhận *" at bounding box center [96, 107] width 92 height 10
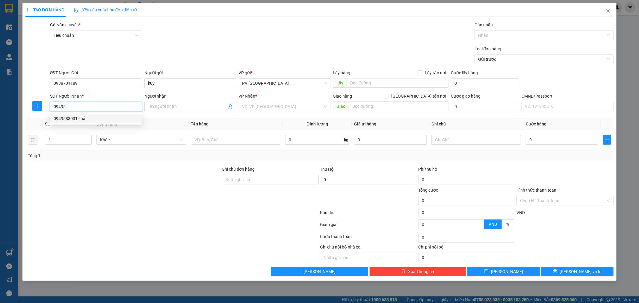
click at [100, 118] on div "0949583031 - hải" at bounding box center [96, 118] width 85 height 7
type input "0949583031"
type input "hải"
type input "0949583031"
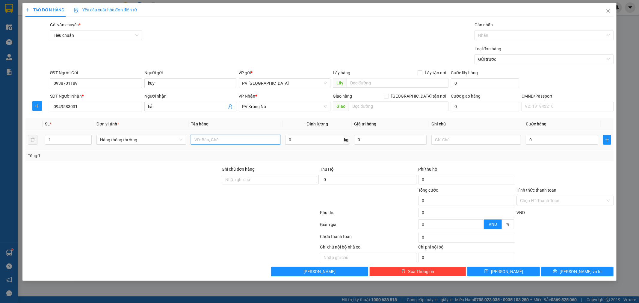
click at [209, 144] on input "text" at bounding box center [236, 140] width 90 height 10
type input "q áo"
click at [50, 138] on input "1" at bounding box center [68, 139] width 46 height 9
type input "2"
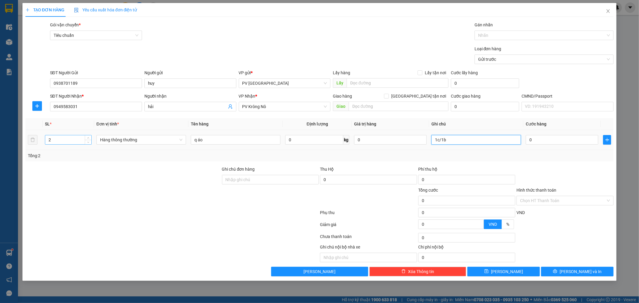
type input "1c/1b"
type input "2"
type input "25"
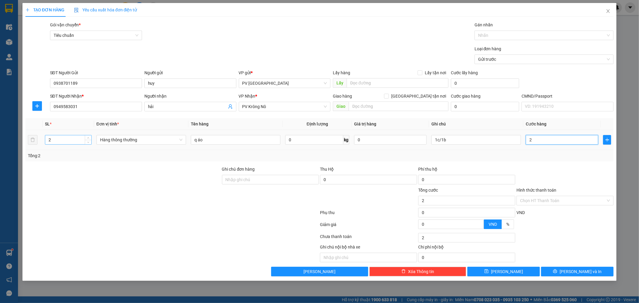
type input "25"
type input "250"
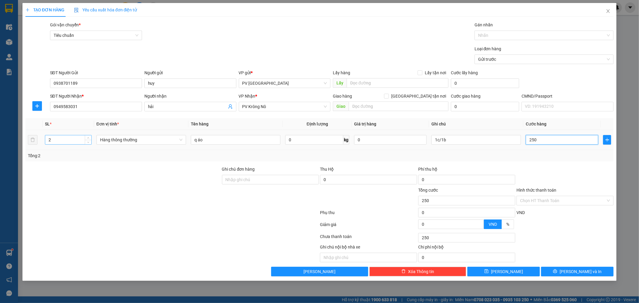
type input "2.500"
type input "25.000"
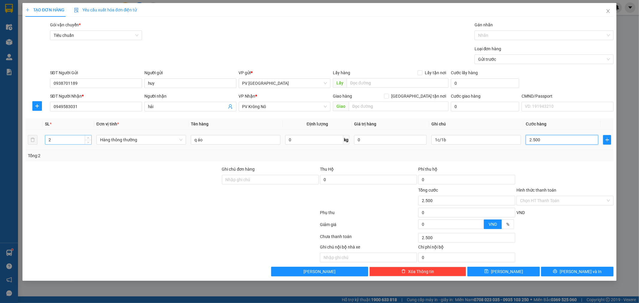
type input "25.000"
type input "250.000"
click at [534, 140] on input "250.000" at bounding box center [562, 140] width 73 height 10
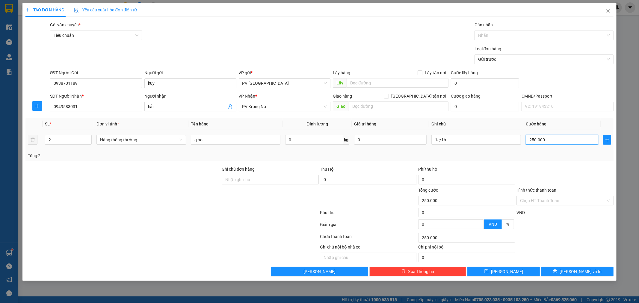
type input "20.000"
type input "220.000"
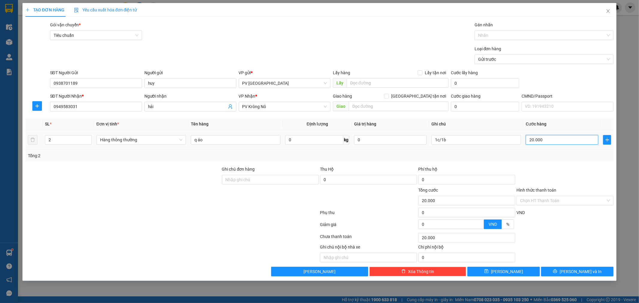
type input "220.000"
click at [589, 276] on button "[PERSON_NAME] và In" at bounding box center [577, 272] width 73 height 10
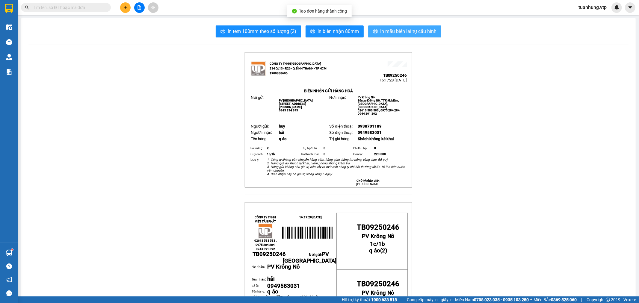
click at [394, 31] on span "In mẫu biên lai tự cấu hình" at bounding box center [408, 31] width 56 height 7
click at [125, 5] on button at bounding box center [125, 7] width 10 height 10
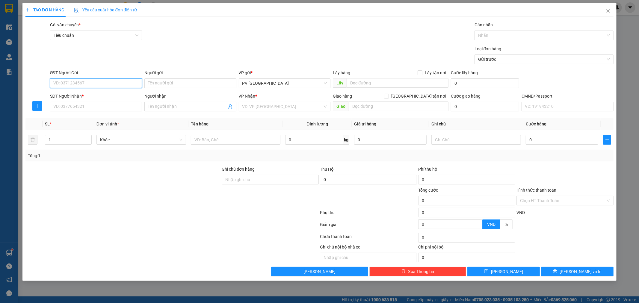
click at [128, 86] on input "SĐT Người Gửi" at bounding box center [96, 83] width 92 height 10
click at [102, 95] on div "0902222979 - tuấn" at bounding box center [96, 95] width 85 height 7
type input "0902222979"
type input "tuấn"
type input "0967177178"
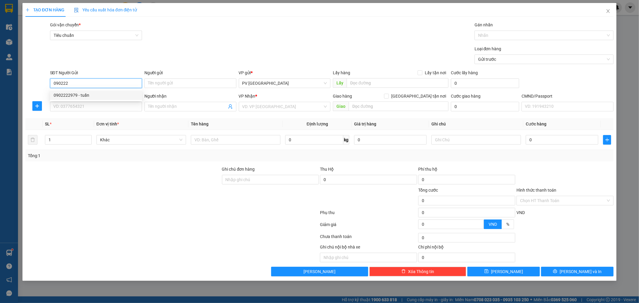
type input "sự"
type input "hn"
type input "0902222979"
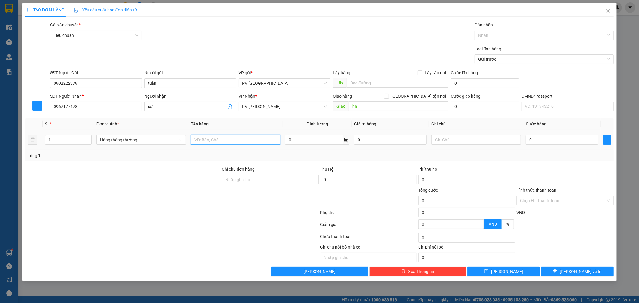
click at [211, 141] on input "text" at bounding box center [236, 140] width 90 height 10
type input "mk"
type input "h"
type input "3"
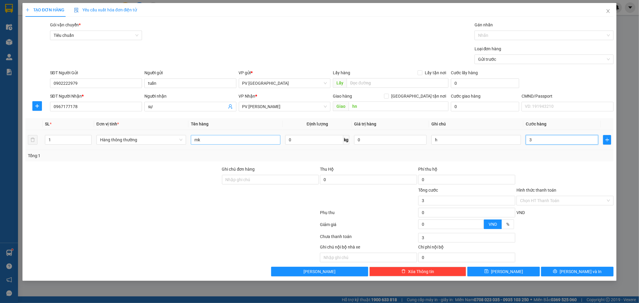
type input "3"
type input "30"
type input "300"
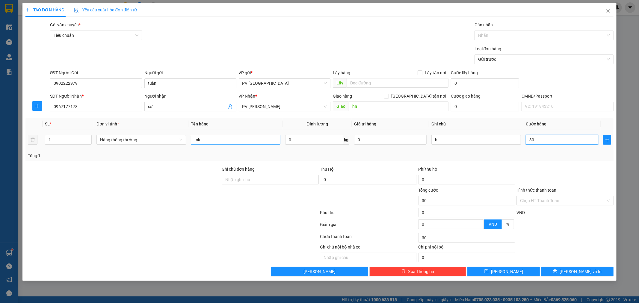
type input "300"
type input "3.000"
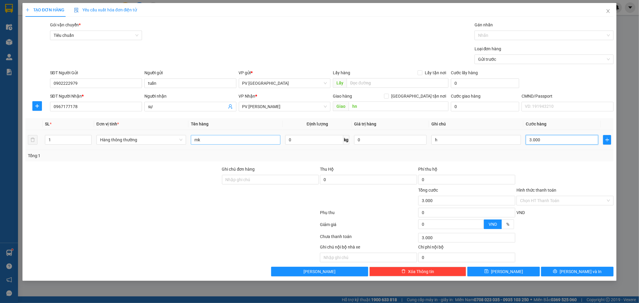
type input "30.000"
click at [583, 266] on div "Transit Pickup Surcharge Ids Transit Deliver Surcharge Ids Transit Deliver Surc…" at bounding box center [319, 149] width 588 height 255
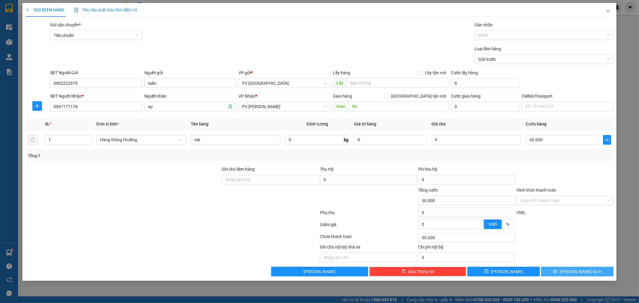
click at [560, 268] on button "[PERSON_NAME] và In" at bounding box center [577, 272] width 73 height 10
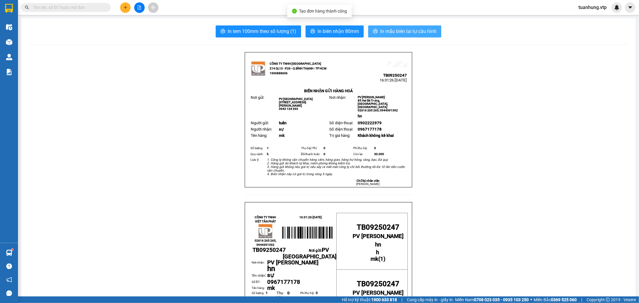
click at [387, 31] on span "In mẫu biên lai tự cấu hình" at bounding box center [408, 31] width 56 height 7
click at [125, 5] on button at bounding box center [125, 7] width 10 height 10
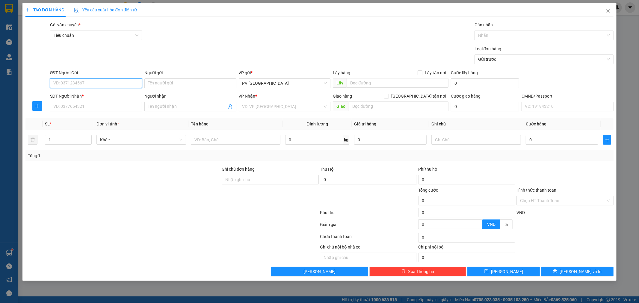
click at [100, 80] on input "SĐT Người Gửi" at bounding box center [96, 83] width 92 height 10
type input "0902985956"
type input "hòa phát"
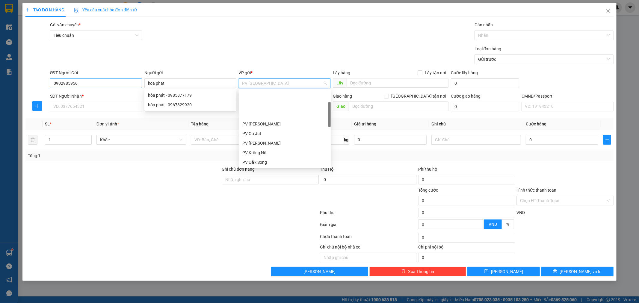
scroll to position [38, 0]
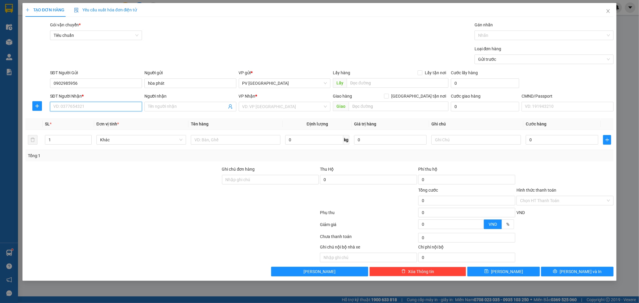
click at [68, 105] on input "SĐT Người Nhận *" at bounding box center [96, 107] width 92 height 10
type input "0914444845"
type input "kim ha"
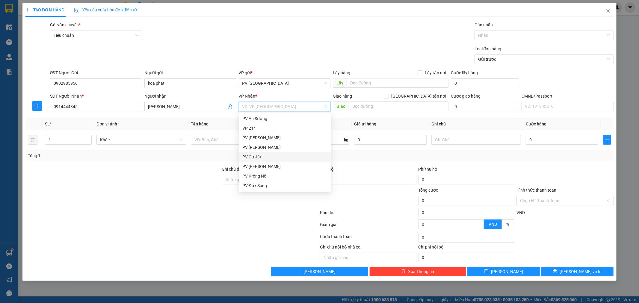
click at [256, 155] on div "PV Cư Jút" at bounding box center [284, 157] width 85 height 7
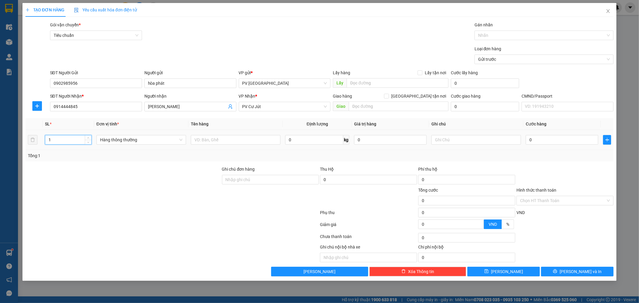
click at [60, 141] on input "1" at bounding box center [68, 139] width 46 height 9
type input "2"
type input "pk"
type input "1"
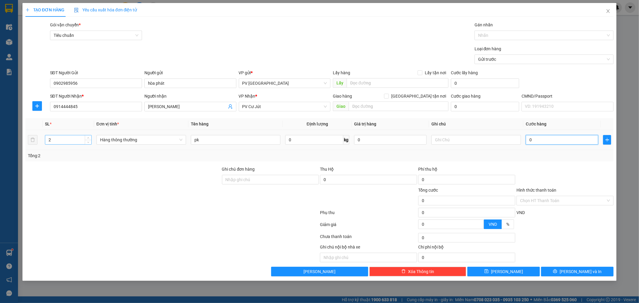
type input "1"
type input "10"
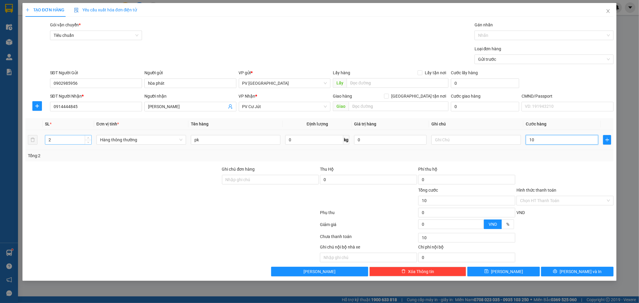
type input "100"
type input "1.000"
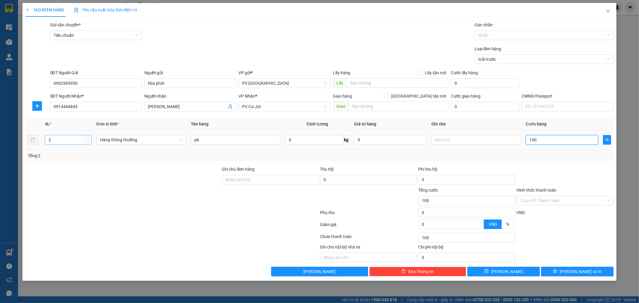
type input "1.000"
type input "10.000"
type input "100.000"
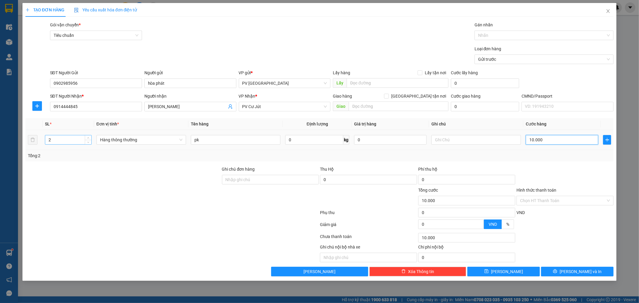
type input "100.000"
click at [402, 108] on input "text" at bounding box center [399, 107] width 100 height 10
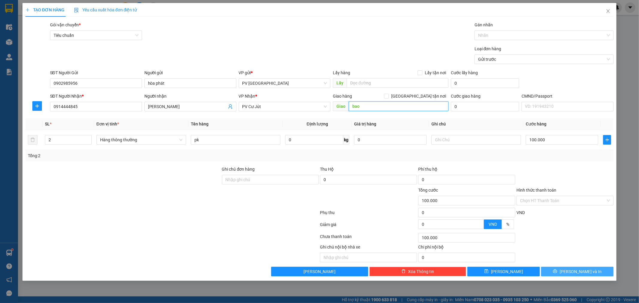
type input "bao"
click at [594, 271] on button "[PERSON_NAME] và In" at bounding box center [577, 272] width 73 height 10
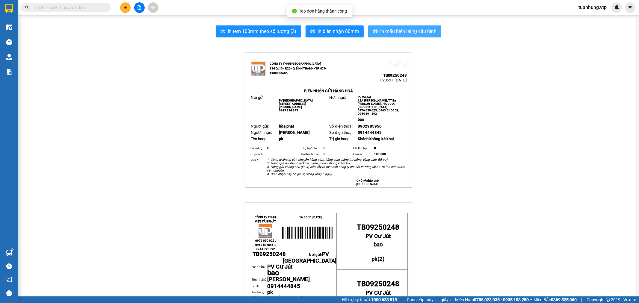
click at [421, 29] on span "In mẫu biên lai tự cấu hình" at bounding box center [408, 31] width 56 height 7
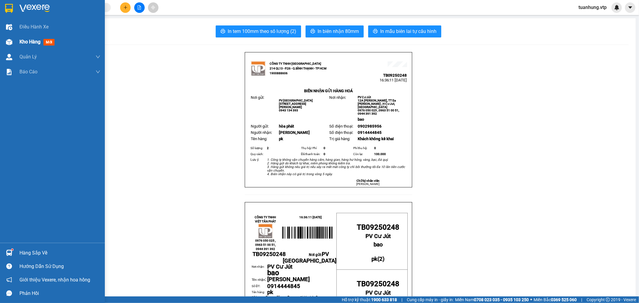
click at [9, 43] on img at bounding box center [9, 42] width 6 height 6
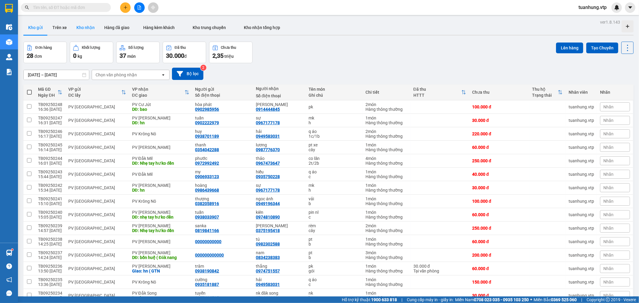
click at [84, 28] on button "Kho nhận" at bounding box center [86, 27] width 28 height 14
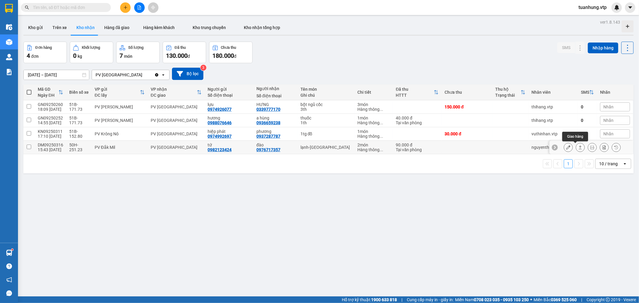
click at [576, 147] on button at bounding box center [580, 147] width 8 height 10
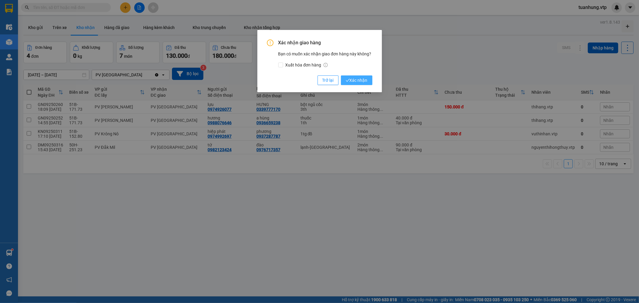
click at [366, 82] on span "Xác nhận" at bounding box center [357, 80] width 22 height 7
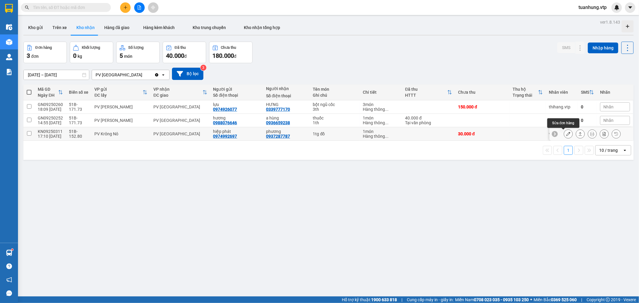
click at [566, 134] on icon at bounding box center [568, 134] width 4 height 4
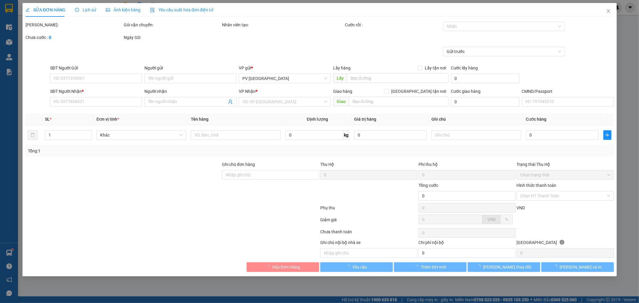
type input "0974992697"
type input "hiệp phát"
type input "0937287787"
type input "phương"
type input "30.000"
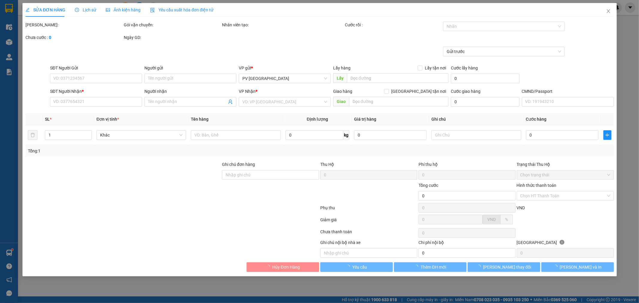
type input "30.000"
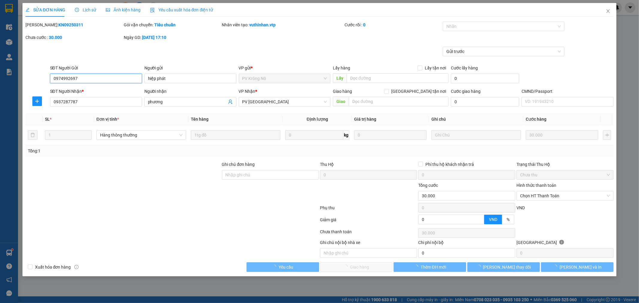
type input "1.500"
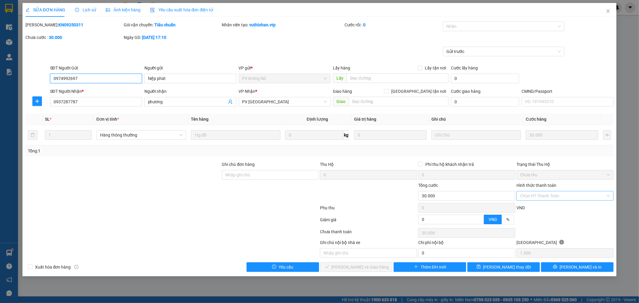
click at [607, 197] on div "Chọn HT Thanh Toán" at bounding box center [565, 196] width 97 height 10
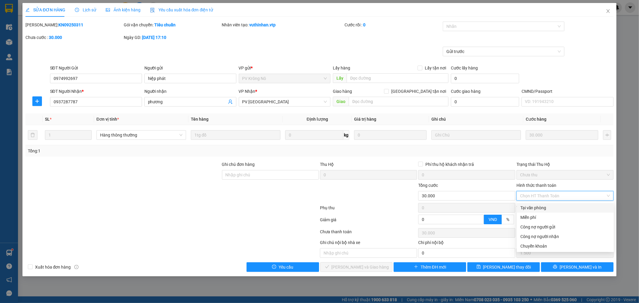
click at [586, 206] on div "Tại văn phòng" at bounding box center [565, 208] width 90 height 7
type input "0"
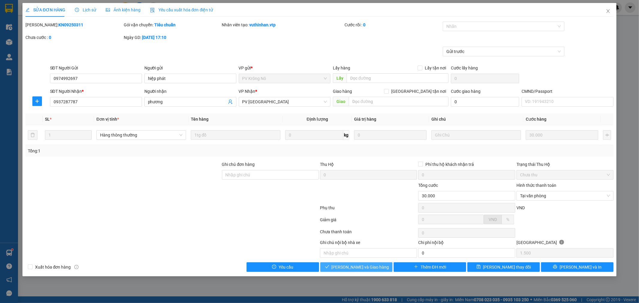
click at [375, 265] on span "[PERSON_NAME] và Giao hàng" at bounding box center [361, 267] width 58 height 7
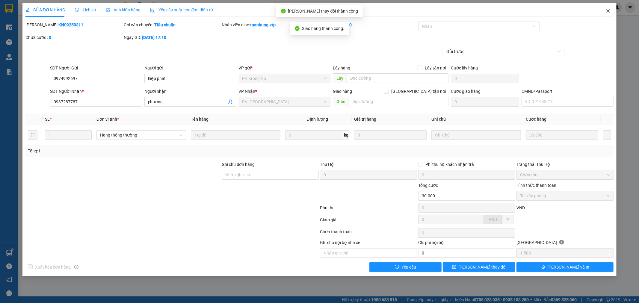
click at [609, 11] on icon "close" at bounding box center [608, 11] width 3 height 4
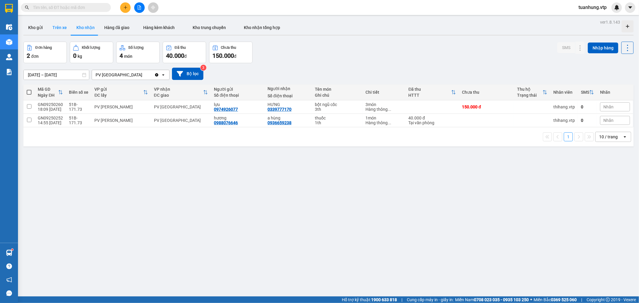
click at [60, 28] on button "Trên xe" at bounding box center [60, 27] width 24 height 14
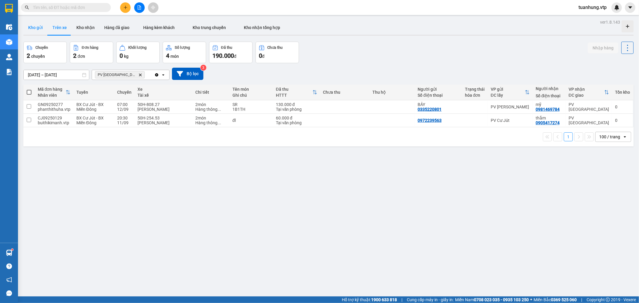
click at [35, 27] on button "Kho gửi" at bounding box center [35, 27] width 24 height 14
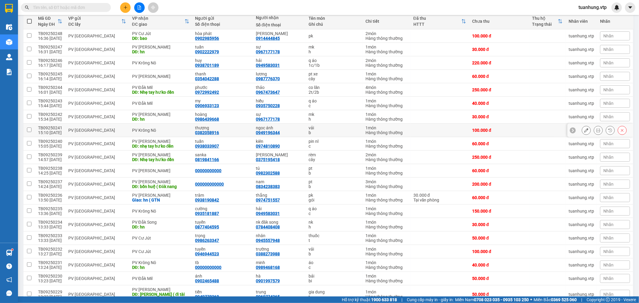
scroll to position [74, 0]
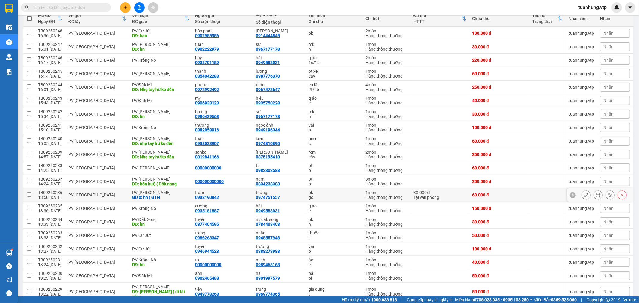
click at [444, 195] on div "Tại văn phòng" at bounding box center [439, 197] width 53 height 5
checkbox input "true"
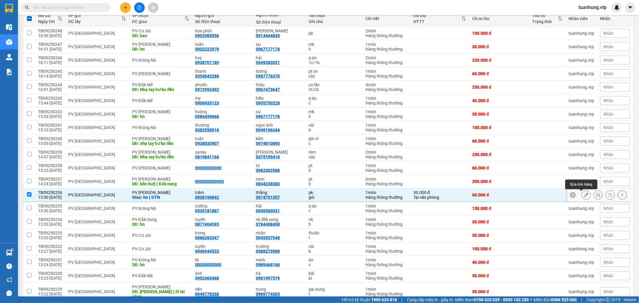
click at [582, 196] on button at bounding box center [586, 195] width 8 height 10
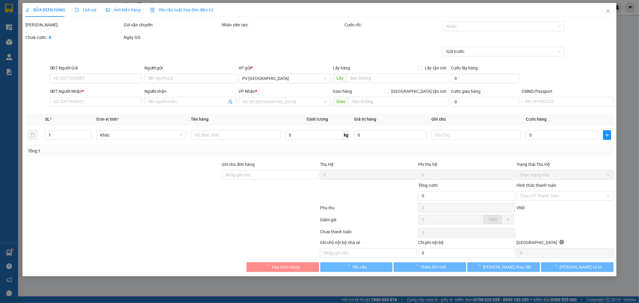
type input "0938190842"
type input "trâm"
type input "0974751557"
type input "thắng"
checkbox input "true"
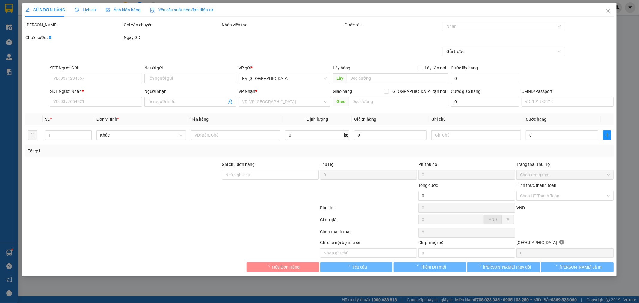
type input "hn ( GTN"
type input "90.000"
type input "30.000"
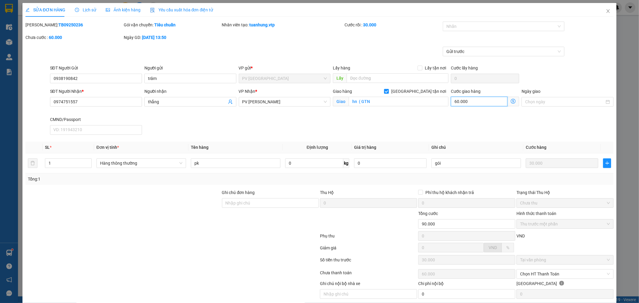
click at [457, 103] on input "60.000" at bounding box center [479, 102] width 57 height 10
drag, startPoint x: 447, startPoint y: 130, endPoint x: 465, endPoint y: 204, distance: 76.0
click at [449, 133] on div "SĐT Người Nhận * 0974751557 Người nhận thắng VP Nhận * PV Gia Nghĩa Giao hàng G…" at bounding box center [332, 112] width 566 height 49
click at [452, 228] on input "90.000" at bounding box center [466, 224] width 97 height 10
click at [603, 223] on span "Thu trước một phần" at bounding box center [565, 224] width 90 height 9
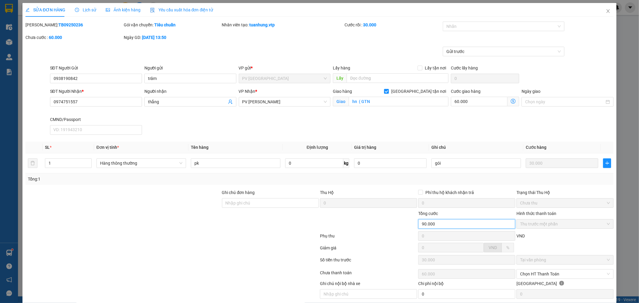
click at [604, 202] on span "Chưa thu" at bounding box center [565, 203] width 90 height 9
click at [600, 218] on div "Hình thức thanh toán" at bounding box center [565, 214] width 97 height 9
click at [598, 224] on span "Thu trước một phần" at bounding box center [565, 224] width 90 height 9
click at [579, 232] on div "Phụ thu 0 VND" at bounding box center [320, 237] width 590 height 12
click at [546, 262] on span "Tại văn phòng" at bounding box center [565, 260] width 90 height 9
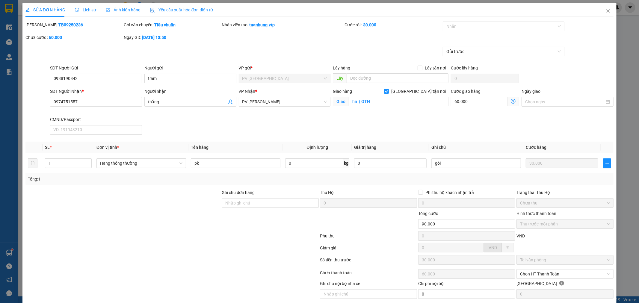
drag, startPoint x: 535, startPoint y: 274, endPoint x: 532, endPoint y: 268, distance: 6.3
click at [535, 273] on span "Chọn HT Thanh Toán" at bounding box center [565, 274] width 90 height 9
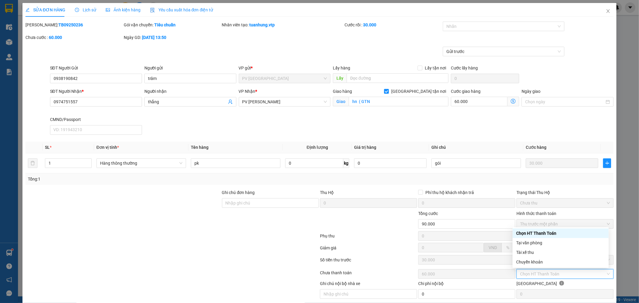
click at [520, 221] on span "Thu trước một phần" at bounding box center [565, 224] width 90 height 9
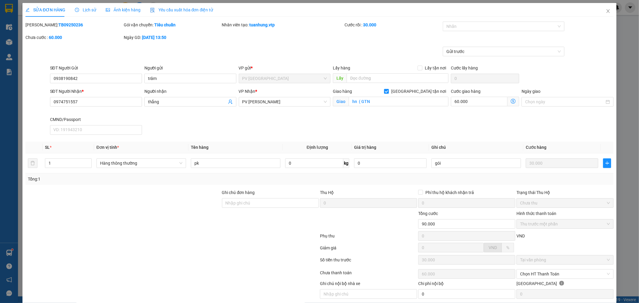
click at [480, 215] on div "Tổng cước" at bounding box center [466, 214] width 97 height 9
click at [449, 226] on input "90.000" at bounding box center [466, 224] width 97 height 10
click at [606, 274] on div "Chọn HT Thanh Toán" at bounding box center [565, 274] width 97 height 10
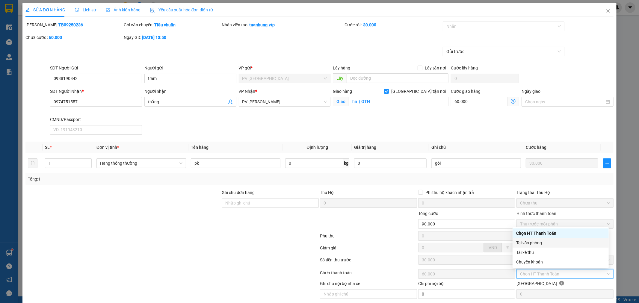
click at [588, 245] on div "Tại văn phòng" at bounding box center [560, 243] width 89 height 7
type input "0"
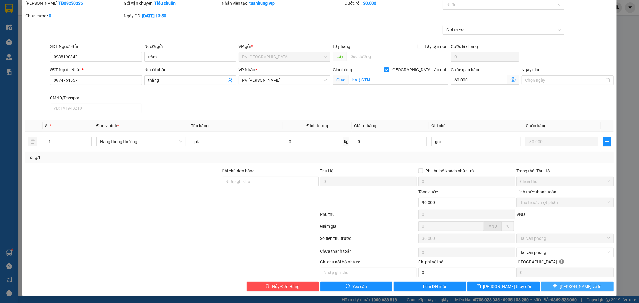
click at [578, 286] on span "[PERSON_NAME] và In" at bounding box center [581, 286] width 42 height 7
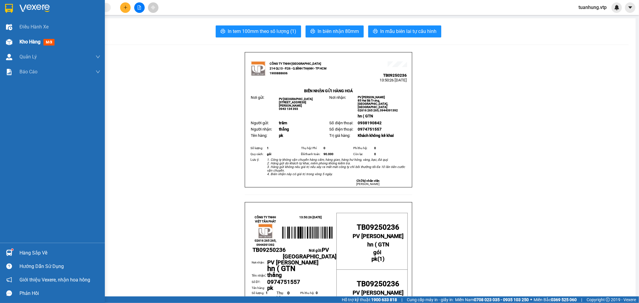
click at [13, 38] on div at bounding box center [9, 42] width 10 height 10
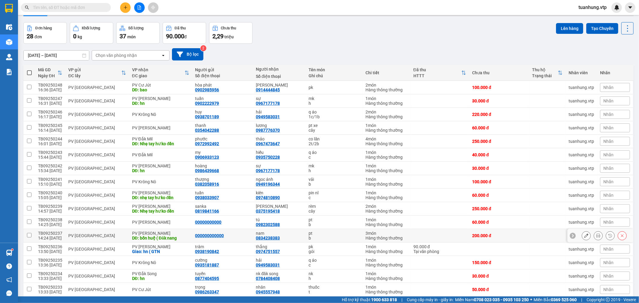
scroll to position [7, 0]
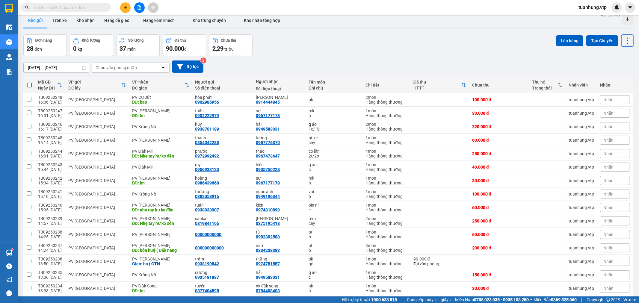
click at [31, 85] on span at bounding box center [29, 85] width 5 height 5
click at [29, 82] on input "checkbox" at bounding box center [29, 82] width 0 height 0
checkbox input "true"
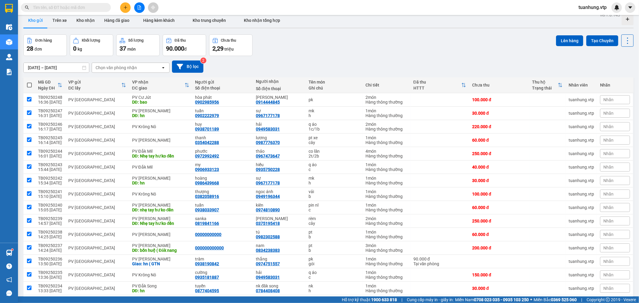
checkbox input "true"
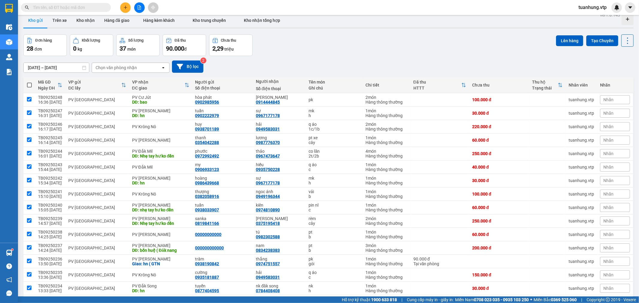
checkbox input "true"
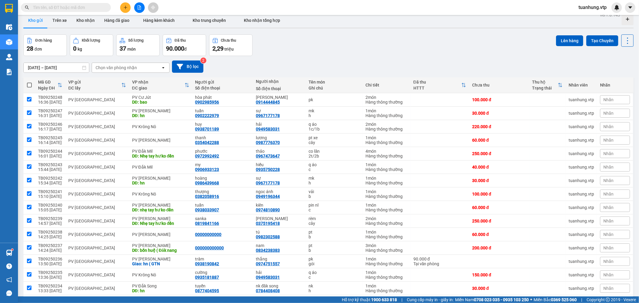
checkbox input "true"
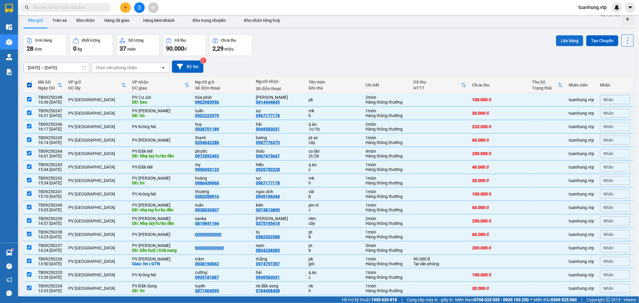
click at [568, 41] on button "Lên hàng" at bounding box center [569, 40] width 27 height 11
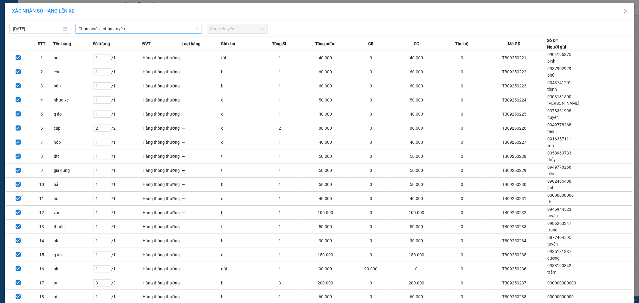
click at [108, 31] on span "Chọn tuyến - nhóm tuyến" at bounding box center [139, 28] width 120 height 9
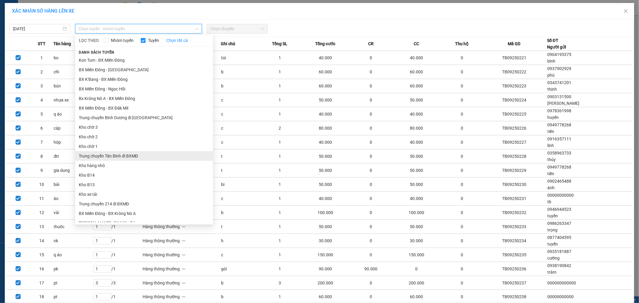
click at [112, 156] on li "Trung chuyển Tân Bình đi BXMĐ" at bounding box center [144, 156] width 138 height 10
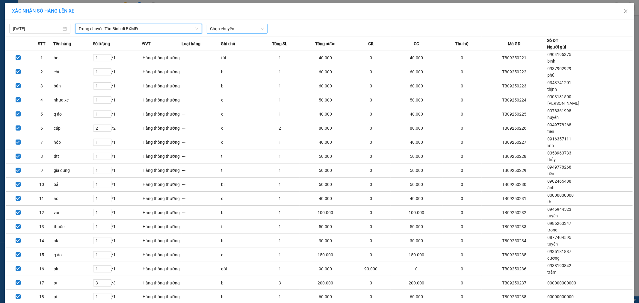
click at [260, 28] on span "Chọn chuyến" at bounding box center [237, 28] width 54 height 9
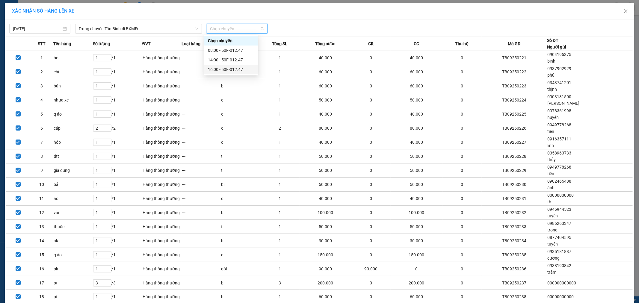
click at [224, 70] on div "16:00 - 50F-012.47" at bounding box center [231, 69] width 47 height 7
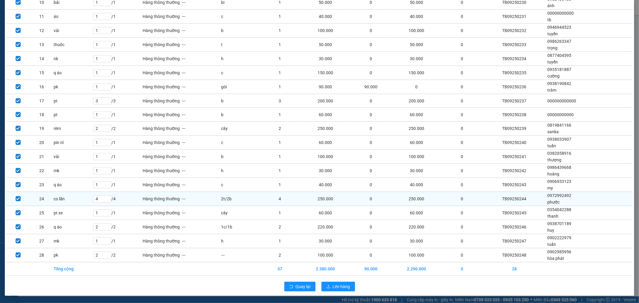
scroll to position [186, 0]
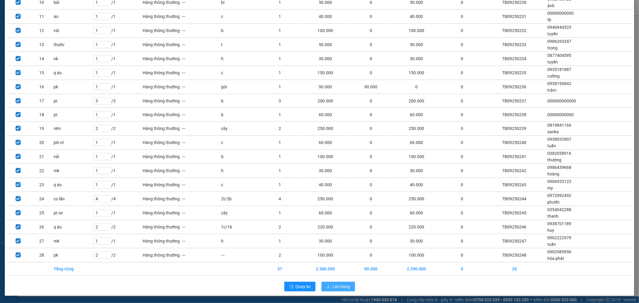
click at [343, 286] on span "Lên hàng" at bounding box center [341, 286] width 17 height 7
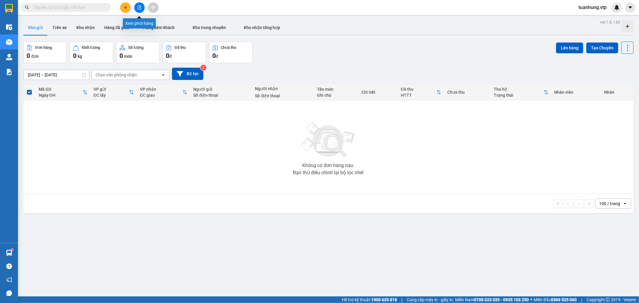
click at [138, 8] on icon "file-add" at bounding box center [139, 7] width 3 height 4
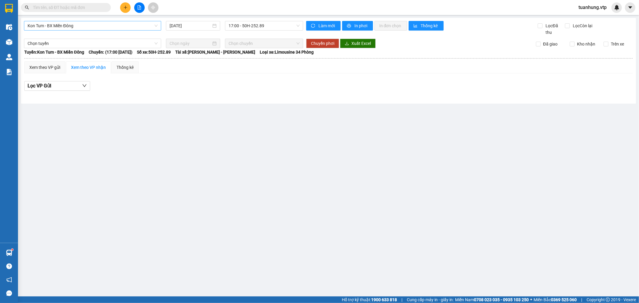
click at [54, 26] on span "Kon Tum - BX Miền Đông" at bounding box center [93, 25] width 130 height 9
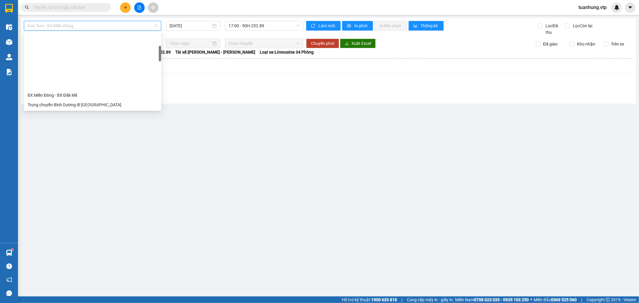
scroll to position [67, 0]
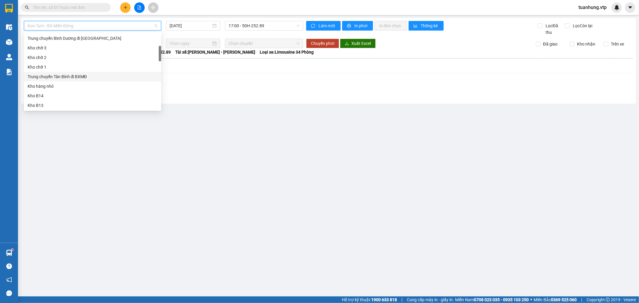
click at [78, 79] on div "Trung chuyển Tân Bình đi BXMĐ" at bounding box center [93, 76] width 130 height 7
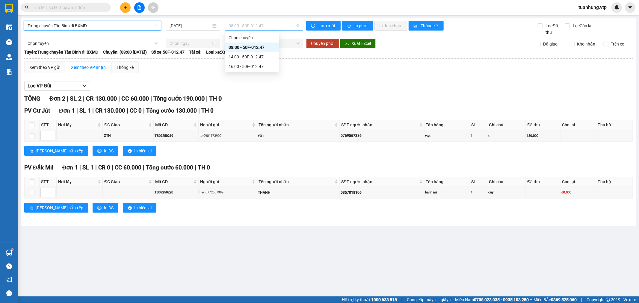
click at [299, 25] on span "08:00 - 50F-012.47" at bounding box center [264, 25] width 71 height 9
click at [259, 65] on div "16:00 - 50F-012.47" at bounding box center [252, 66] width 47 height 7
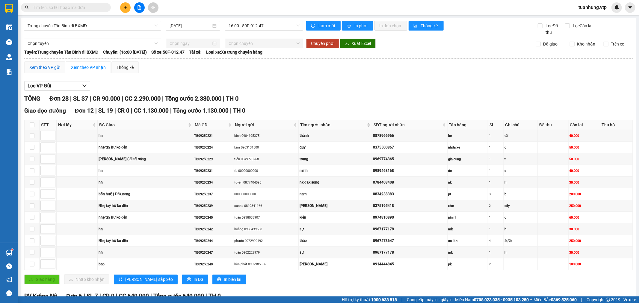
click at [50, 68] on div "Xem theo VP gửi" at bounding box center [44, 67] width 31 height 7
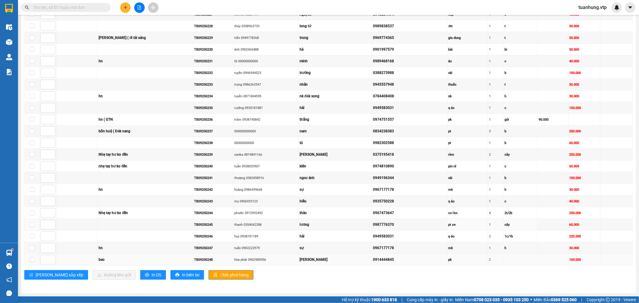
scroll to position [194, 0]
click at [152, 273] on span "In DS" at bounding box center [157, 275] width 10 height 7
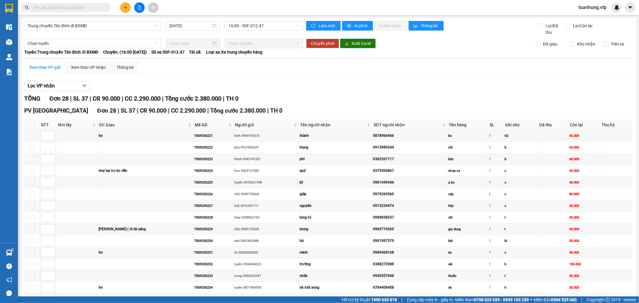
click at [345, 42] on icon "download" at bounding box center [347, 43] width 4 height 4
click at [138, 4] on button at bounding box center [139, 7] width 10 height 10
click at [139, 7] on icon "file-add" at bounding box center [139, 7] width 4 height 4
click at [296, 25] on span "16:00 - 50F-012.47" at bounding box center [264, 25] width 71 height 9
click at [267, 47] on div "08:00 - 50F-012.47" at bounding box center [250, 47] width 47 height 7
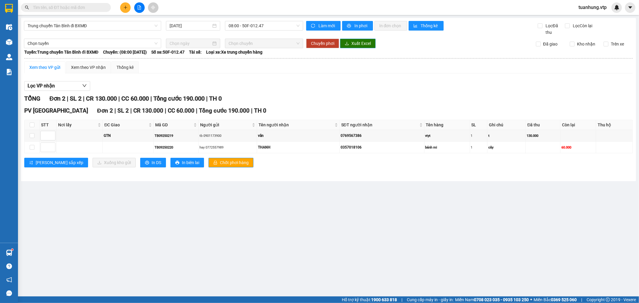
click at [360, 41] on span "Xuất Excel" at bounding box center [360, 43] width 19 height 7
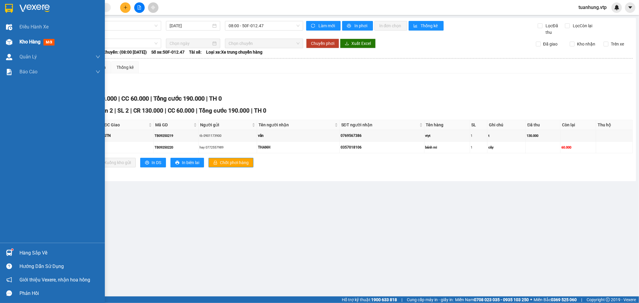
click at [11, 42] on img at bounding box center [9, 42] width 6 height 6
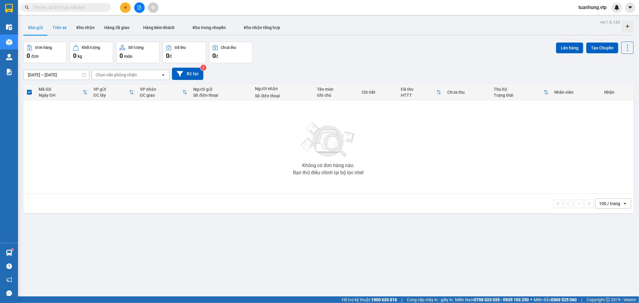
click at [61, 28] on button "Trên xe" at bounding box center [60, 27] width 24 height 14
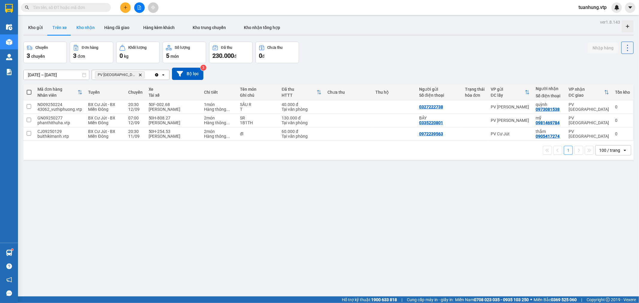
click at [82, 28] on button "Kho nhận" at bounding box center [86, 27] width 28 height 14
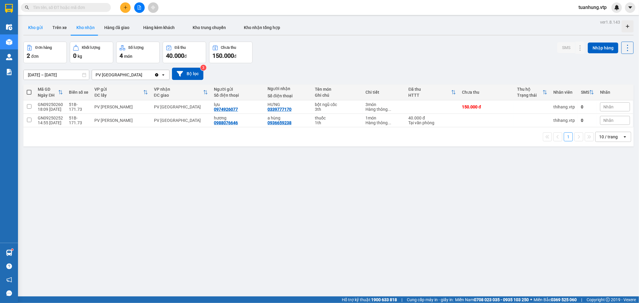
click at [37, 28] on button "Kho gửi" at bounding box center [35, 27] width 24 height 14
